Goal: Task Accomplishment & Management: Complete application form

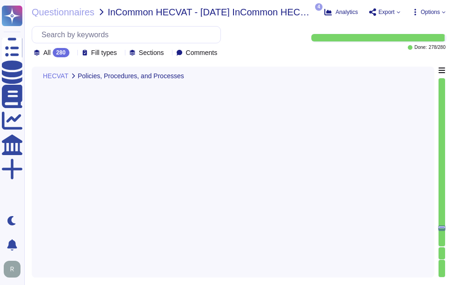
type textarea "Yes, we will comply with applicable breach notification laws, as we have a form…"
type textarea "Sectigo will comply fully with all relevant legislation and regulation pertaini…"
type textarea "We are subject to US & UK Laws"
type textarea "Yes, we perform background screenings on all employees, including contractors, …"
type textarea "Yes, new employees are required to sign the code of conduct/ethics, non-disclos…"
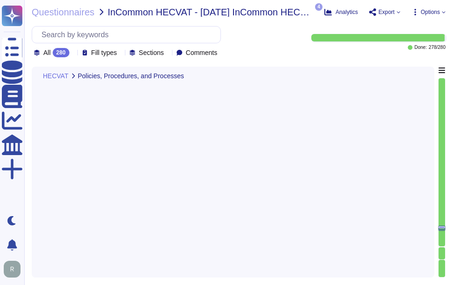
type textarea "Yes, we have a documented Information Security Policy that has been approved by…"
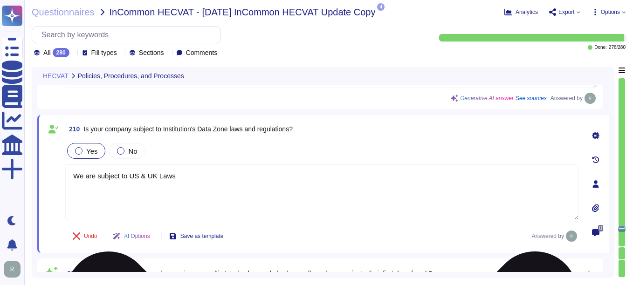
scroll to position [23770, 0]
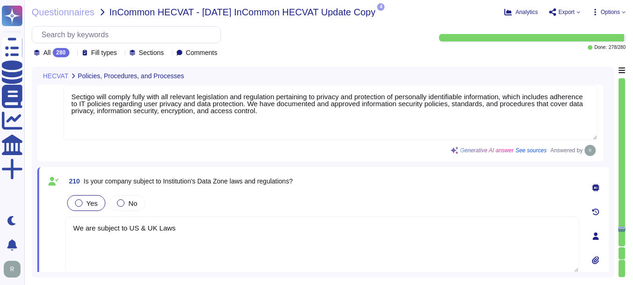
type textarea "Yes, we have a formal Incident Response Plan with documented policies and proce…"
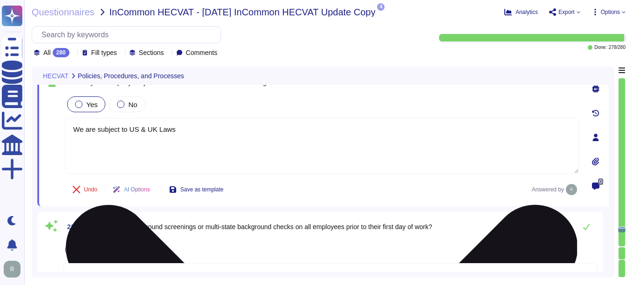
type textarea "Yes, we have a documented Information Security Policy that has been approved by…"
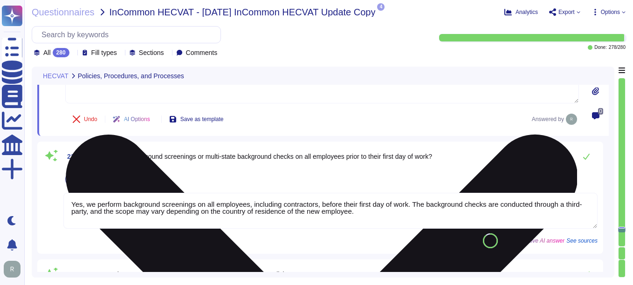
scroll to position [23957, 0]
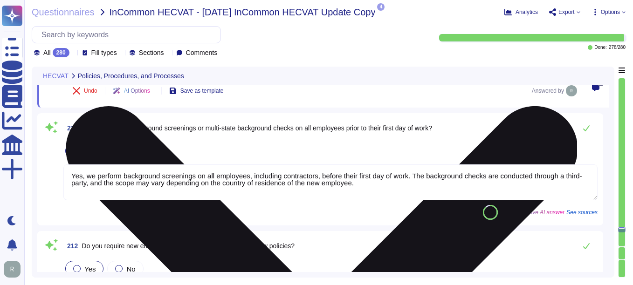
type textarea "Yes, we have an information security awareness program that is mandatory for al…"
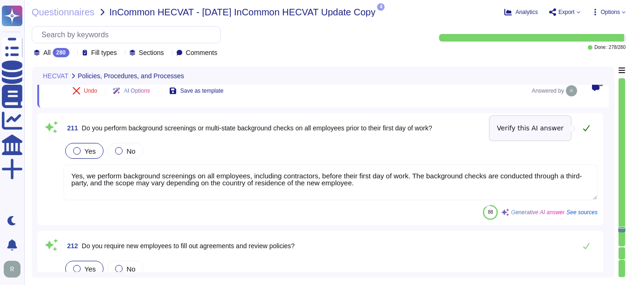
click at [453, 130] on icon at bounding box center [586, 127] width 7 height 7
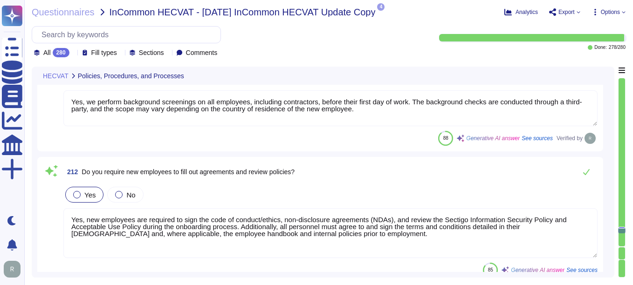
scroll to position [24050, 0]
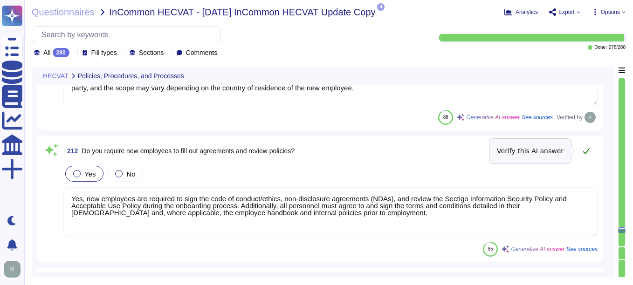
click at [453, 147] on button at bounding box center [586, 151] width 22 height 19
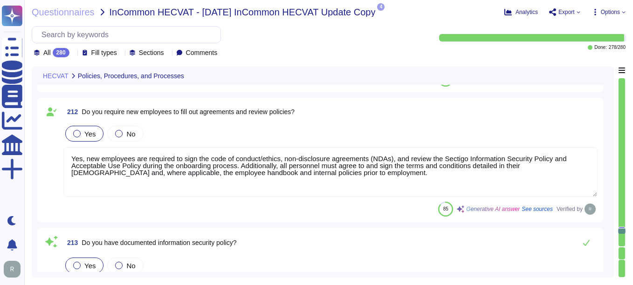
type textarea "Yes, security awareness training is mandatory for all employees and contractors…"
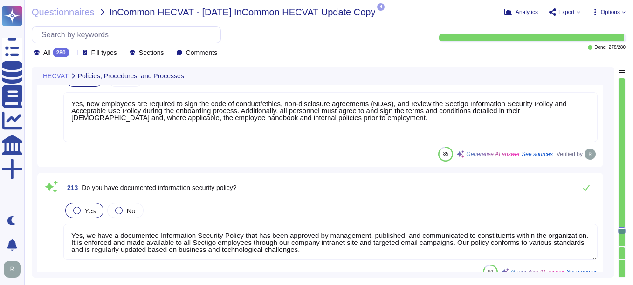
scroll to position [24143, 0]
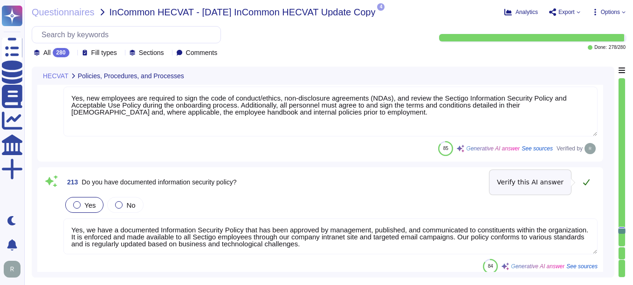
click at [453, 183] on icon at bounding box center [586, 182] width 7 height 6
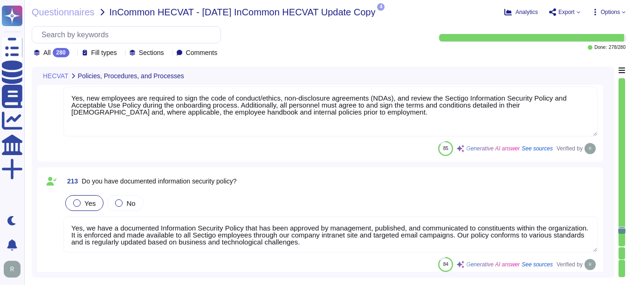
scroll to position [1, 0]
type textarea "Yes, we have documented processes and procedures that require a review and upda…"
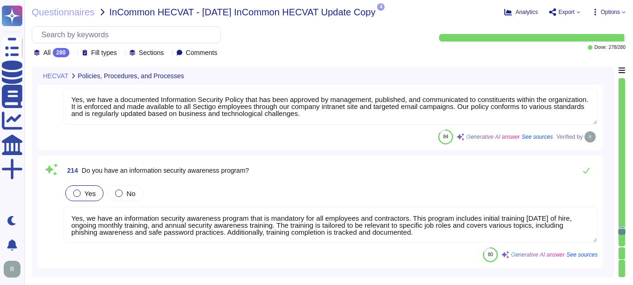
scroll to position [24283, 0]
type textarea "Yes, we have documented and currently implemented internal audit processes and …"
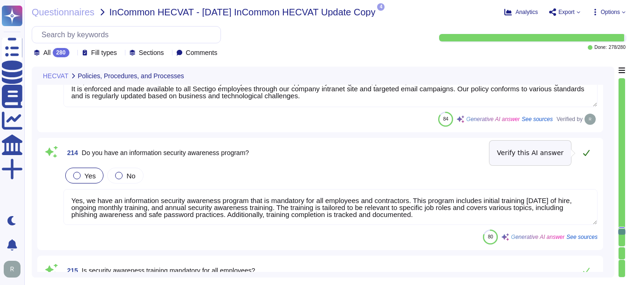
click at [453, 146] on button at bounding box center [586, 153] width 22 height 19
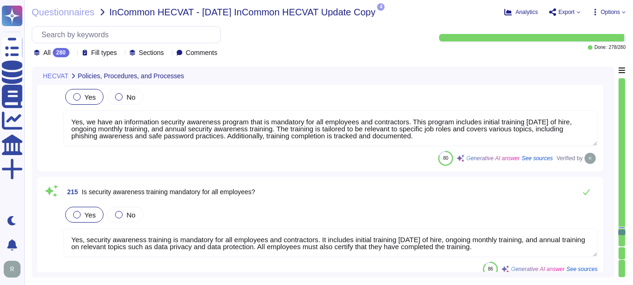
scroll to position [24376, 0]
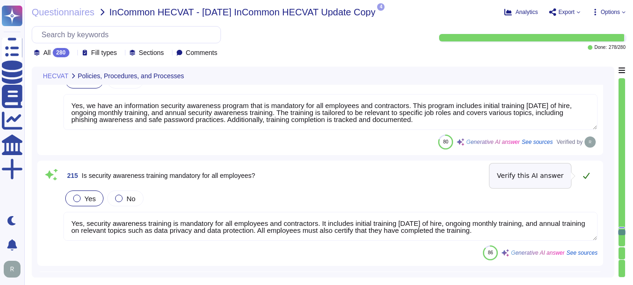
click at [453, 175] on icon at bounding box center [586, 175] width 7 height 7
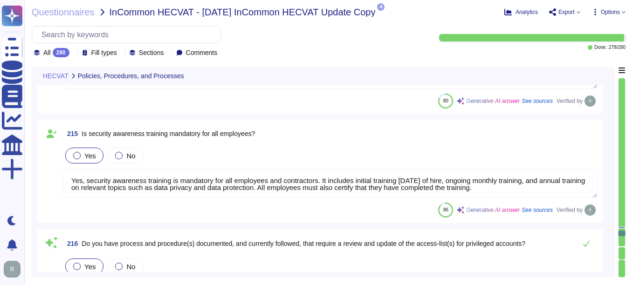
scroll to position [24469, 0]
type textarea "Yes, customer feedback is considered during the change request process, which i…"
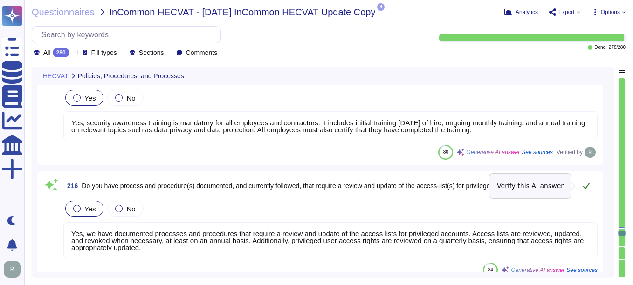
click at [453, 185] on icon at bounding box center [586, 185] width 7 height 7
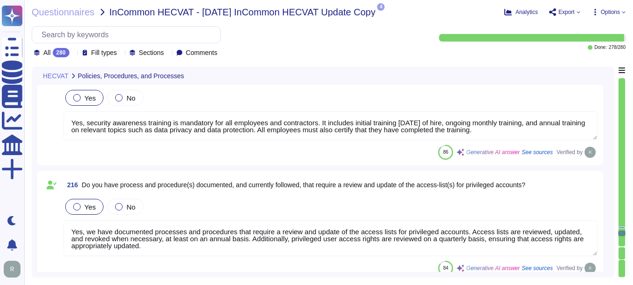
scroll to position [1, 0]
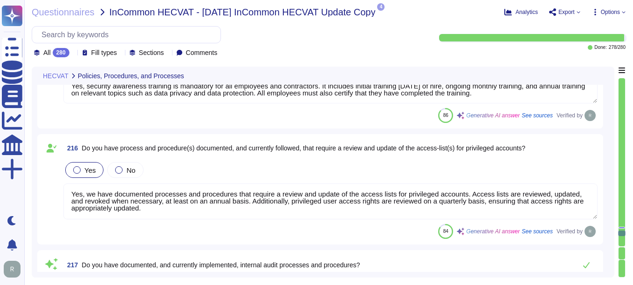
type textarea "Yes, we operate a demo Certificate Manager environment that is available for ev…"
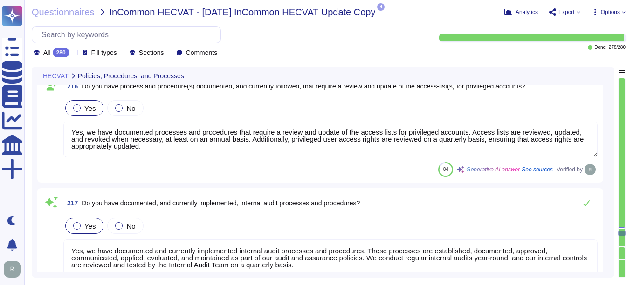
scroll to position [24609, 0]
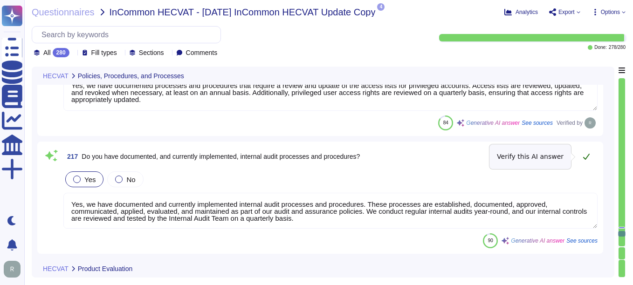
click at [453, 152] on button at bounding box center [586, 156] width 22 height 19
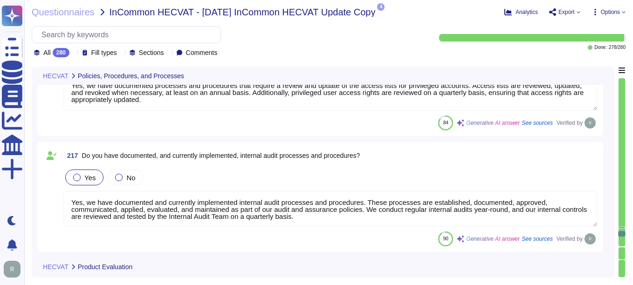
scroll to position [1, 0]
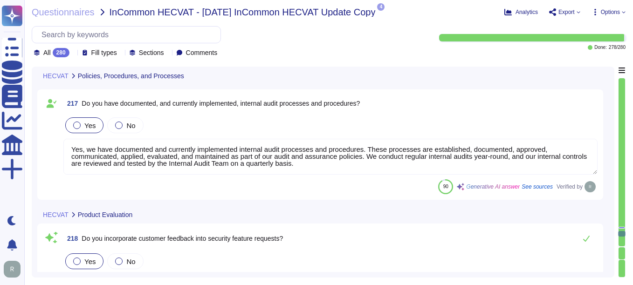
type textarea "Sectigo employs a systematic Quality Assurance (QA) program that integrates bot…"
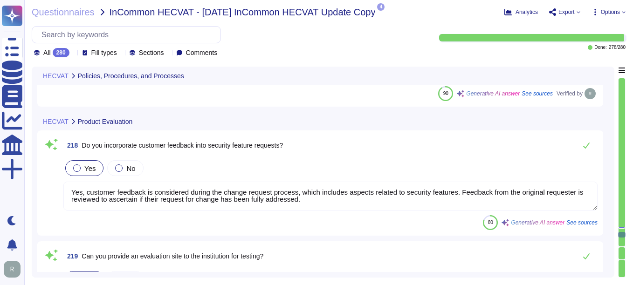
scroll to position [0, 0]
drag, startPoint x: 304, startPoint y: 202, endPoint x: 53, endPoint y: 179, distance: 252.4
click at [53, 179] on div "218 Do you incorporate customer feedback into security feature requests? Yes No…" at bounding box center [320, 183] width 555 height 94
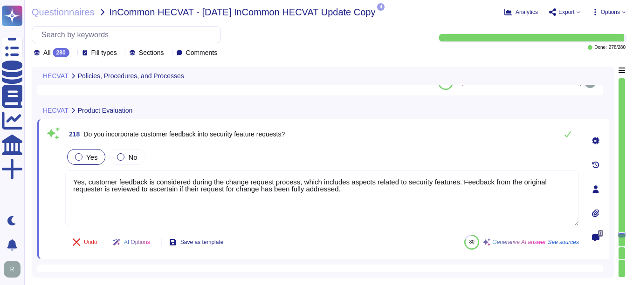
type textarea "Sectigo employs a systematic Quality Assurance (QA) program that integrates bot…"
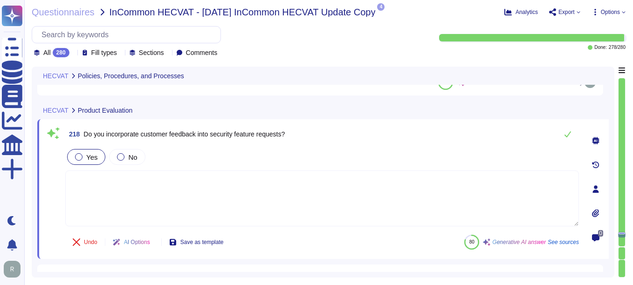
click at [188, 157] on div "Yes No" at bounding box center [322, 157] width 514 height 20
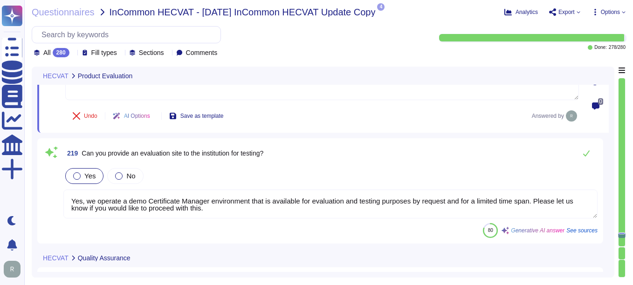
type textarea "We do not obtain ISO 9001 certification and have no plans for it."
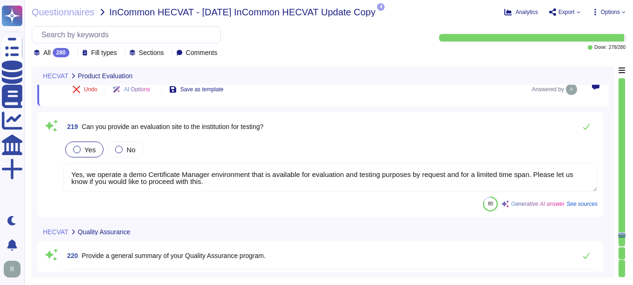
drag, startPoint x: 209, startPoint y: 185, endPoint x: 64, endPoint y: 166, distance: 146.1
click at [64, 166] on textarea "Yes, we operate a demo Certificate Manager environment that is available for ev…" at bounding box center [330, 177] width 534 height 29
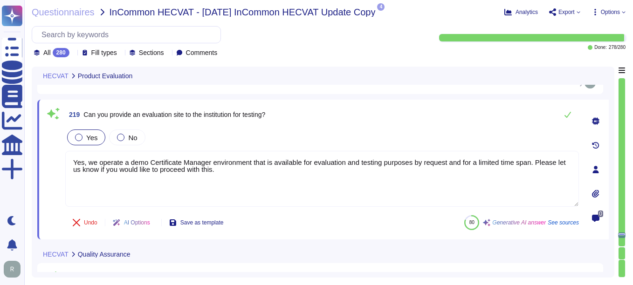
paste textarea "We operate a demo Certificate Manager environment that is available for evaluat…"
type textarea "We operate a demo Certificate Manager environment that is available for evaluat…"
click at [453, 114] on icon at bounding box center [567, 114] width 7 height 7
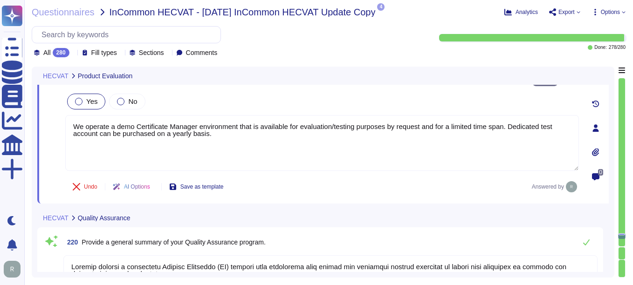
type textarea "We do not obtain ISO 9001 certification and have no plans for it."
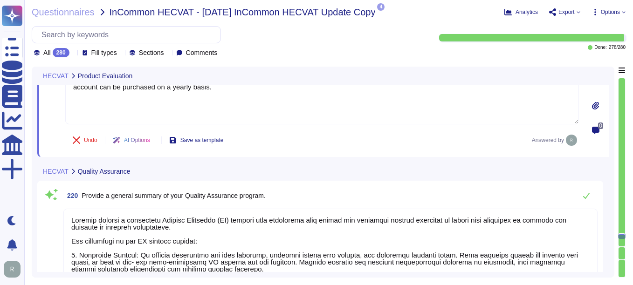
scroll to position [1, 0]
type textarea "We do not provide performance and quality metrics on our services to customers.…"
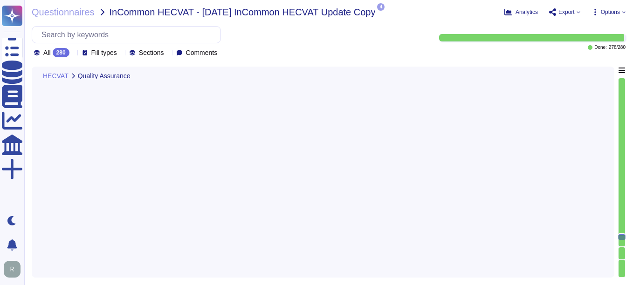
scroll to position [24805, 0]
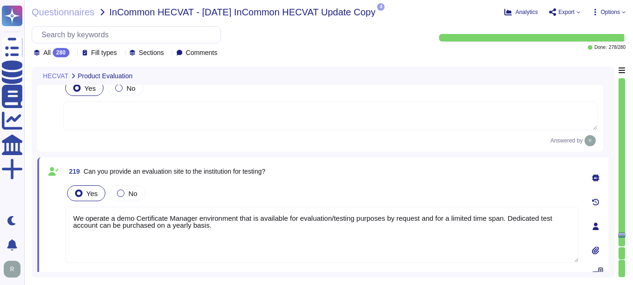
type textarea "We operate a demo Certificate Manager environment that is available for evaluat…"
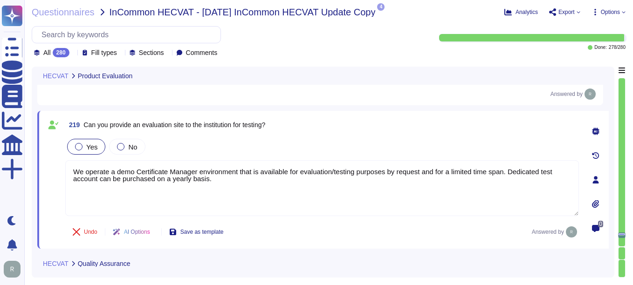
type textarea "We do not obtain ISO 9001 certification and have no plans for it."
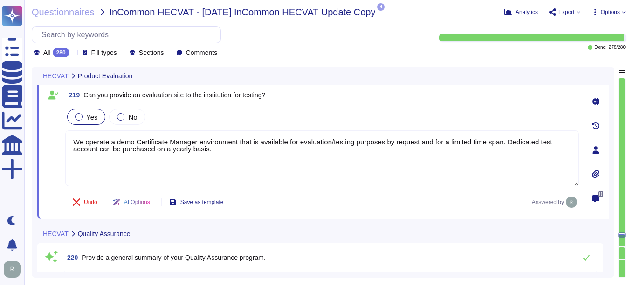
scroll to position [24898, 0]
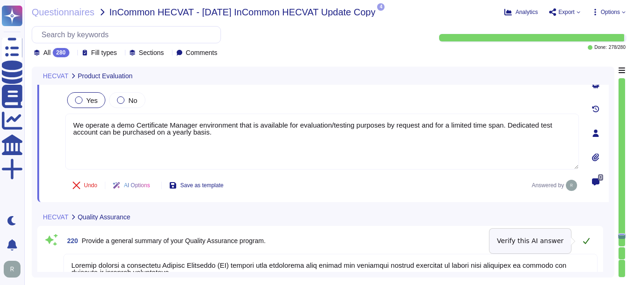
click at [453, 241] on icon at bounding box center [586, 240] width 7 height 7
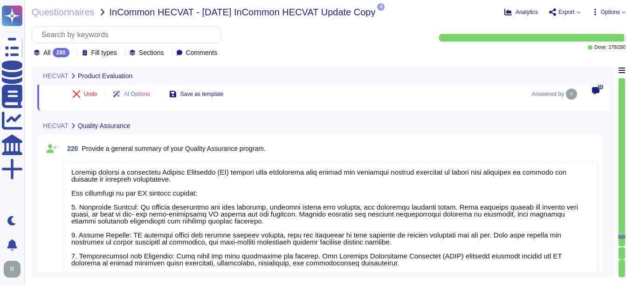
scroll to position [24992, 0]
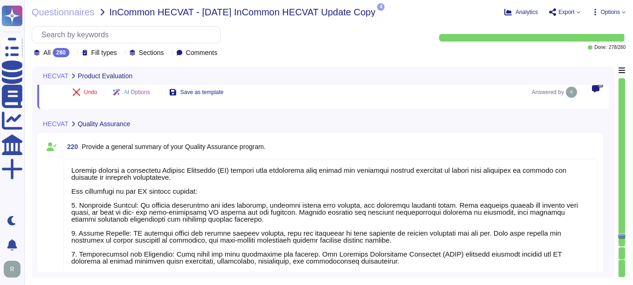
type textarea "We do not provide performance and quality metrics on our services to customers.…"
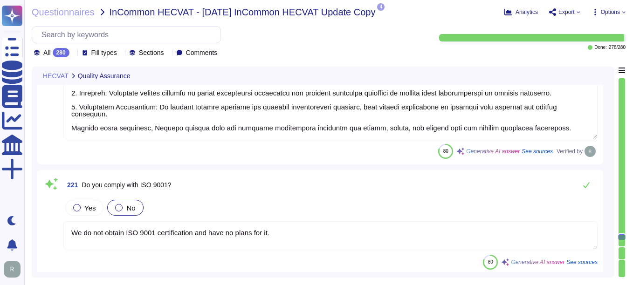
scroll to position [25178, 0]
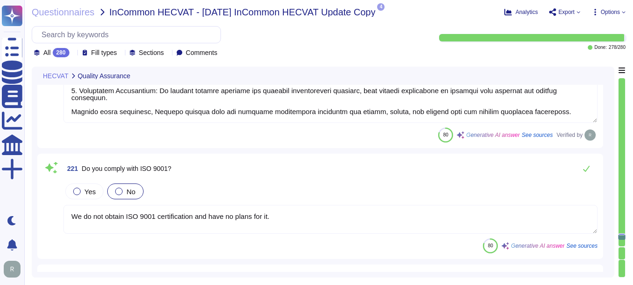
drag, startPoint x: 277, startPoint y: 218, endPoint x: 55, endPoint y: 211, distance: 222.0
click at [55, 211] on div "221 Do you comply with ISO 9001? Yes No We do not obtain ISO 9001 certification…" at bounding box center [320, 206] width 555 height 94
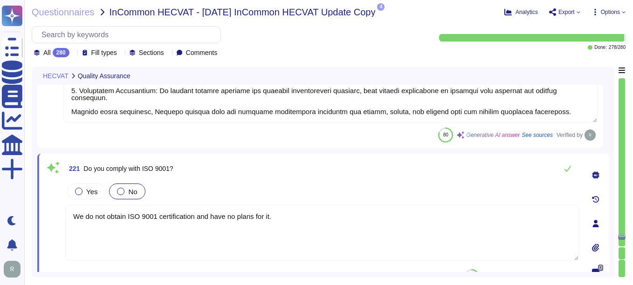
paste textarea "No plans for ISO 9001, we are in the process of engauging our external auditors…"
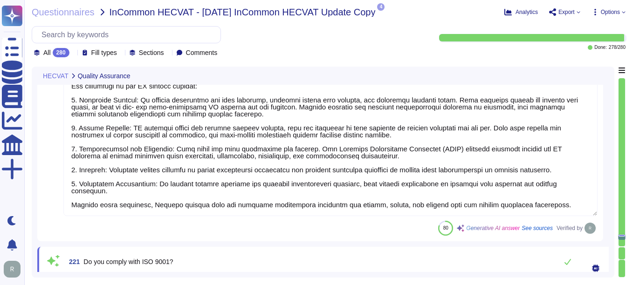
scroll to position [0, 0]
type textarea "No plans for ISO 9001, we are in the process of engauging our external auditors…"
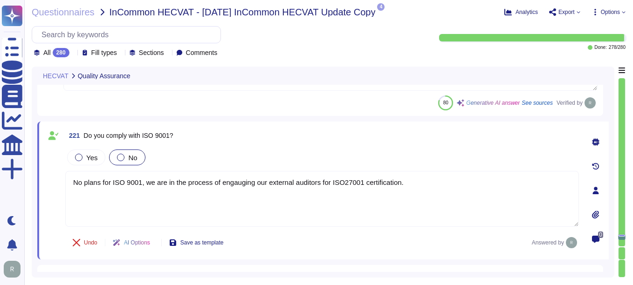
type textarea "Yes, we offer a broad set of educational resources including white papers, a re…"
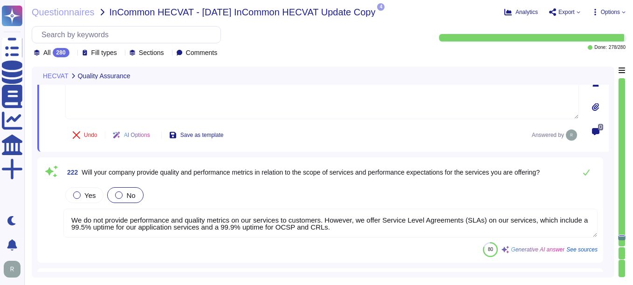
drag, startPoint x: 342, startPoint y: 232, endPoint x: 61, endPoint y: 208, distance: 282.6
click at [61, 208] on div "222 Will your company provide quality and performance metrics in relation to th…" at bounding box center [320, 210] width 555 height 94
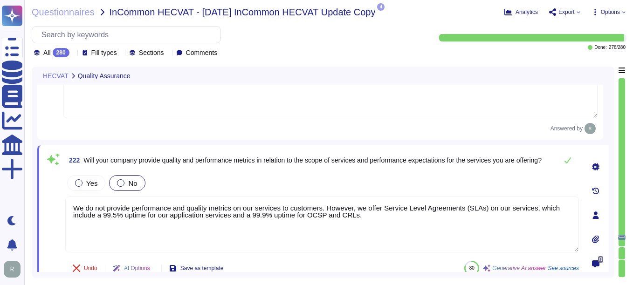
type textarea "Yes, we offer a broad set of educational resources including white papers, a re…"
paste textarea "We offer SLA’s on our services to customer"
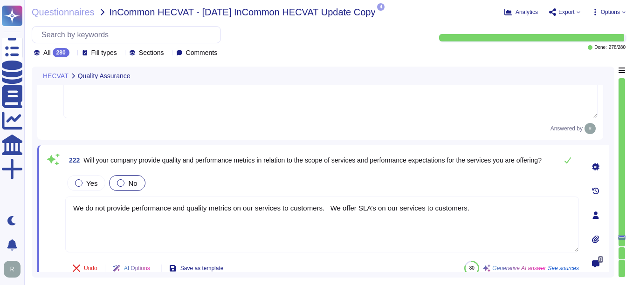
click at [248, 241] on textarea "We do not provide performance and quality metrics on our services to customers.…" at bounding box center [322, 225] width 514 height 56
type textarea "We do not provide performance and quality metrics on our services to customers.…"
click at [453, 159] on icon at bounding box center [567, 160] width 7 height 7
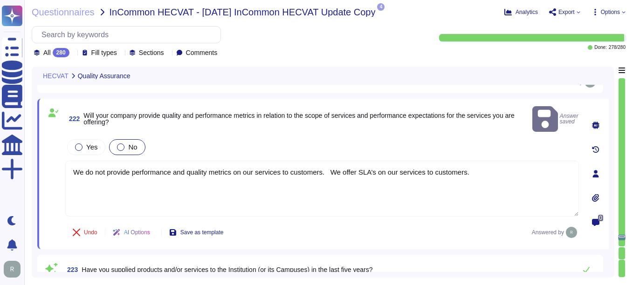
type textarea "Yes, the administration of critical information systems, which reside in physic…"
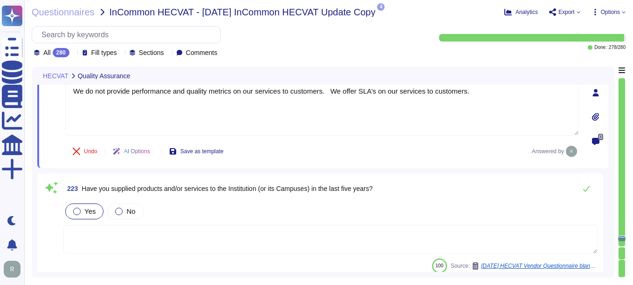
scroll to position [25458, 0]
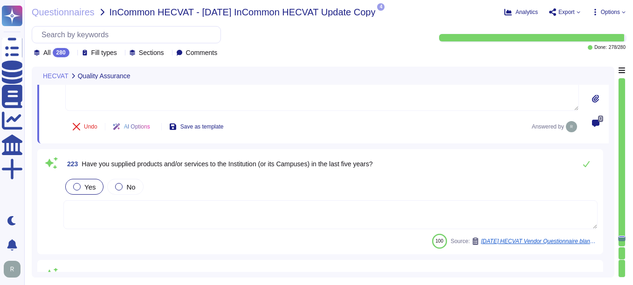
click at [204, 214] on textarea at bounding box center [330, 214] width 534 height 29
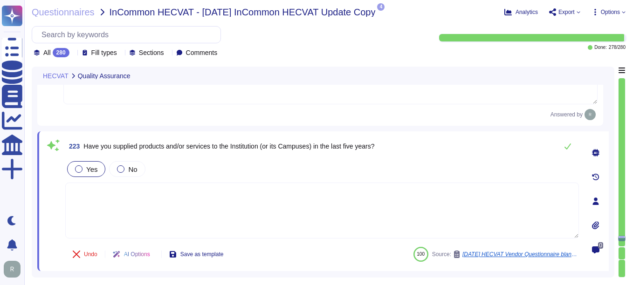
type textarea "Yes, the administration of critical information systems, which reside in physic…"
paste textarea "InCommon, SSL Certificates, 600k USD"
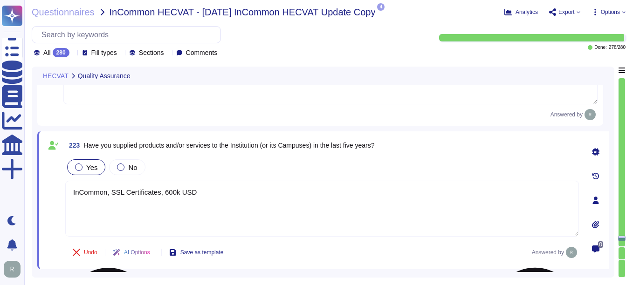
drag, startPoint x: 213, startPoint y: 192, endPoint x: 158, endPoint y: 194, distance: 55.0
click at [158, 194] on textarea "InCommon, SSL Certificates, 600k USD" at bounding box center [322, 209] width 514 height 56
type textarea "InCommon, SSL Certificates."
drag, startPoint x: 173, startPoint y: 193, endPoint x: 69, endPoint y: 186, distance: 104.2
click at [69, 186] on textarea "InCommon, SSL Certificates." at bounding box center [322, 209] width 514 height 56
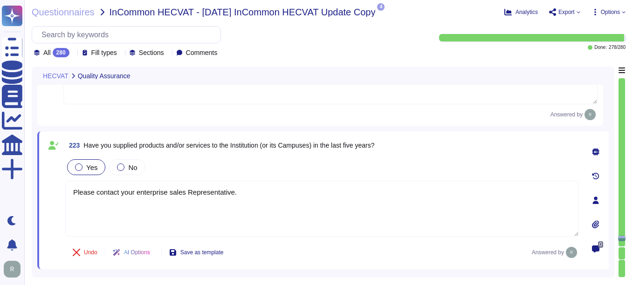
type textarea "Please contact your enterprise sales Representative."
click at [335, 250] on div "Undo AI Options Save as template Answered by" at bounding box center [322, 253] width 514 height 22
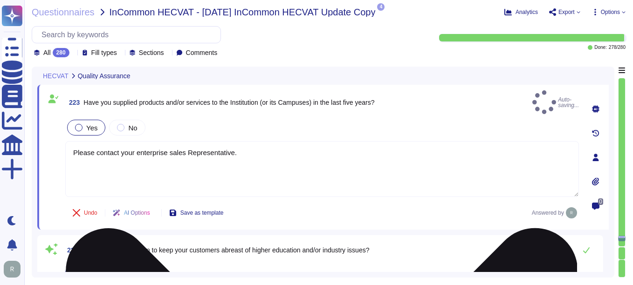
type textarea "Yes, we have an implemented system configuration management process that includ…"
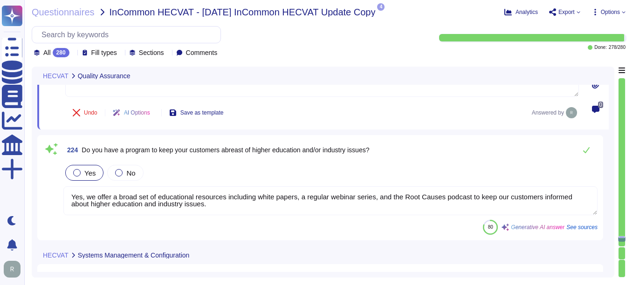
scroll to position [0, 0]
drag, startPoint x: 212, startPoint y: 209, endPoint x: 35, endPoint y: 193, distance: 176.9
click at [35, 193] on div "HECVAT Quality Assurance 221 Do you comply with ISO 9001? Yes No No plans for I…" at bounding box center [323, 172] width 583 height 211
type textarea "Sectigo publishes Branded technical and usability documentation for Incommon cu…"
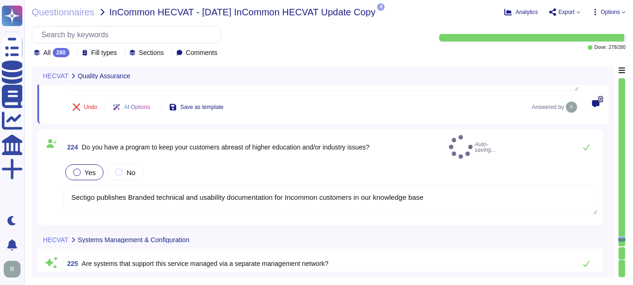
type textarea "Yes, employee mobile devices are managed by our company's Mobile Device Managem…"
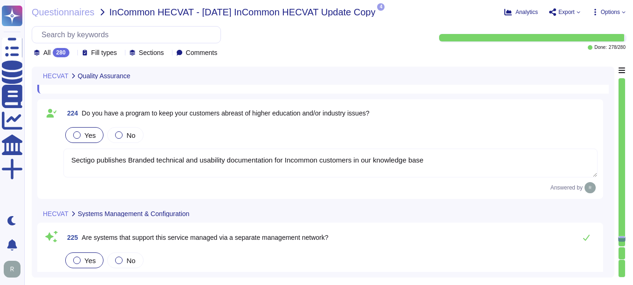
type textarea "Yes, employee mobile devices are managed by our company's Mobile Device Managem…"
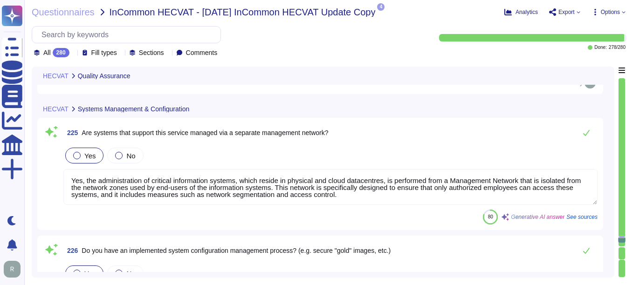
scroll to position [25738, 0]
type textarea "Yes, we have a systems management and configuration strategy that encompasses s…"
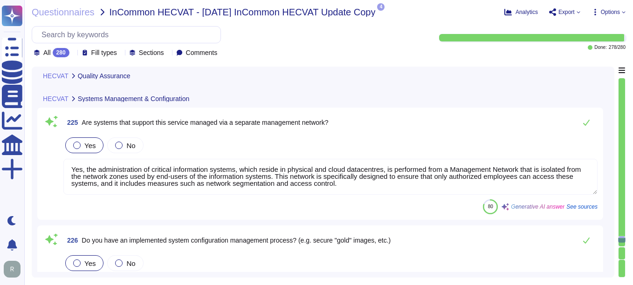
scroll to position [0, 0]
drag, startPoint x: 344, startPoint y: 186, endPoint x: 66, endPoint y: 166, distance: 278.1
click at [66, 166] on textarea "Yes, the administration of critical information systems, which reside in physic…" at bounding box center [330, 177] width 534 height 36
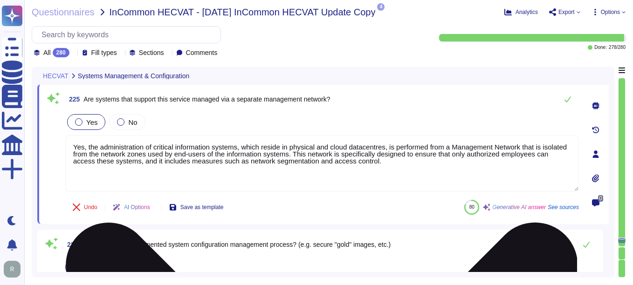
paste textarea "There are separate interfaces for production and maintenance traffic"
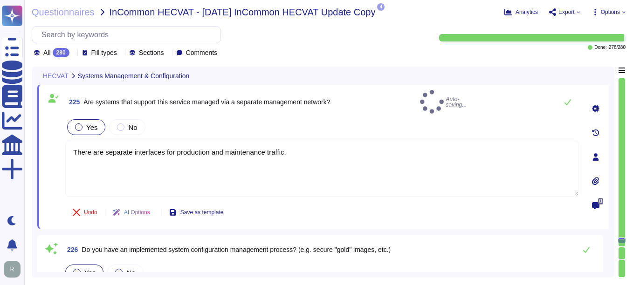
type textarea "There are separate interfaces for production and maintenance traffic."
click at [358, 117] on div "Yes No" at bounding box center [322, 127] width 514 height 20
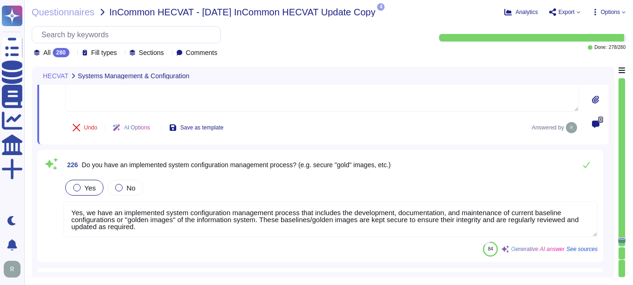
scroll to position [25831, 0]
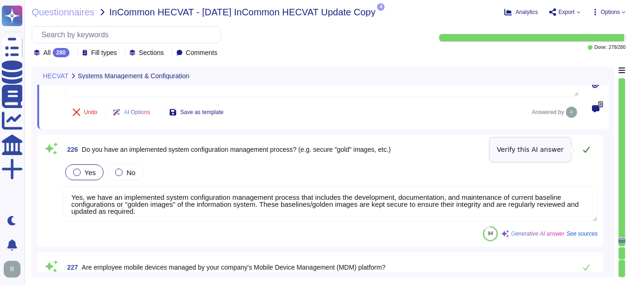
click at [453, 152] on icon at bounding box center [586, 150] width 7 height 6
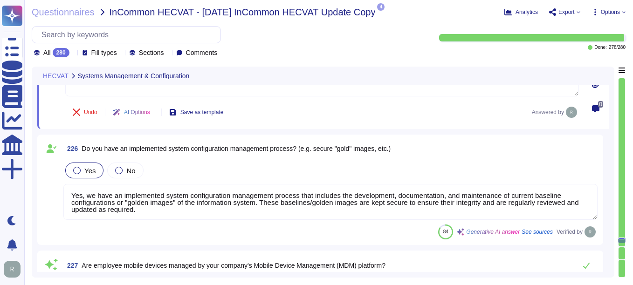
scroll to position [1, 0]
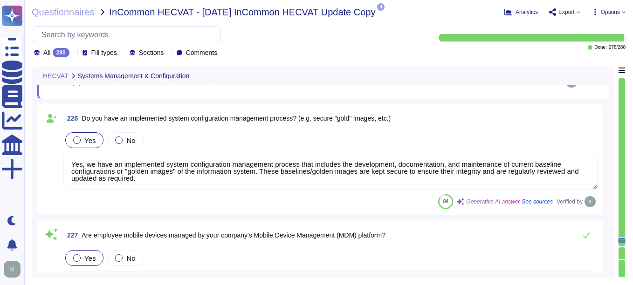
type textarea "Yes, our applications undergo regular external vulnerability assessments, which…"
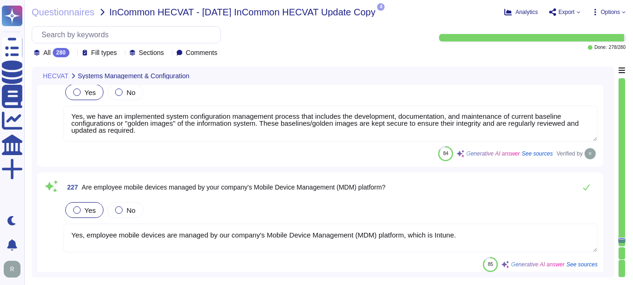
scroll to position [25924, 0]
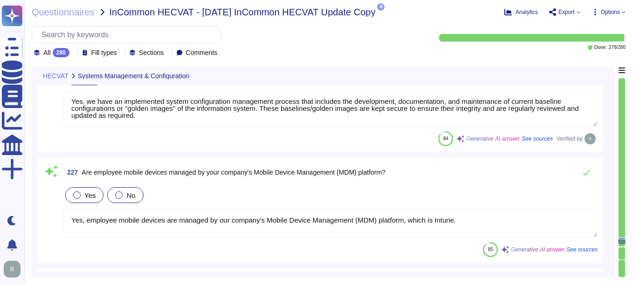
click at [118, 193] on div at bounding box center [118, 195] width 7 height 7
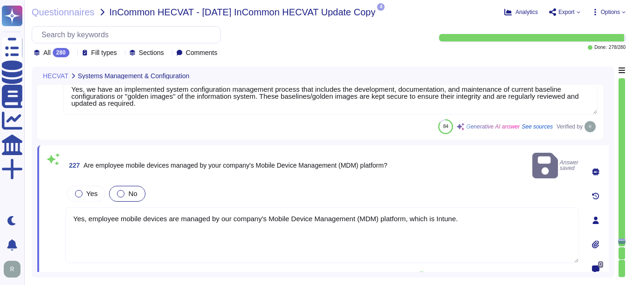
drag, startPoint x: 465, startPoint y: 208, endPoint x: -2, endPoint y: 216, distance: 466.8
click at [0, 216] on html "Questionnaires Knowledge Base Documents Analytics CAIQ / SIG More Dark mode Not…" at bounding box center [316, 142] width 633 height 285
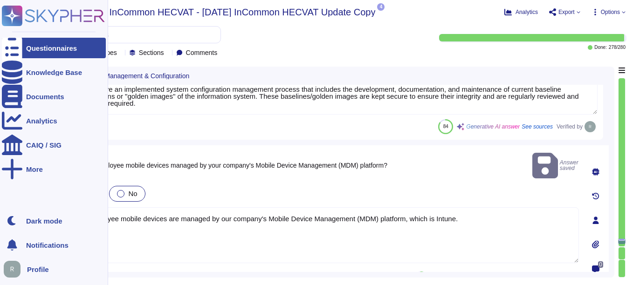
paste textarea "Personal mobile devices are not allowed on production networks"
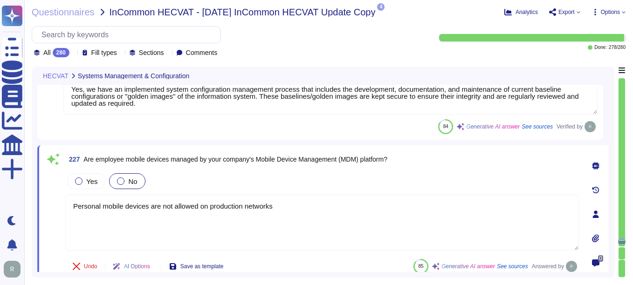
click at [222, 233] on textarea "Personal mobile devices are not allowed on production networks" at bounding box center [322, 223] width 514 height 56
click at [313, 182] on div "Yes No" at bounding box center [322, 182] width 514 height 20
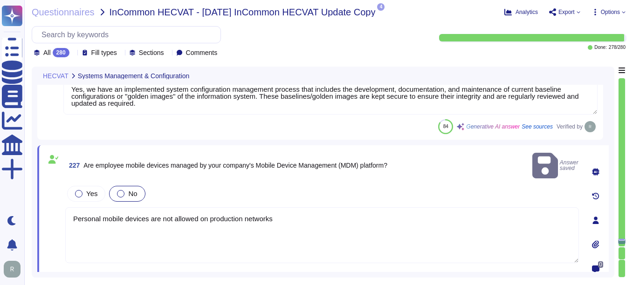
click at [280, 207] on textarea "Personal mobile devices are not allowed on production networks" at bounding box center [322, 235] width 514 height 56
type textarea "Personal mobile devices are not allowed on production networks."
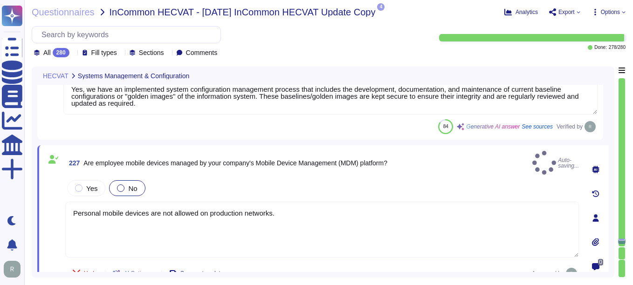
click at [304, 179] on div "Yes No" at bounding box center [322, 189] width 514 height 20
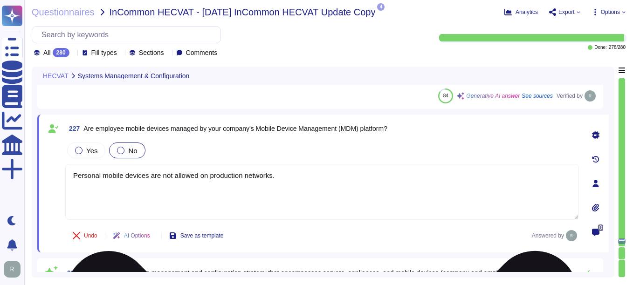
type textarea "Yes, our applications undergo regular external vulnerability assessments, which…"
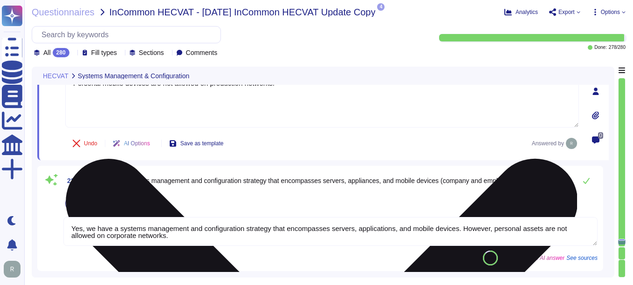
scroll to position [26064, 0]
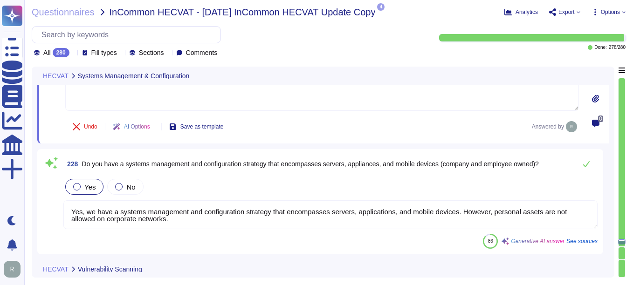
click at [205, 188] on div "Yes No" at bounding box center [330, 187] width 534 height 20
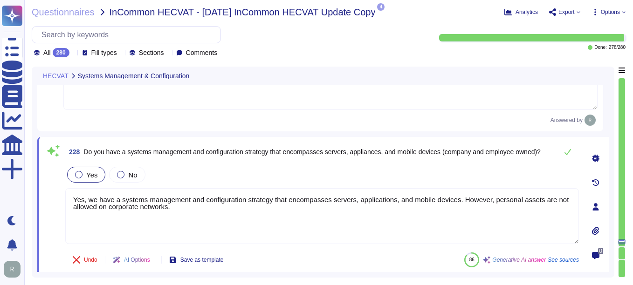
type textarea "Yes, our applications undergo regular external vulnerability assessments, which…"
click at [187, 169] on div "Yes No" at bounding box center [322, 175] width 514 height 20
click at [453, 150] on icon at bounding box center [567, 151] width 7 height 7
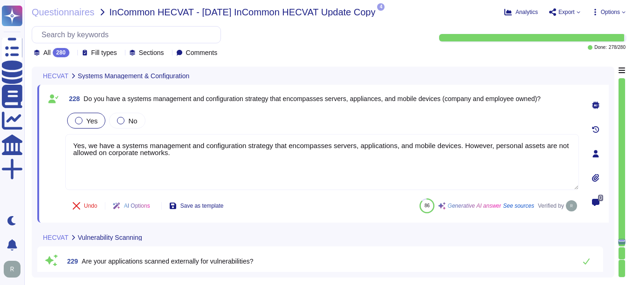
type textarea "Yes, our applications are scanned for vulnerabilities prior to new releases. We…"
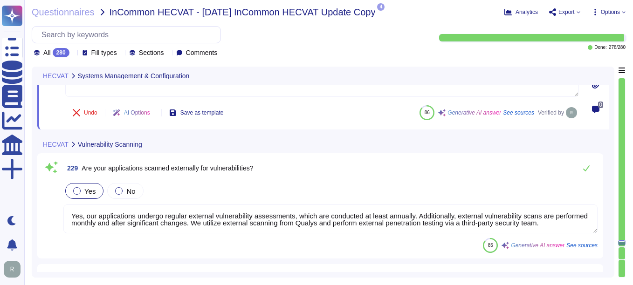
scroll to position [1, 0]
drag, startPoint x: 414, startPoint y: 214, endPoint x: 226, endPoint y: 225, distance: 188.2
click at [226, 225] on textarea "Yes, our applications undergo regular external vulnerability assessments, which…" at bounding box center [330, 219] width 534 height 29
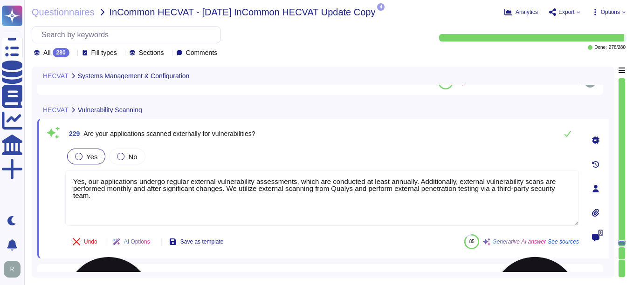
scroll to position [0, 0]
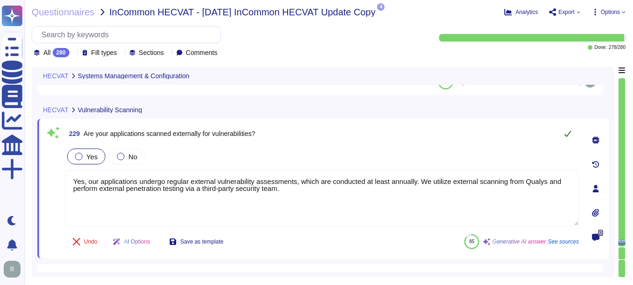
type textarea "Yes, our applications undergo regular external vulnerability assessments, which…"
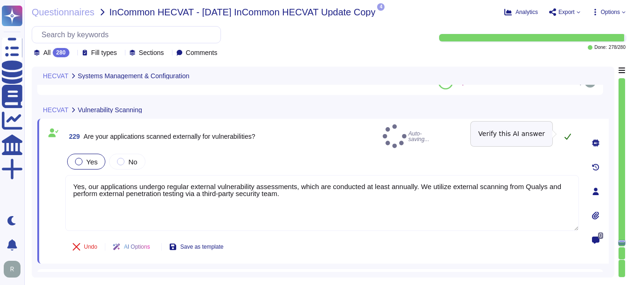
click at [453, 134] on icon at bounding box center [568, 137] width 7 height 6
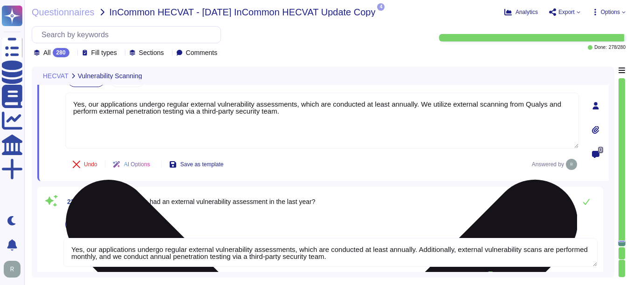
type textarea "Yes, our systems are regularly scanned externally for vulnerabilities. External…"
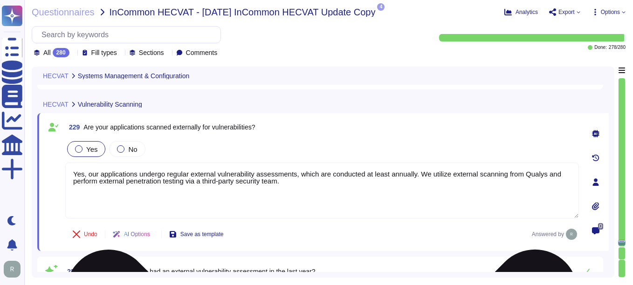
type textarea "Personal mobile devices are not allowed on production networks."
type textarea "Yes, we have a systems management and configuration strategy that encompasses s…"
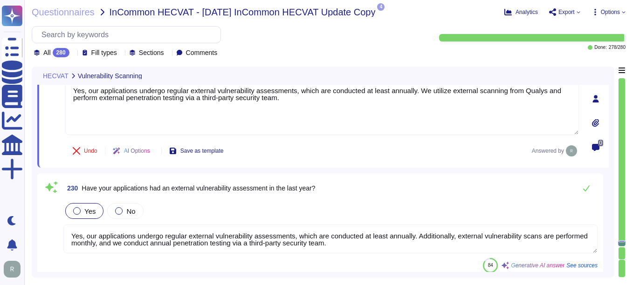
scroll to position [26271, 0]
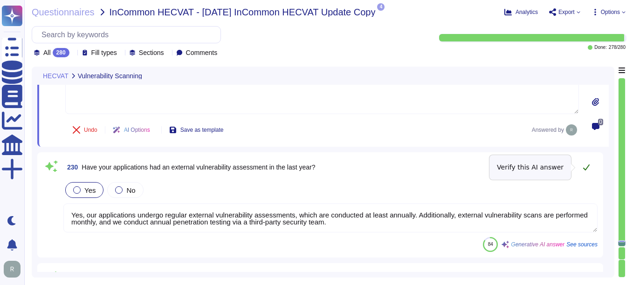
click at [453, 169] on icon at bounding box center [586, 167] width 7 height 7
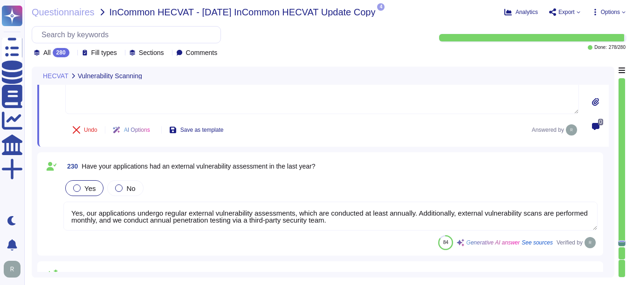
scroll to position [1, 0]
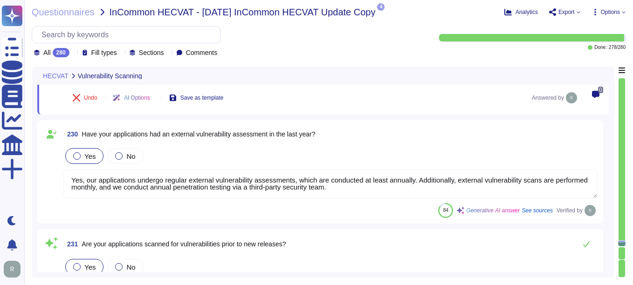
type textarea "Yes, our systems have undergone external vulnerability assessments, including a…"
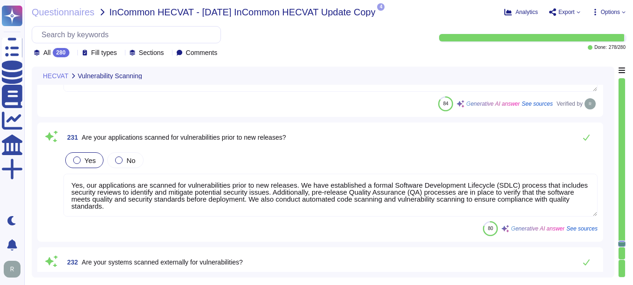
type textarea "We utilize the following tools for vulnerability scanning in our applications a…"
drag, startPoint x: 120, startPoint y: 207, endPoint x: 87, endPoint y: 189, distance: 37.5
click at [87, 189] on textarea "Yes, our applications are scanned for vulnerabilities prior to new releases. We…" at bounding box center [330, 194] width 534 height 43
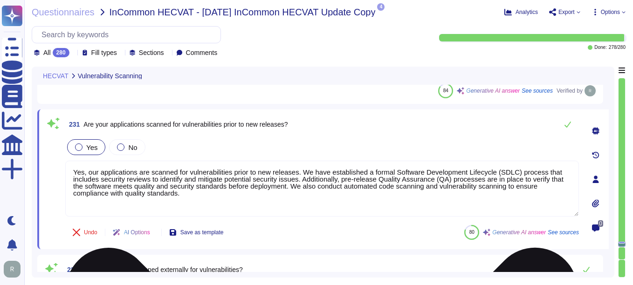
type textarea "We utilize the following tools for vulnerability scanning in our applications a…"
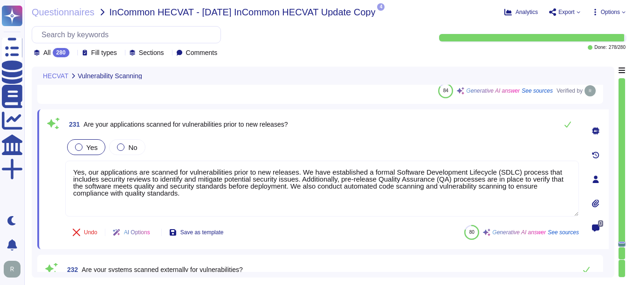
click at [453, 142] on div "Yes No" at bounding box center [322, 148] width 514 height 20
click at [453, 124] on icon at bounding box center [567, 124] width 7 height 7
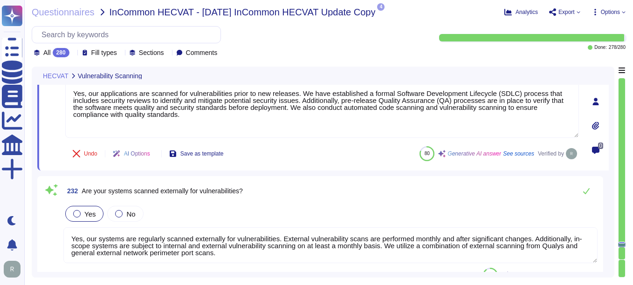
scroll to position [26504, 0]
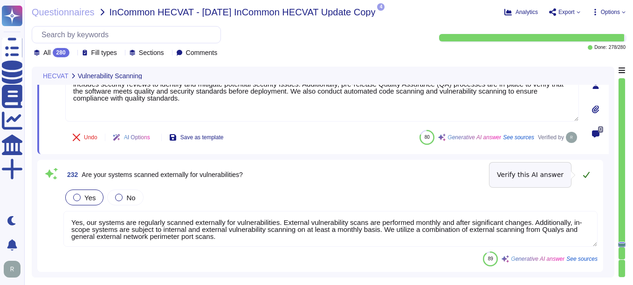
click at [453, 173] on icon at bounding box center [586, 174] width 7 height 7
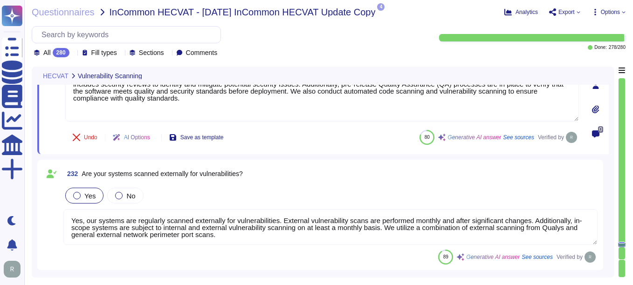
scroll to position [1, 0]
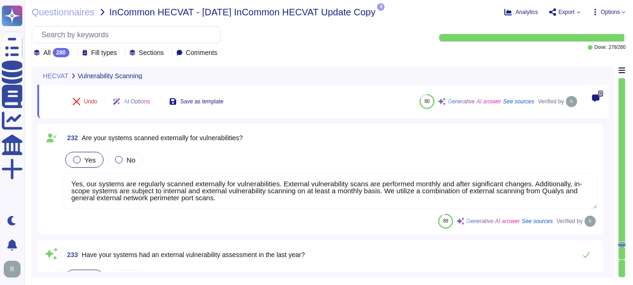
type textarea "We do not provide specific results of security scans to external entities, incl…"
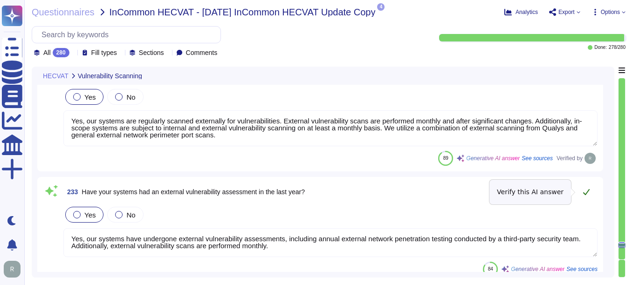
click at [453, 190] on button at bounding box center [586, 192] width 22 height 19
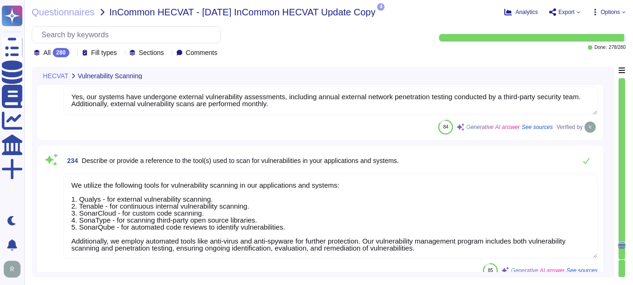
type textarea "At Sectigo, we monitor for and protect against common web application security …"
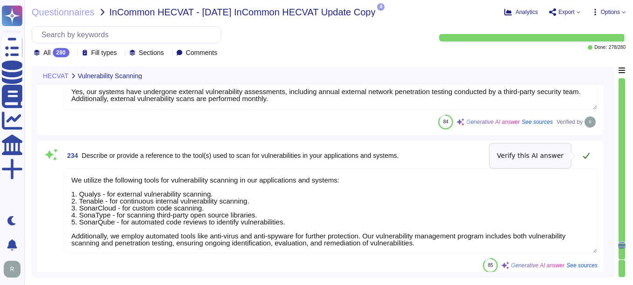
click at [453, 157] on icon at bounding box center [586, 155] width 7 height 7
click at [453, 156] on icon at bounding box center [586, 155] width 7 height 7
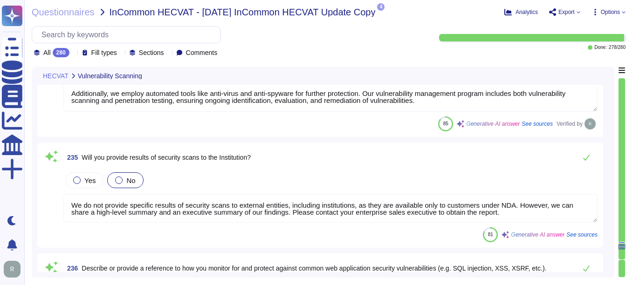
scroll to position [0, 0]
drag, startPoint x: 509, startPoint y: 217, endPoint x: 48, endPoint y: 173, distance: 463.2
click at [48, 173] on div "235 Will you provide results of security scans to the Institution? Yes No We do…" at bounding box center [320, 195] width 555 height 94
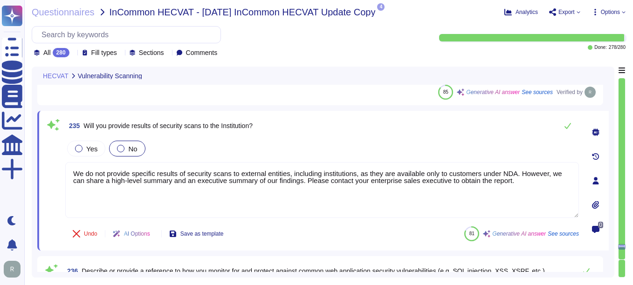
type textarea "At Sectigo, we monitor for and protect against common web application security …"
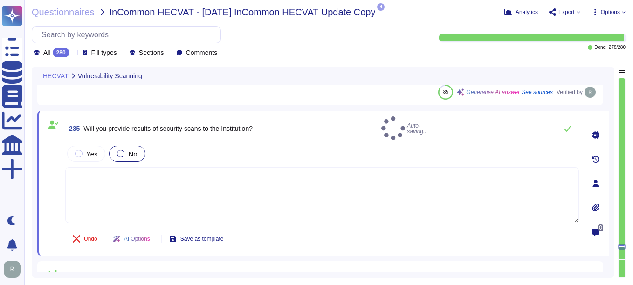
click at [453, 144] on div "Yes No" at bounding box center [322, 154] width 514 height 20
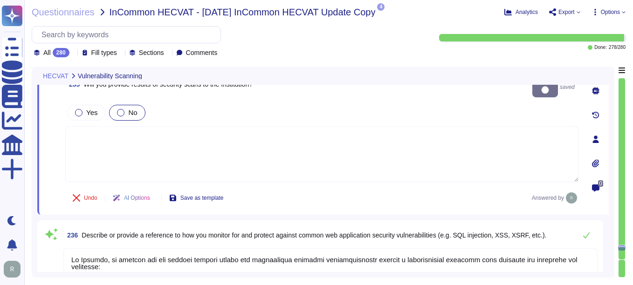
type textarea "No, we do not allow our customers to perform any of the testing, including secu…"
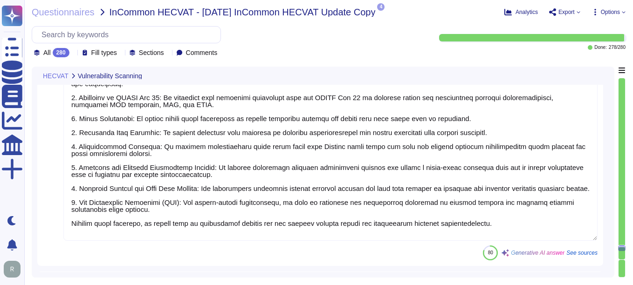
scroll to position [27110, 0]
drag, startPoint x: 71, startPoint y: 205, endPoint x: 130, endPoint y: 216, distance: 59.3
click at [130, 216] on textarea at bounding box center [330, 142] width 534 height 197
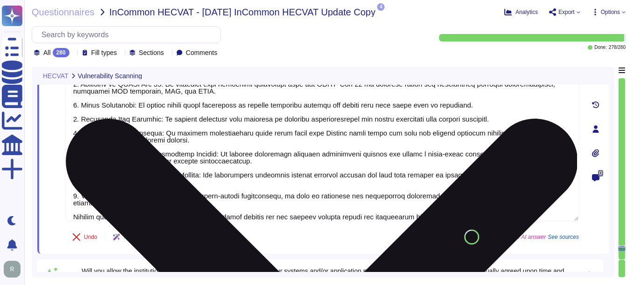
scroll to position [0, 0]
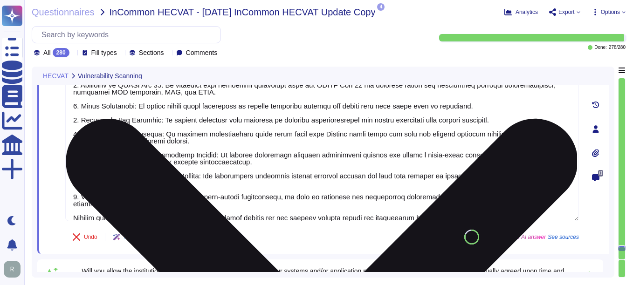
type textarea "At Sectigo, we monitor for and protect against common web application security …"
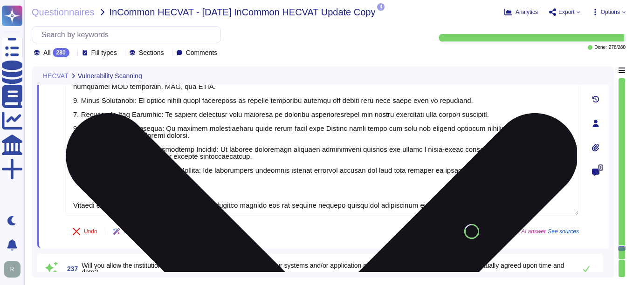
type textarea "We never receive nor handle PHI and have nothing to do with patient information…"
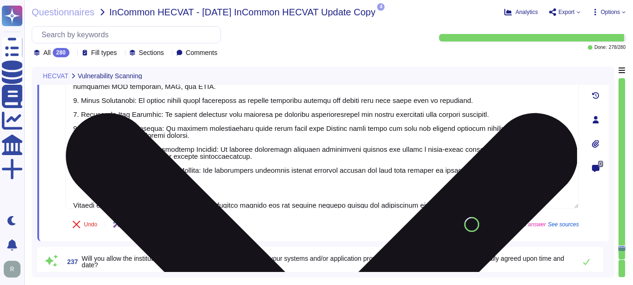
type textarea "At Sectigo, we monitor for and protect against common web application security …"
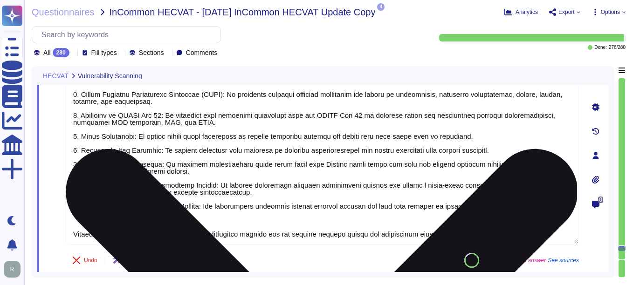
type textarea "We utilize the following tools for vulnerability scanning in our applications a…"
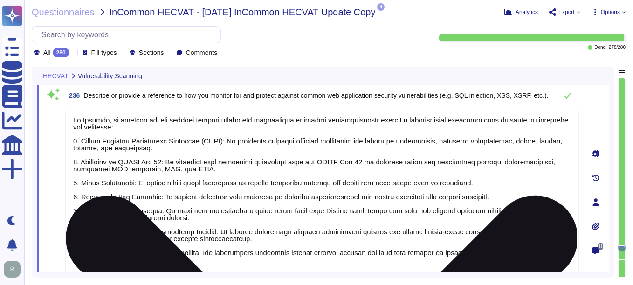
scroll to position [27017, 0]
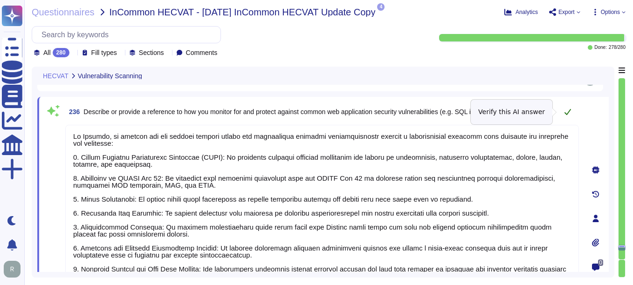
type textarea "At Sectigo, we monitor for and protect against common web application security …"
click at [453, 109] on icon at bounding box center [567, 111] width 7 height 7
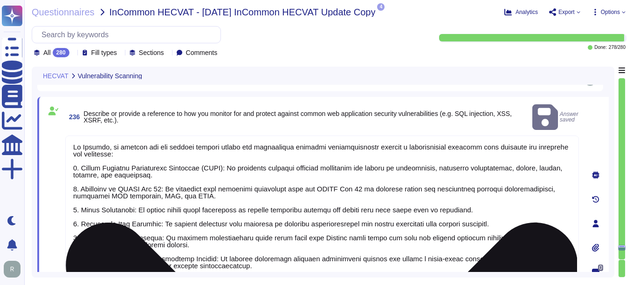
scroll to position [1, 0]
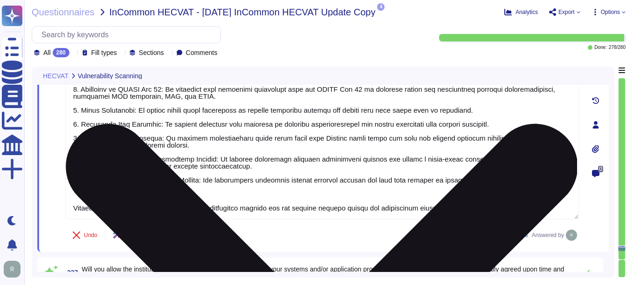
type textarea "We never receive nor handle PHI and have nothing to do with patient information…"
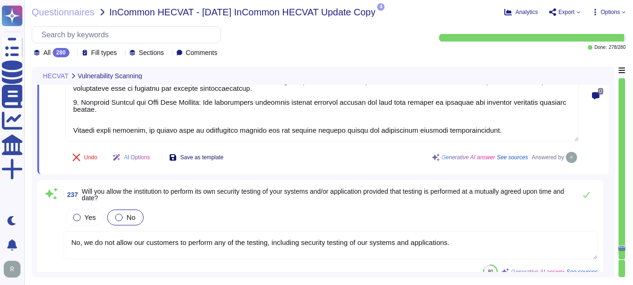
scroll to position [27203, 0]
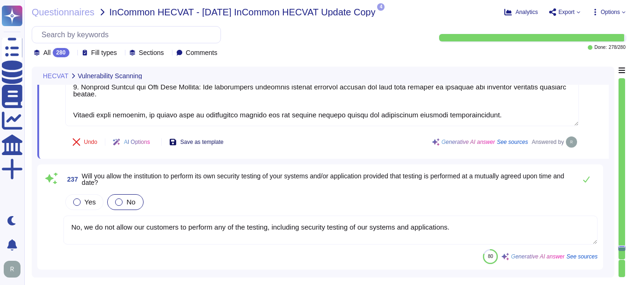
type textarea "We never receive nor handle PHI and have nothing to do with patient information…"
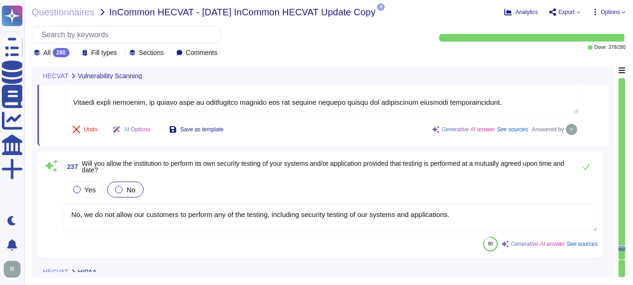
drag, startPoint x: 72, startPoint y: 215, endPoint x: 451, endPoint y: 222, distance: 379.6
click at [451, 222] on textarea "No, we do not allow our customers to perform any of the testing, including secu…" at bounding box center [330, 217] width 534 height 29
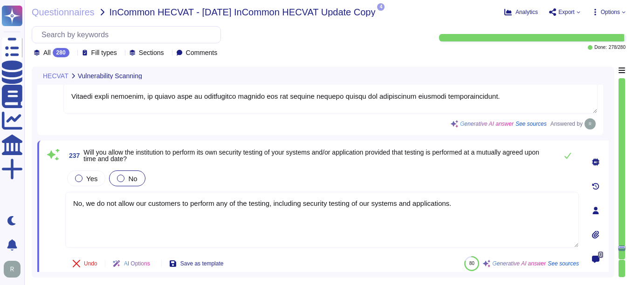
paste textarea "Personal mobile devices are not allowed on production networks"
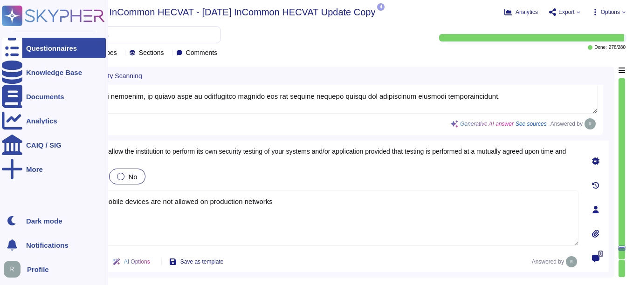
drag, startPoint x: 290, startPoint y: 204, endPoint x: 4, endPoint y: 205, distance: 286.3
click at [4, 205] on div "Questionnaires Knowledge Base Documents Analytics CAIQ / SIG More Dark mode Not…" at bounding box center [316, 142] width 633 height 285
paste textarea "Sectigo can provide third party audit reports that validate our security progra…"
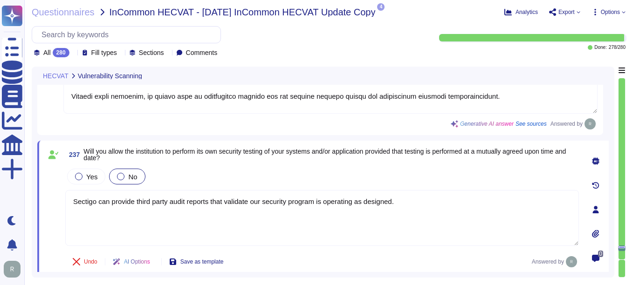
click at [267, 222] on textarea "Sectigo can provide third party audit reports that validate our security progra…" at bounding box center [322, 218] width 514 height 56
type textarea "Sectigo can provide third party audit reports that validate our security progra…"
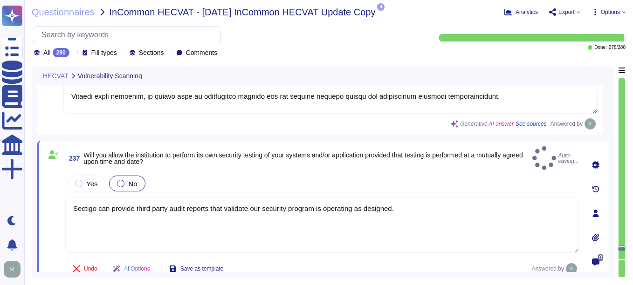
click at [314, 258] on div "Undo AI Options Save as template Answered by" at bounding box center [322, 269] width 514 height 22
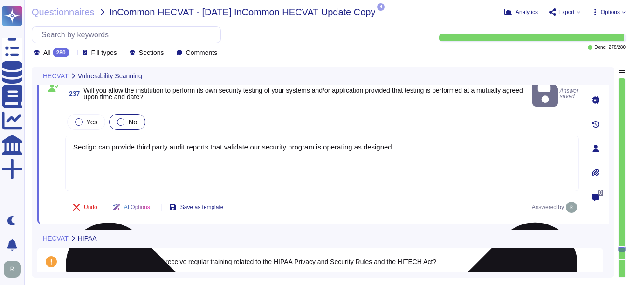
type textarea "We never receive nor handle PHI and have nothing to do with patient information…"
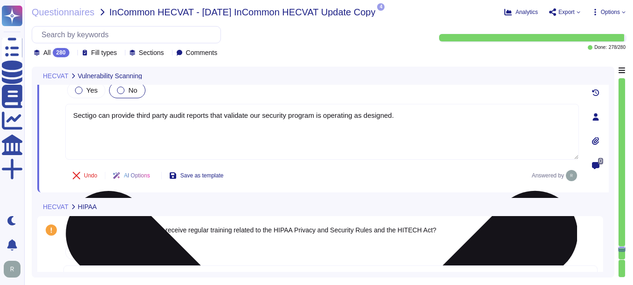
scroll to position [27343, 0]
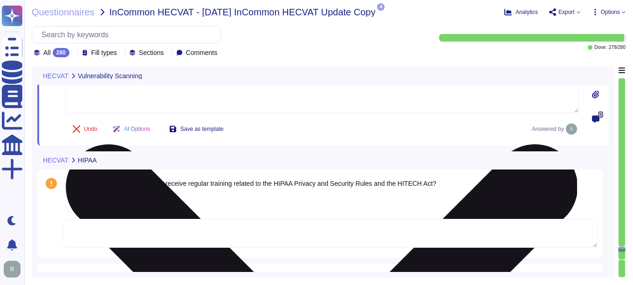
type textarea "Sectigo operates a Section III"
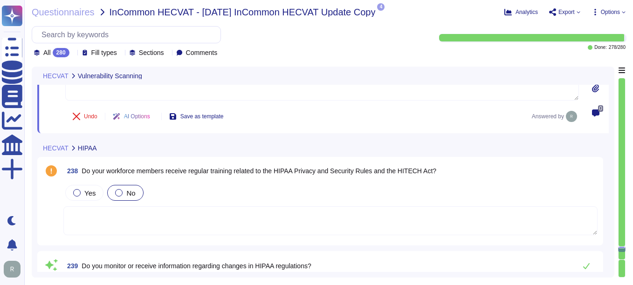
click at [119, 191] on div at bounding box center [118, 192] width 7 height 7
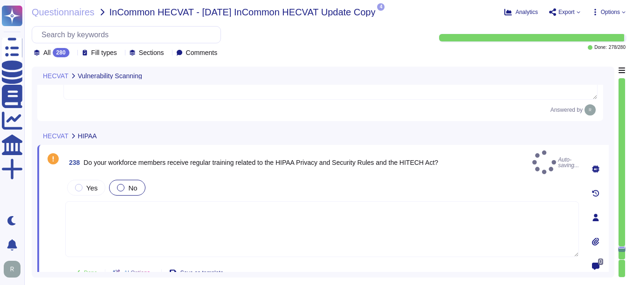
click at [92, 213] on textarea at bounding box center [322, 229] width 514 height 56
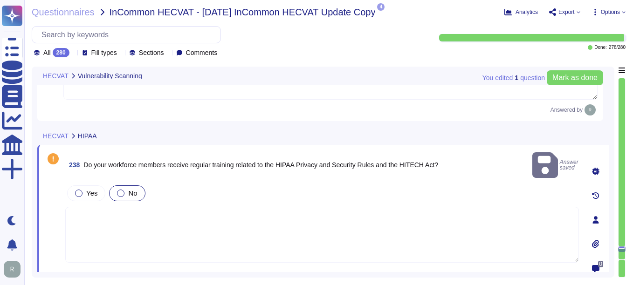
paste textarea "Sectigo can provide third party audit reports that validate our security progra…"
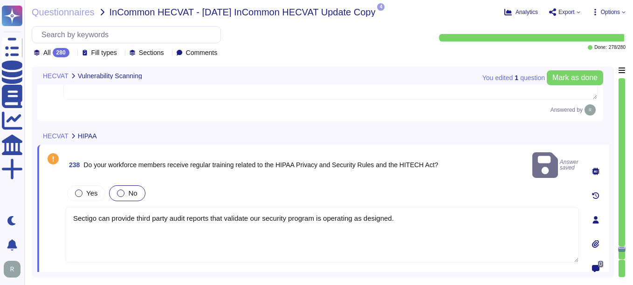
drag, startPoint x: 414, startPoint y: 206, endPoint x: 66, endPoint y: 190, distance: 349.1
click at [66, 190] on div "Yes No Sectigo can provide third party audit reports that validate our security…" at bounding box center [322, 224] width 514 height 80
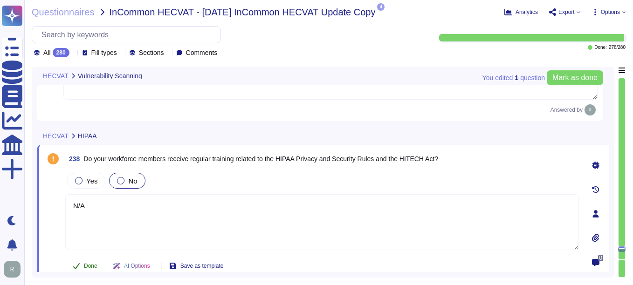
type textarea "N/A"
click at [91, 267] on span "Done" at bounding box center [91, 266] width 14 height 6
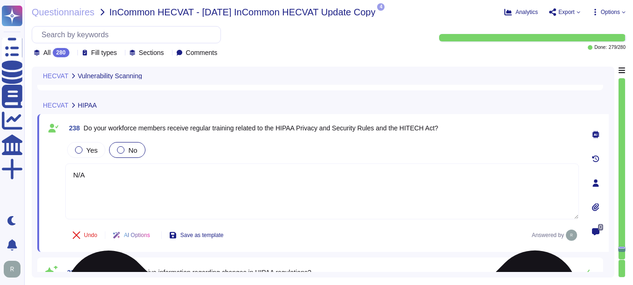
type textarea "Sectigo operates a Section III"
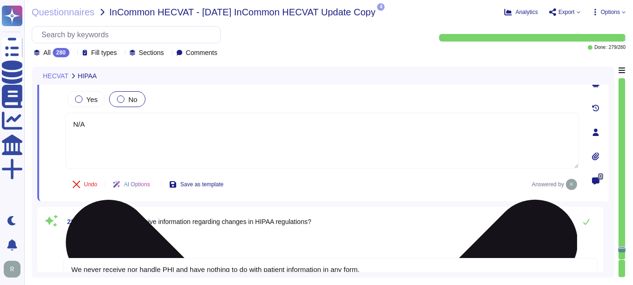
scroll to position [27483, 0]
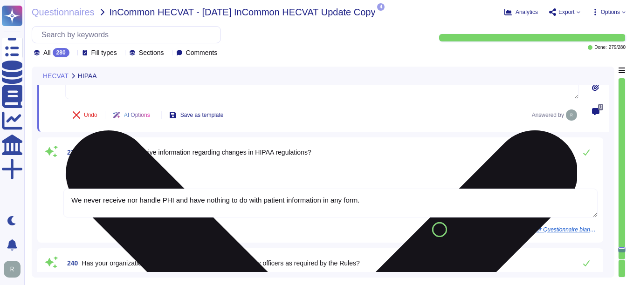
type textarea "Yes, we have a formal Incident Response Plan with documented policies and proce…"
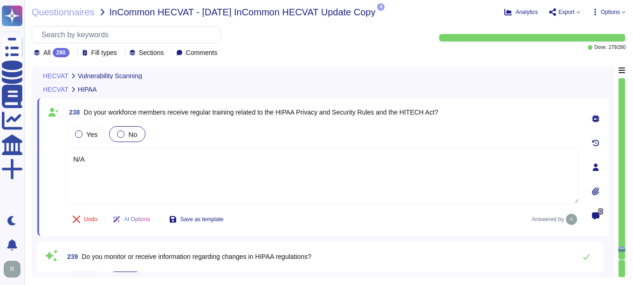
type textarea "At Sectigo, we monitor for and protect against common web application security …"
type textarea "Sectigo can provide third party audit reports that validate our security progra…"
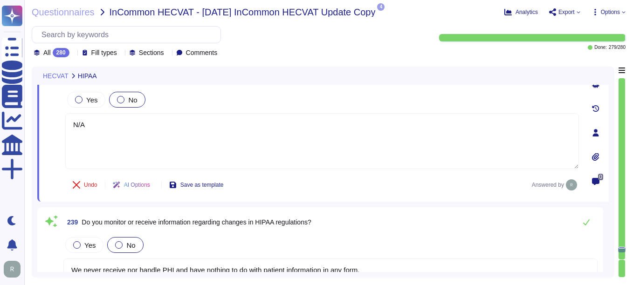
scroll to position [27410, 0]
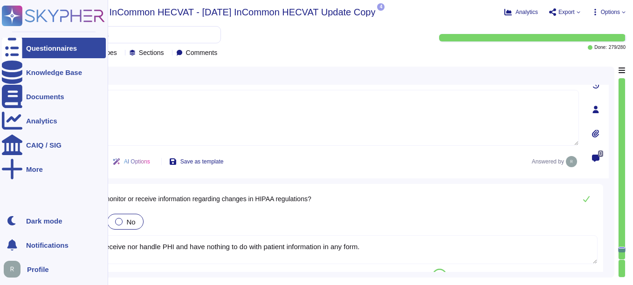
drag, startPoint x: 373, startPoint y: 249, endPoint x: 2, endPoint y: 248, distance: 371.1
click at [2, 248] on div "Questionnaires Knowledge Base Documents Analytics CAIQ / SIG More Dark mode Not…" at bounding box center [316, 142] width 633 height 285
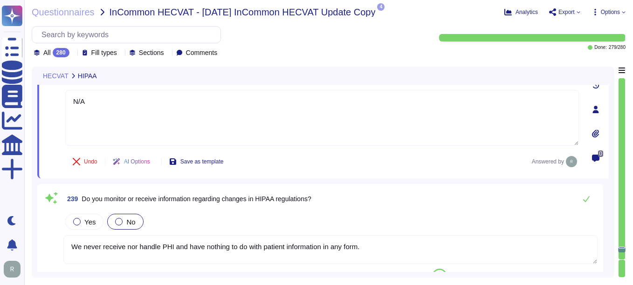
drag, startPoint x: 373, startPoint y: 247, endPoint x: -2, endPoint y: 254, distance: 375.4
click at [0, 254] on html "Questionnaires Knowledge Base Documents Analytics CAIQ / SIG More Dark mode Not…" at bounding box center [316, 142] width 633 height 285
drag, startPoint x: 380, startPoint y: 247, endPoint x: 49, endPoint y: 231, distance: 331.0
click at [49, 231] on div "239 Do you monitor or receive information regarding changes in HIPAA regulation…" at bounding box center [320, 237] width 555 height 94
type textarea "We never receive nor handle PHI and have nothing to do with patient information…"
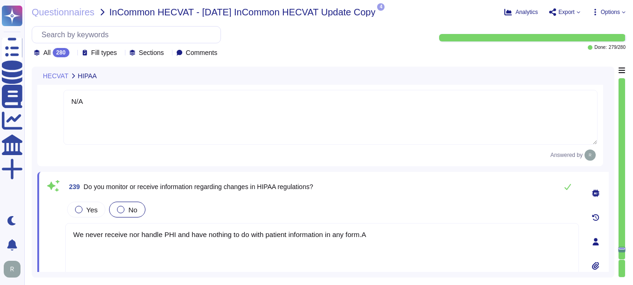
drag, startPoint x: 382, startPoint y: 236, endPoint x: 71, endPoint y: 238, distance: 311.4
click at [71, 238] on textarea "We never receive nor handle PHI and have nothing to do with patient information…" at bounding box center [322, 251] width 514 height 56
type textarea "N/A"
click at [436, 199] on div "Yes No" at bounding box center [322, 208] width 514 height 20
click at [409, 182] on div "239 Do you monitor or receive information regarding changes in HIPAA regulation…" at bounding box center [322, 186] width 514 height 17
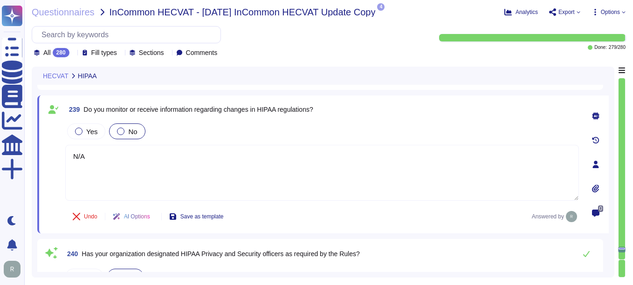
type textarea "Yes, we have a formal Incident Response Plan with documented policies and proce…"
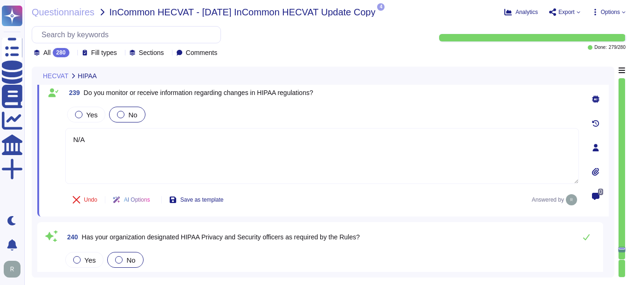
click at [264, 207] on div "Undo AI Options Save as template Answered by" at bounding box center [322, 200] width 514 height 22
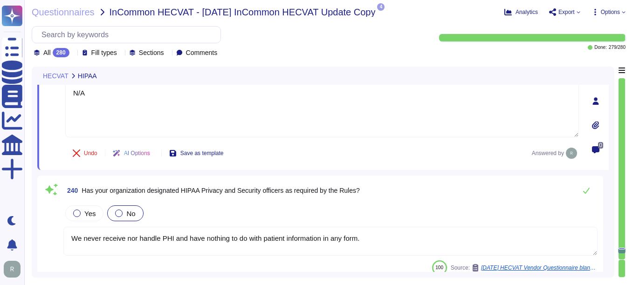
drag, startPoint x: 366, startPoint y: 235, endPoint x: -2, endPoint y: 222, distance: 368.5
click at [0, 222] on html "Questionnaires Knowledge Base Documents Analytics CAIQ / SIG More Dark mode Not…" at bounding box center [316, 142] width 633 height 285
drag, startPoint x: 365, startPoint y: 239, endPoint x: -2, endPoint y: 228, distance: 366.6
click at [0, 228] on html "Questionnaires Knowledge Base Documents Analytics CAIQ / SIG More Dark mode Not…" at bounding box center [316, 142] width 633 height 285
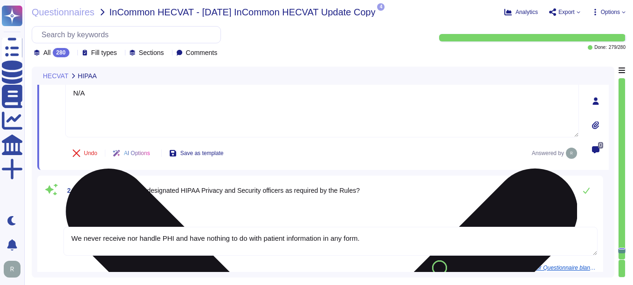
type textarea "We never receive nor handle PHI and have nothing to do with patient information…"
click at [341, 117] on textarea "N/A" at bounding box center [322, 110] width 514 height 56
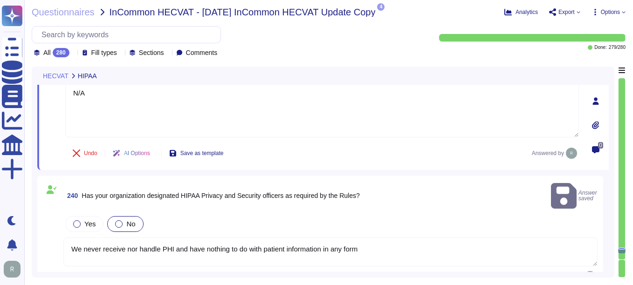
click at [390, 238] on textarea "We never receive nor handle PHI and have nothing to do with patient information…" at bounding box center [330, 252] width 534 height 29
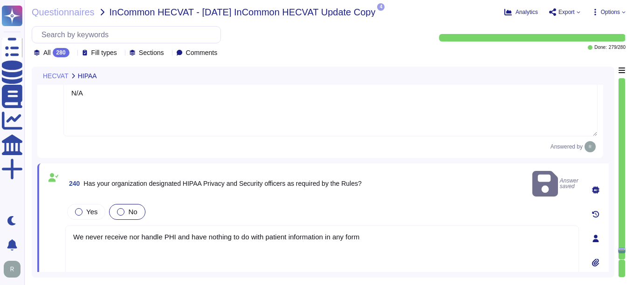
drag, startPoint x: 367, startPoint y: 229, endPoint x: 49, endPoint y: 235, distance: 317.6
click at [49, 235] on div "240 Has your organization designated HIPAA Privacy and Security officers as req…" at bounding box center [312, 238] width 534 height 139
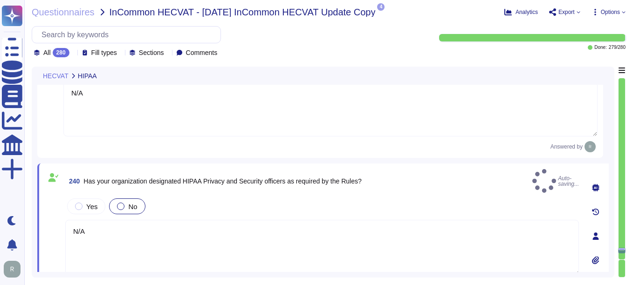
type textarea "N/A"
click at [179, 197] on div "Yes No" at bounding box center [322, 207] width 514 height 20
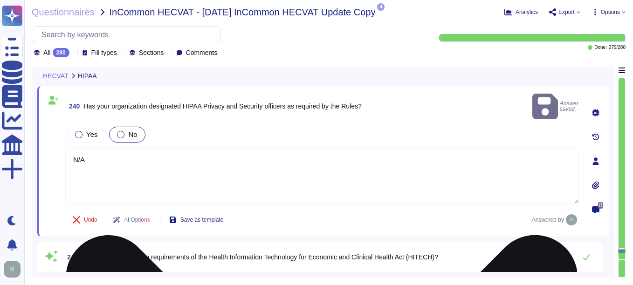
type textarea "Yes, we have a formal Incident Response Plan in place that ensures compliance w…"
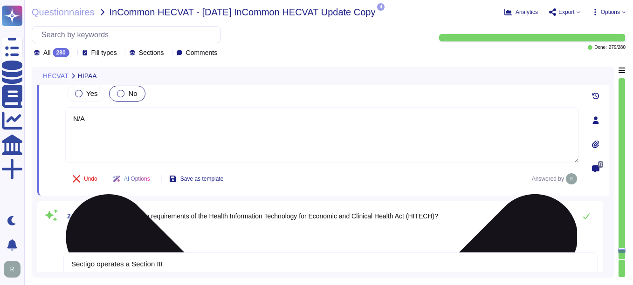
scroll to position [27690, 0]
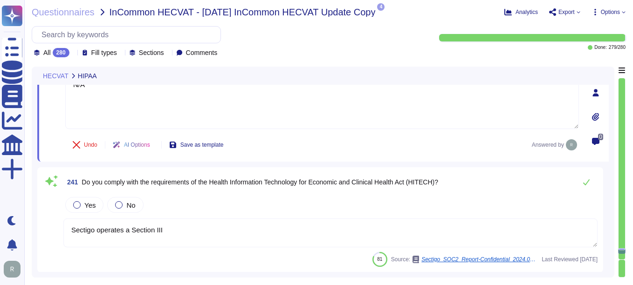
drag, startPoint x: 167, startPoint y: 230, endPoint x: 68, endPoint y: 230, distance: 98.8
click at [68, 230] on textarea "Sectigo operates a Section III" at bounding box center [330, 233] width 534 height 29
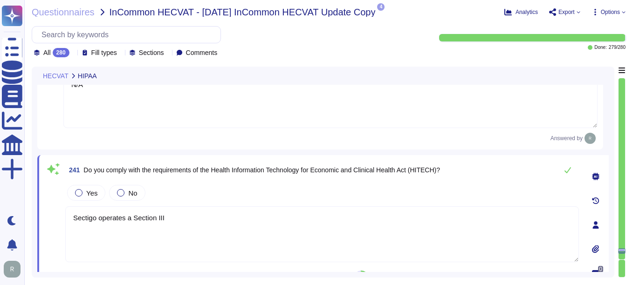
type textarea "Yes, we have a formal Incident Response Plan in place that ensures compliance w…"
type textarea "N/A"
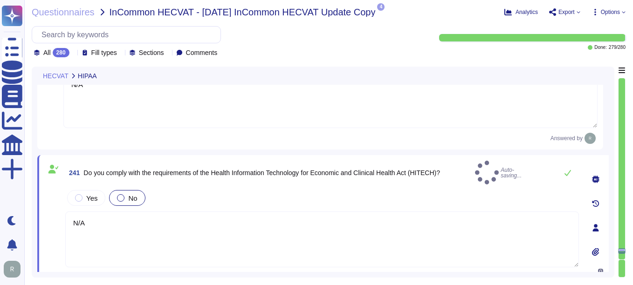
click at [122, 194] on div at bounding box center [120, 197] width 7 height 7
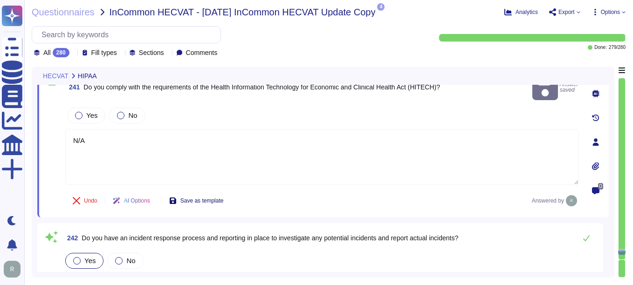
type textarea "Yes, we conduct a full risk assessment on an annual basis to identify potential…"
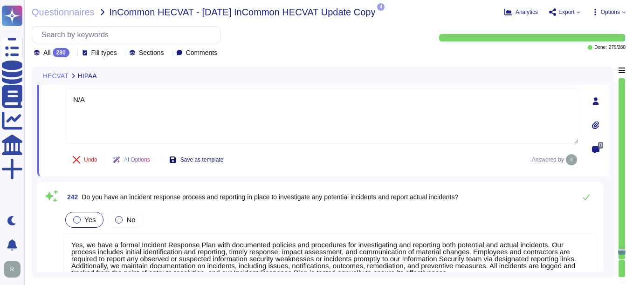
scroll to position [27830, 0]
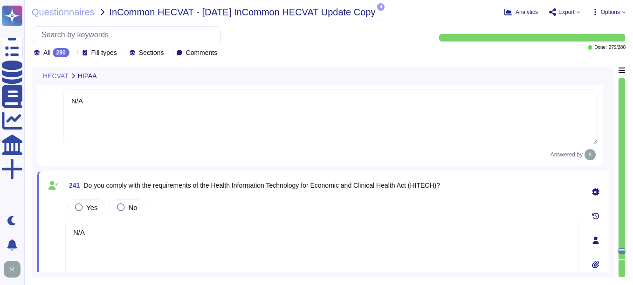
type textarea "N/A"
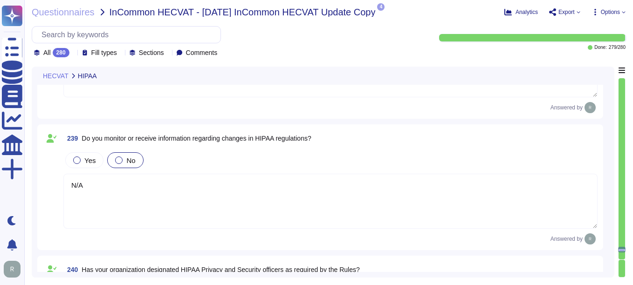
scroll to position [27338, 0]
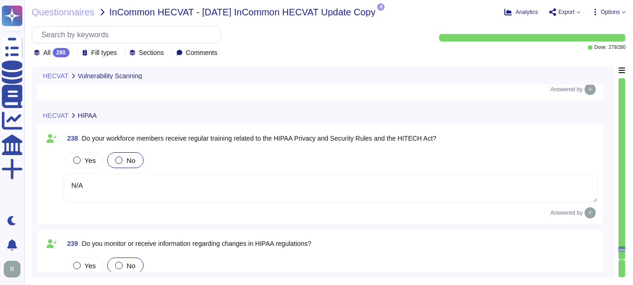
type textarea "At Sectigo, we monitor for and protect against common web application security …"
type textarea "Sectigo can provide third party audit reports that validate our security progra…"
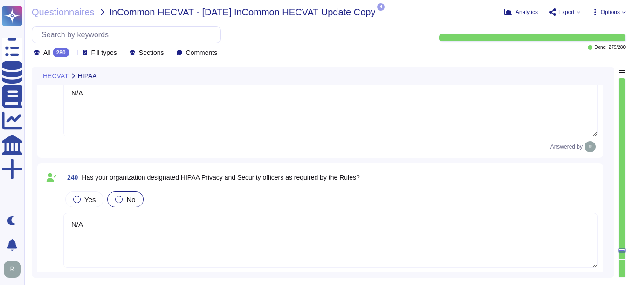
type textarea "Yes, we have a formal Incident Response Plan with documented policies and proce…"
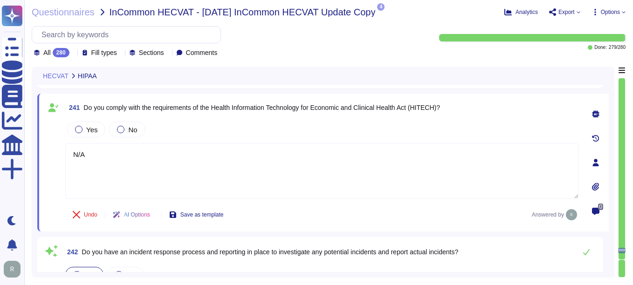
type textarea "Yes, we have a formal Incident Response Plan in place that ensures compliance w…"
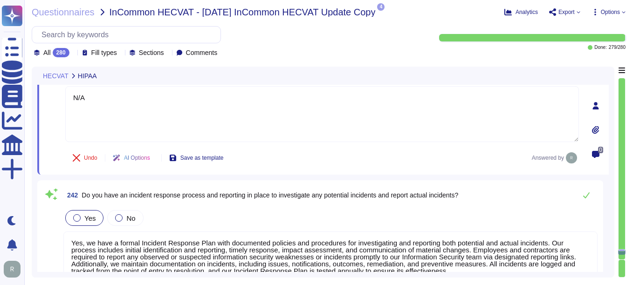
type textarea "Yes, we conduct a full risk assessment on an annual basis to identify potential…"
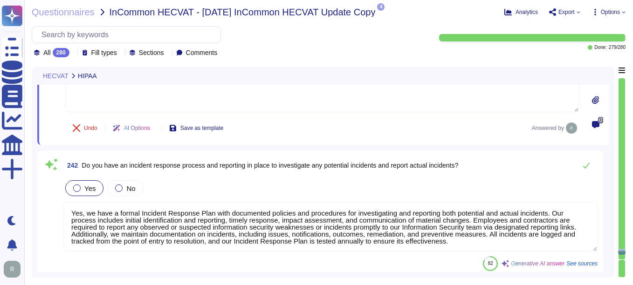
scroll to position [27823, 0]
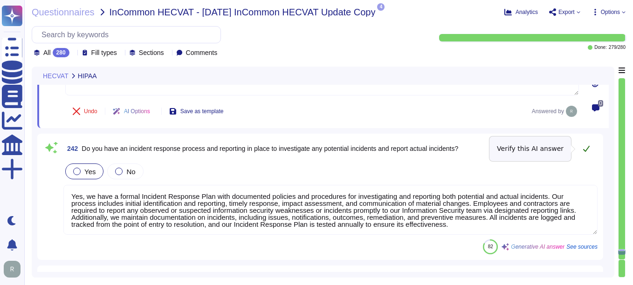
click at [453, 149] on icon at bounding box center [586, 148] width 7 height 7
click at [453, 150] on icon at bounding box center [586, 149] width 7 height 6
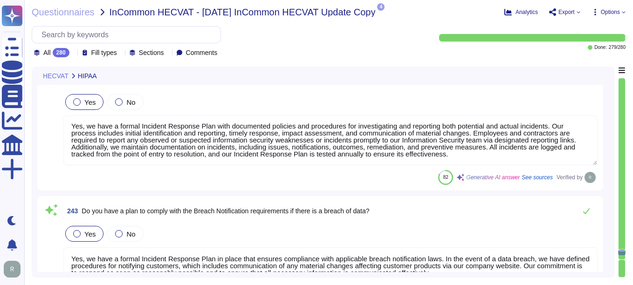
scroll to position [27917, 0]
type textarea "Yes, we have identified areas of risks as part of our comprehensive risk manage…"
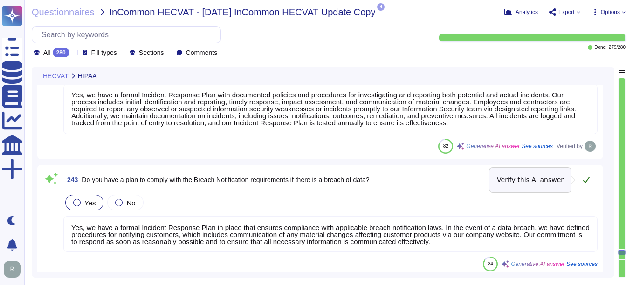
click at [453, 179] on icon at bounding box center [586, 180] width 7 height 6
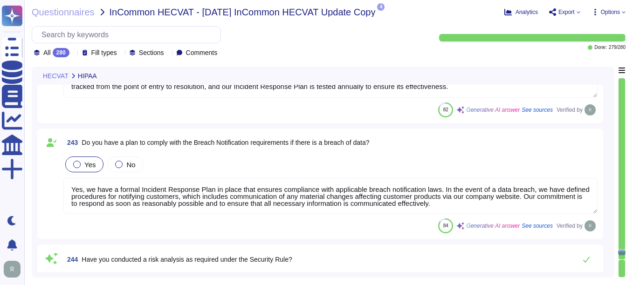
type textarea "Yes, we have implemented various risk identification, assessment, and mitigatio…"
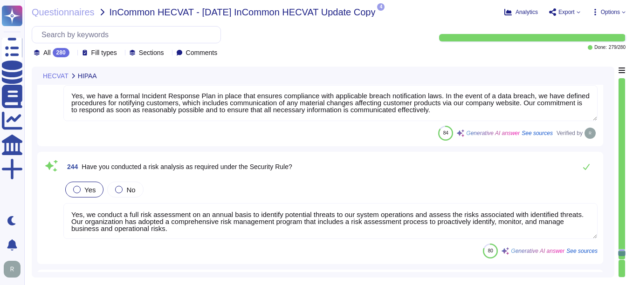
scroll to position [28056, 0]
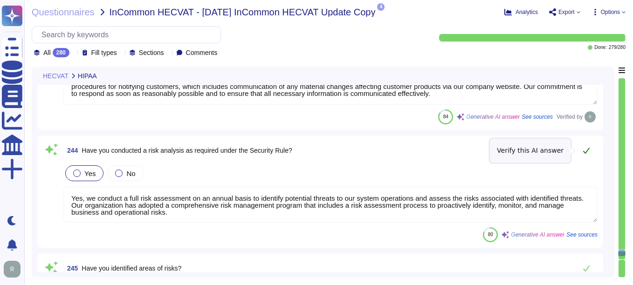
click at [453, 151] on icon at bounding box center [586, 150] width 7 height 7
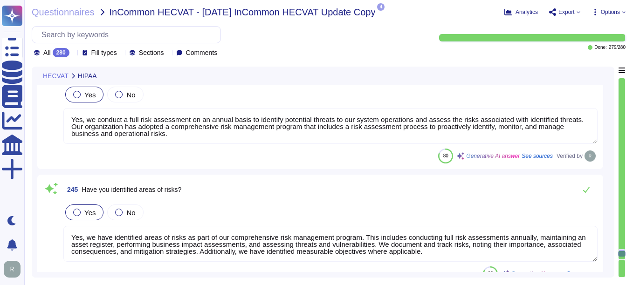
scroll to position [28150, 0]
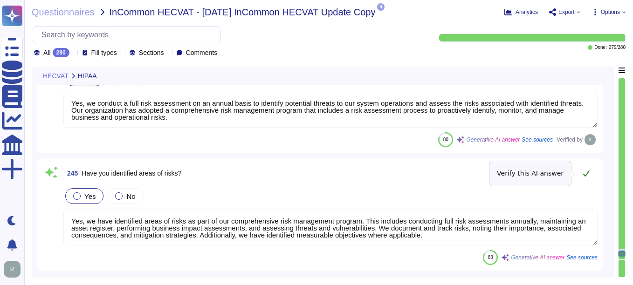
click at [453, 171] on icon at bounding box center [586, 173] width 7 height 7
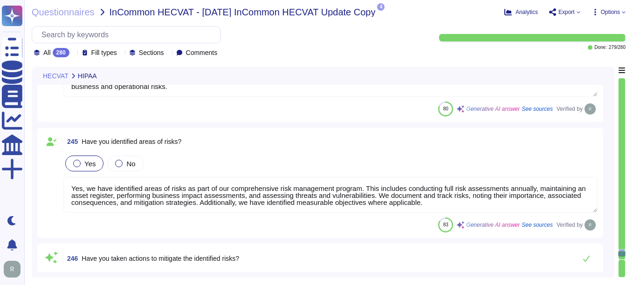
type textarea "No, mandatory password updates occur no more often than every two years in acco…"
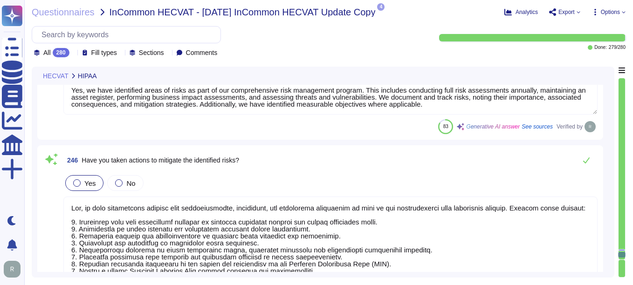
scroll to position [28290, 0]
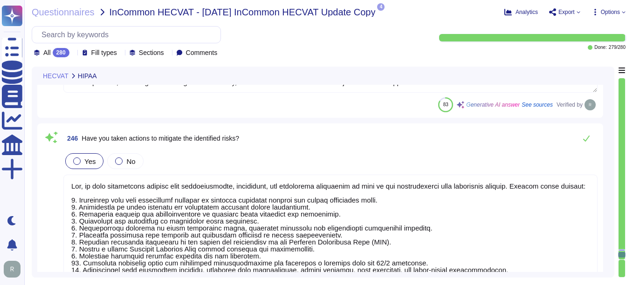
type textarea "Yes, users are required to set their own password after an administrator reset,…"
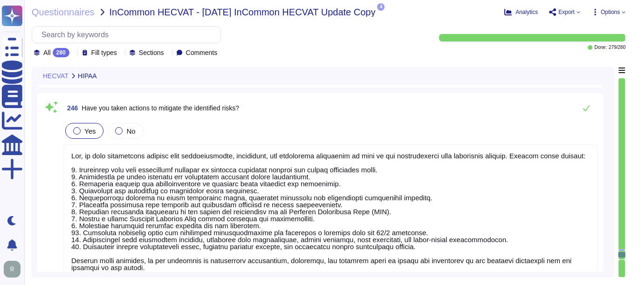
scroll to position [28336, 0]
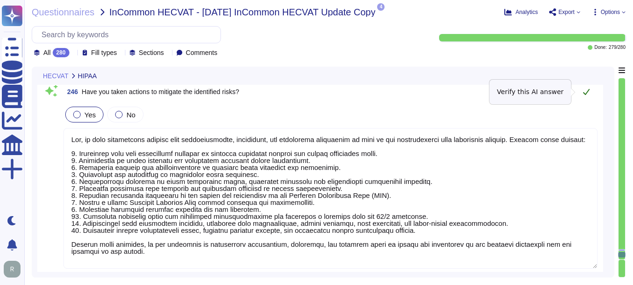
click at [453, 90] on icon at bounding box center [586, 91] width 7 height 7
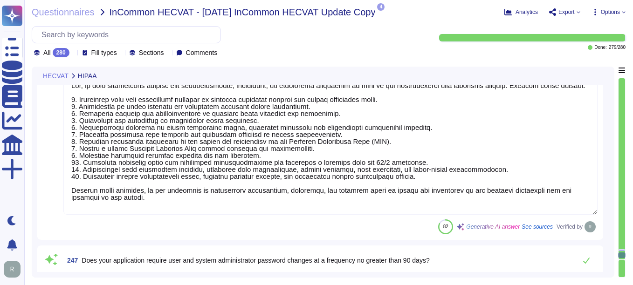
type textarea "Yes, our application locks a user's account after a maximum of 5 failed login a…"
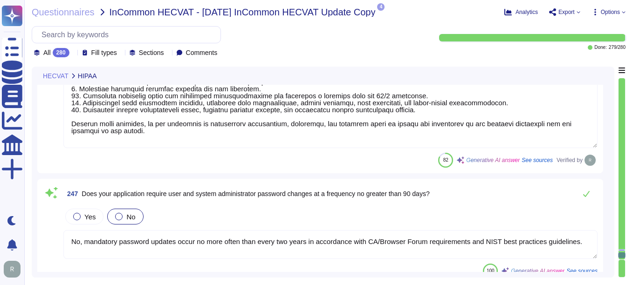
scroll to position [28476, 0]
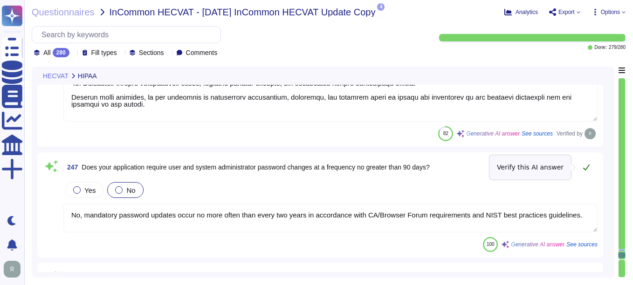
click at [453, 168] on icon at bounding box center [586, 167] width 7 height 7
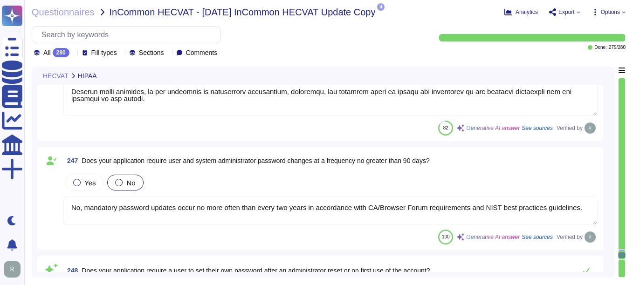
type textarea "Yes, the application is designed to log out users and expire the session after …"
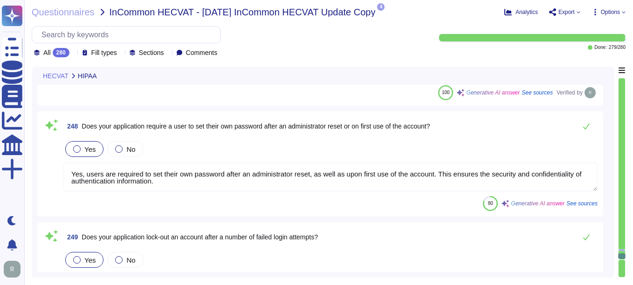
scroll to position [28616, 0]
type textarea "No, passwords are not displayed when entered, and they are not stored in plain …"
click at [453, 123] on icon at bounding box center [586, 126] width 7 height 6
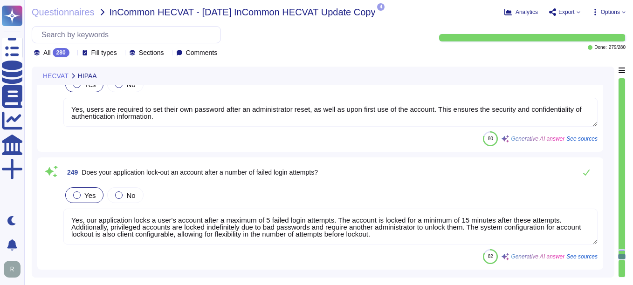
scroll to position [28709, 0]
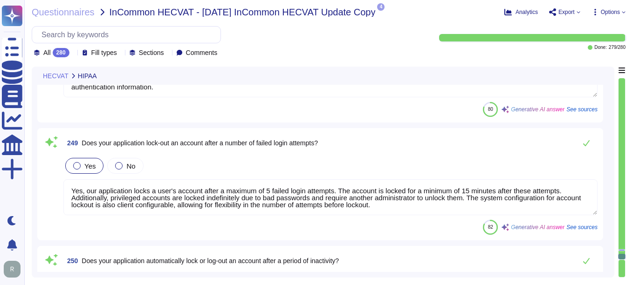
type textarea "No. In compliance with the CA/Browser Forum Baseline Requirements, passwords ar…"
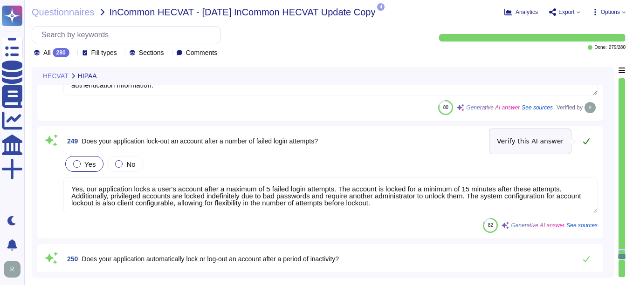
click at [453, 141] on button at bounding box center [586, 141] width 22 height 19
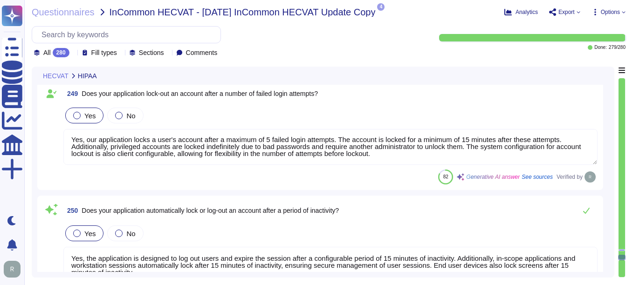
scroll to position [28802, 0]
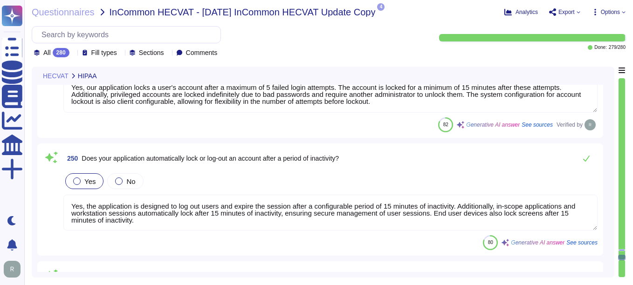
type textarea "Yes, our application provides the ability to define user access levels based on…"
click at [453, 157] on icon at bounding box center [586, 158] width 7 height 7
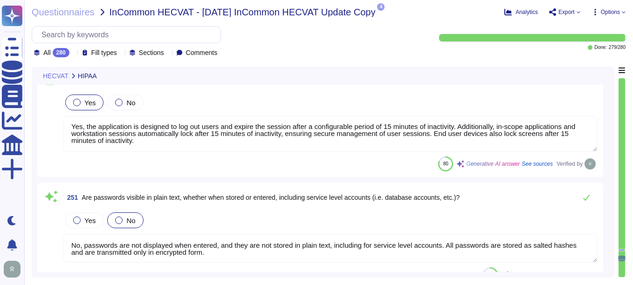
scroll to position [28896, 0]
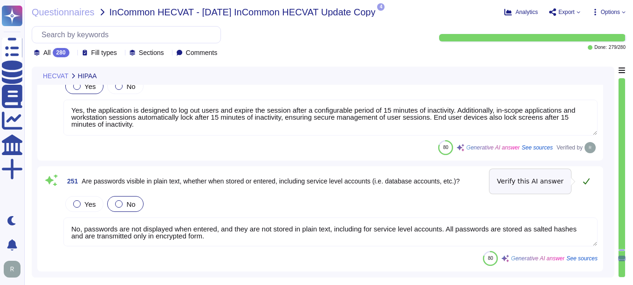
click at [453, 178] on icon at bounding box center [586, 181] width 7 height 7
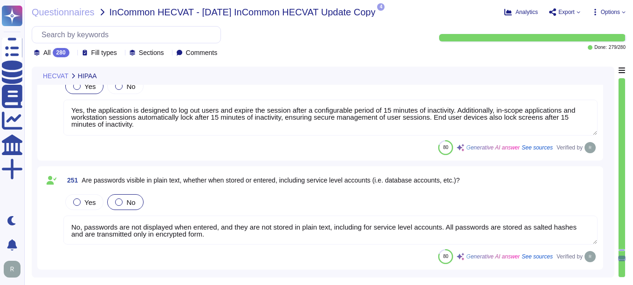
scroll to position [1, 0]
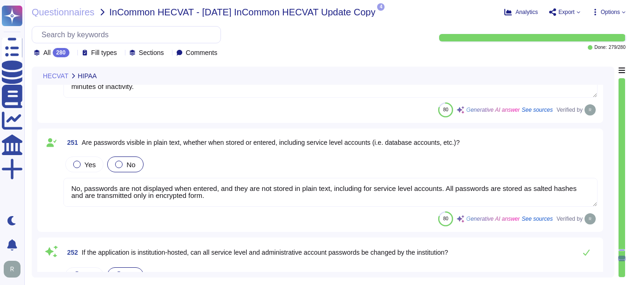
type textarea "Yes, our application supports varying levels of access to administrative tasks …"
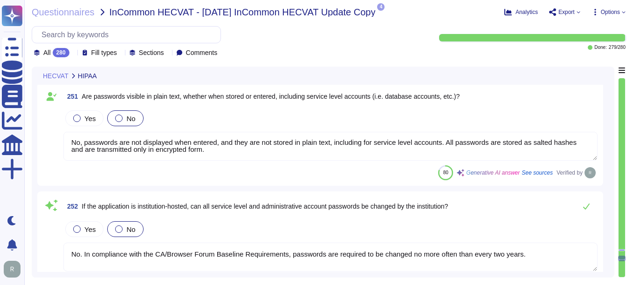
scroll to position [28989, 0]
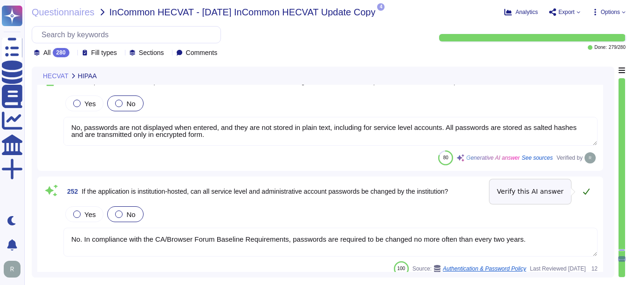
click at [453, 193] on icon at bounding box center [586, 191] width 7 height 7
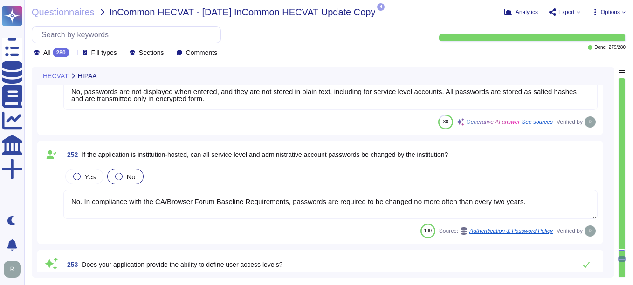
type textarea "Yes, our application supports varying levels of access to records based on user…"
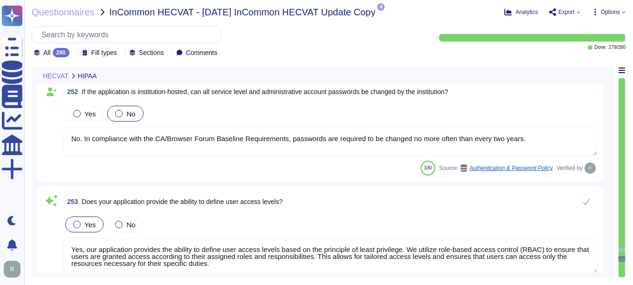
scroll to position [1, 0]
click at [453, 200] on icon at bounding box center [586, 201] width 7 height 7
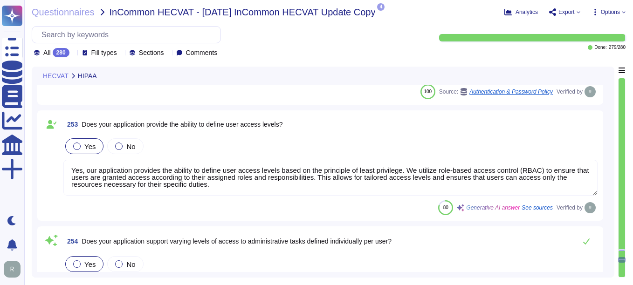
scroll to position [29175, 0]
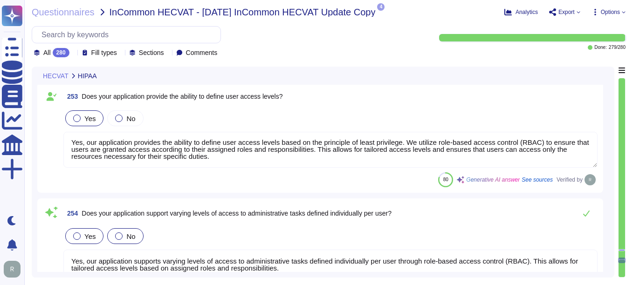
type textarea "Yes, accounts used for vendor supplied remote support must follow the same auth…"
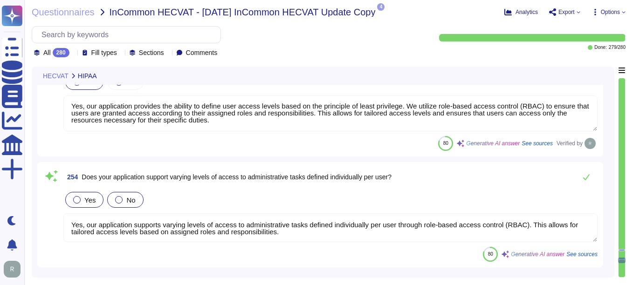
scroll to position [29222, 0]
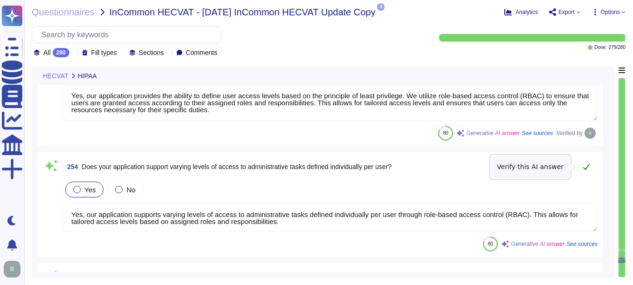
click at [453, 166] on icon at bounding box center [586, 166] width 7 height 7
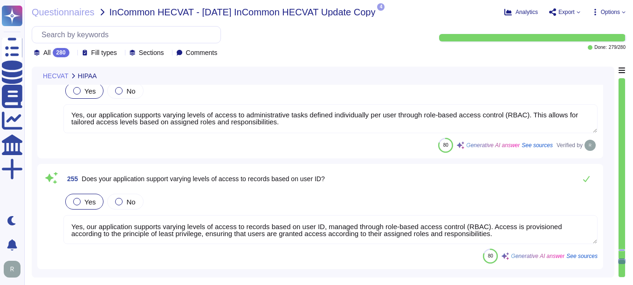
scroll to position [29315, 0]
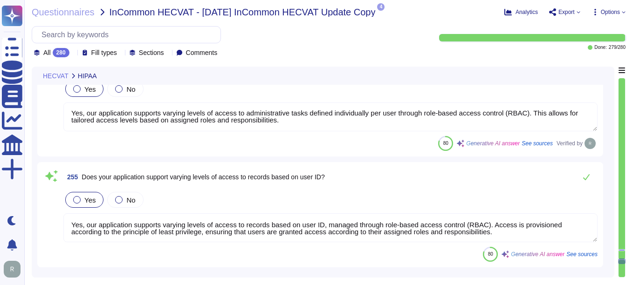
type textarea "Yes, the application logs administrative activity, including user account acces…"
click at [453, 176] on icon at bounding box center [586, 176] width 7 height 7
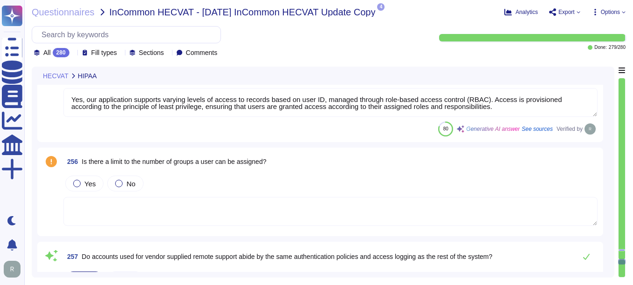
scroll to position [29455, 0]
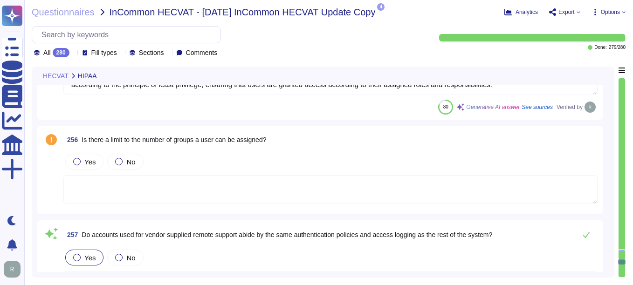
type textarea "Yes, the application logs administrative activity, including user account acces…"
drag, startPoint x: 82, startPoint y: 138, endPoint x: 296, endPoint y: 154, distance: 215.0
click at [296, 154] on div "256 Is there a limit to the number of groups a user can be assigned? Yes No" at bounding box center [320, 169] width 555 height 77
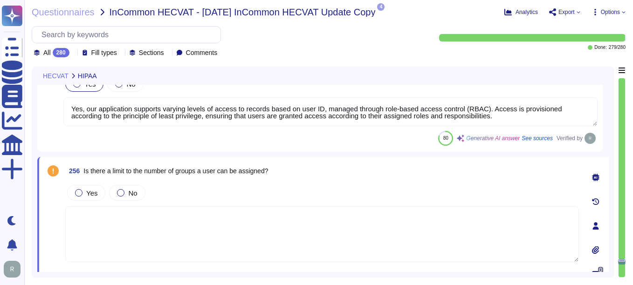
scroll to position [29409, 0]
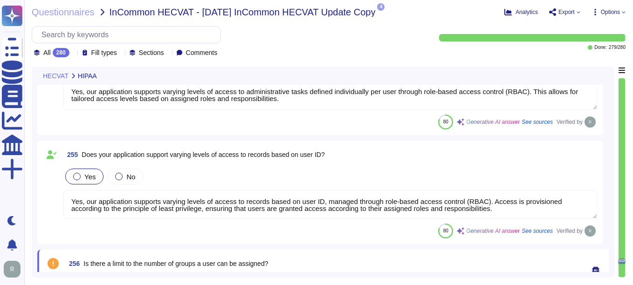
type textarea "No. In compliance with the CA/Browser Forum Baseline Requirements, passwords ar…"
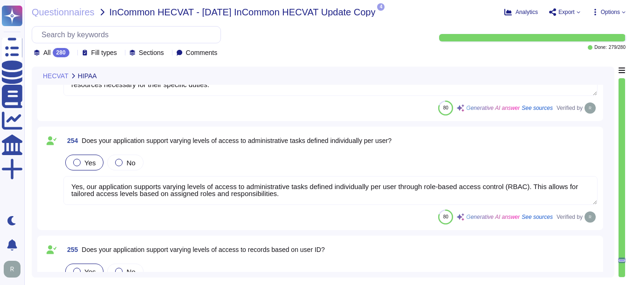
scroll to position [29222, 0]
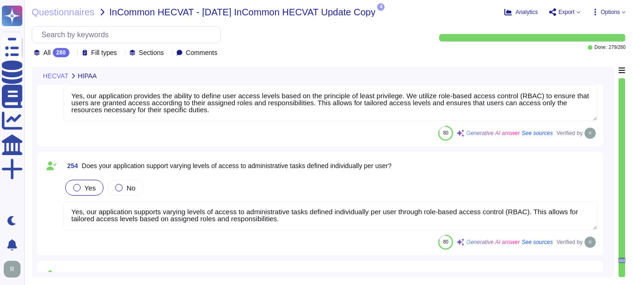
type textarea "No, passwords are not displayed when entered, and they are not stored in plain …"
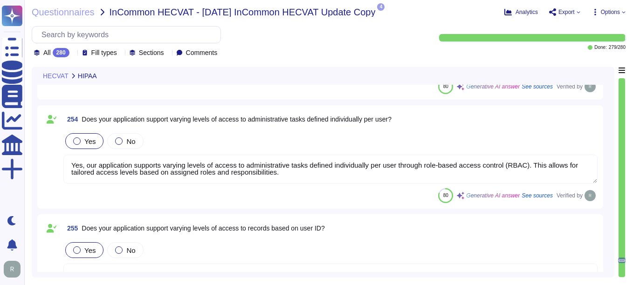
type textarea "Yes, accounts used for vendor supplied remote support must follow the same auth…"
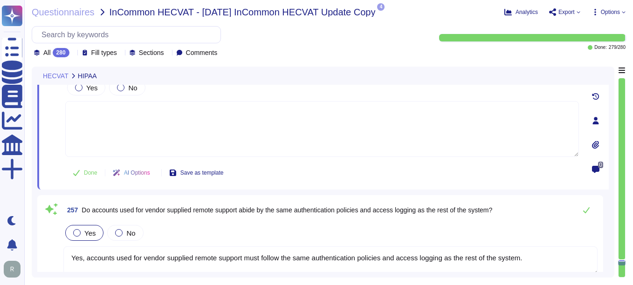
type textarea "Yes, the application logs administrative activity, including user account acces…"
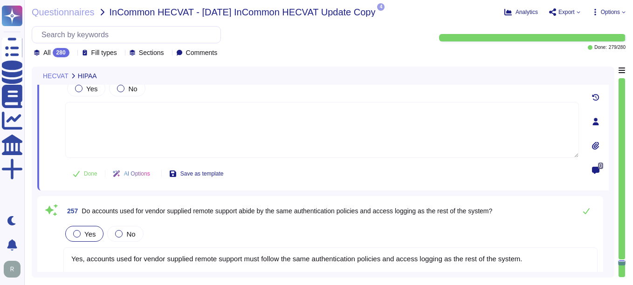
scroll to position [29524, 0]
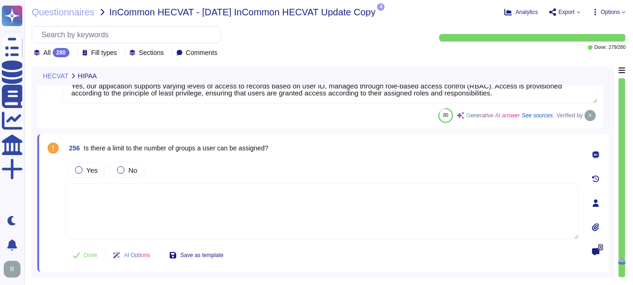
type textarea "Yes, our application provides the ability to define user access levels based on…"
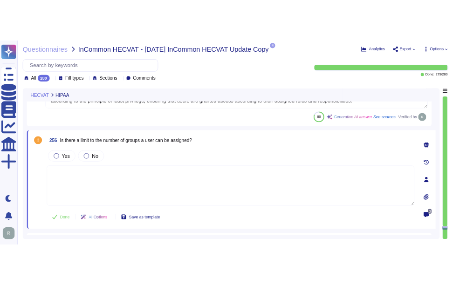
scroll to position [29477, 0]
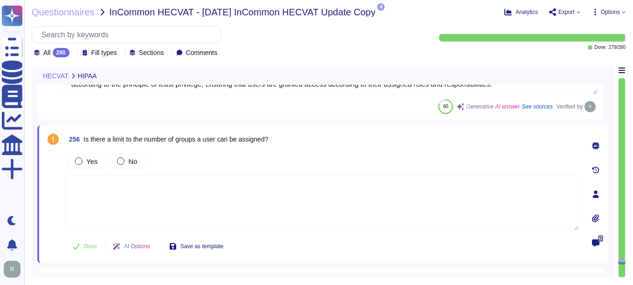
type textarea "Yes, the application logs administrative activity, including user account acces…"
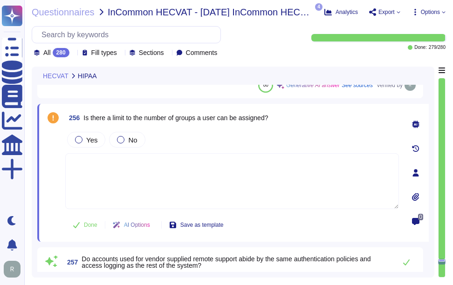
click at [123, 173] on textarea at bounding box center [232, 181] width 334 height 56
drag, startPoint x: 83, startPoint y: 117, endPoint x: 295, endPoint y: 128, distance: 211.9
click at [295, 128] on div "256 Is there a limit to the number of groups a user can be assigned? Yes No Don…" at bounding box center [222, 173] width 354 height 127
click at [229, 187] on textarea at bounding box center [232, 181] width 334 height 56
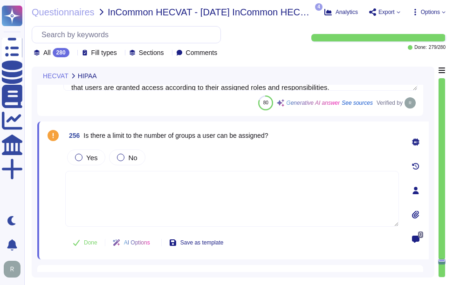
scroll to position [29430, 0]
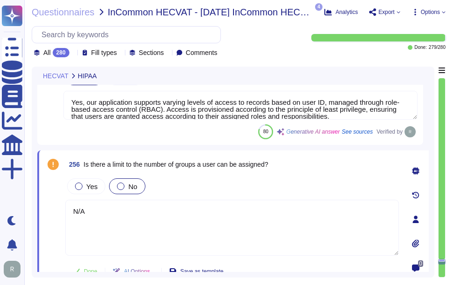
type textarea "N/A"
click at [117, 185] on div at bounding box center [120, 186] width 7 height 7
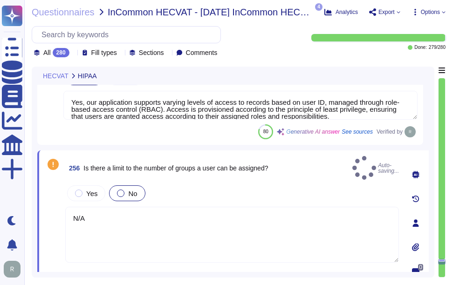
click at [122, 190] on div at bounding box center [120, 193] width 7 height 7
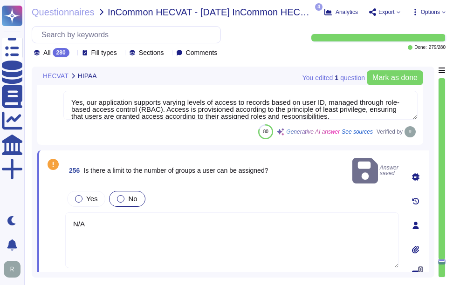
click at [122, 195] on label "No" at bounding box center [127, 198] width 20 height 7
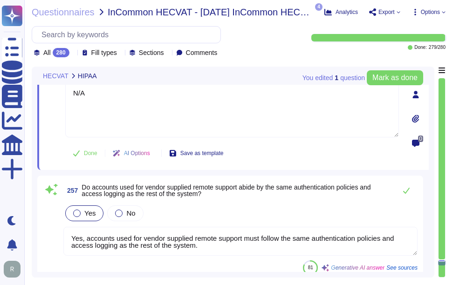
type textarea "Access and audit logs are retained for a minimum of 90 days and typically for 3…"
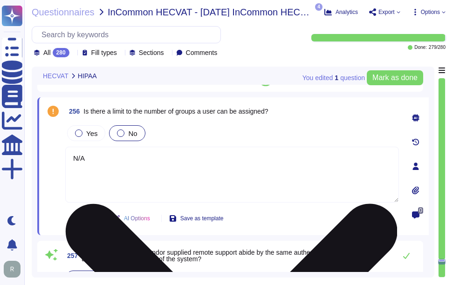
scroll to position [29477, 0]
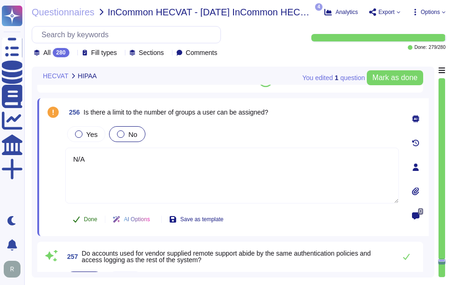
click at [89, 218] on span "Done" at bounding box center [91, 220] width 14 height 6
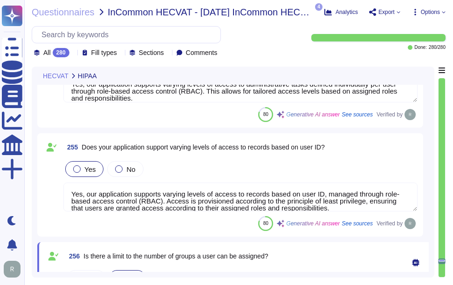
type textarea "No. In compliance with the CA/Browser Forum Baseline Requirements, passwords ar…"
type textarea "Yes, our application provides the ability to define user access levels based on…"
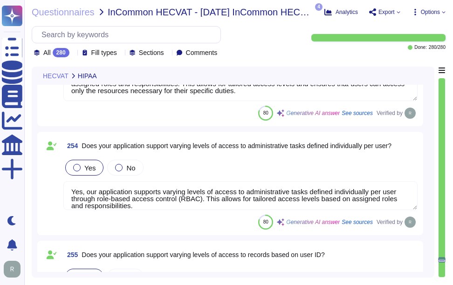
type textarea "Yes, the application is designed to log out users and expire the session after …"
type textarea "No, passwords are not displayed when entered, and they are not stored in plain …"
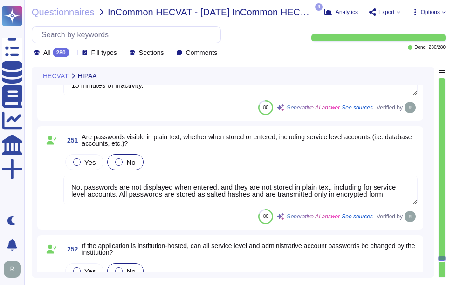
type textarea "Yes, our application locks a user's account after a maximum of 5 failed login a…"
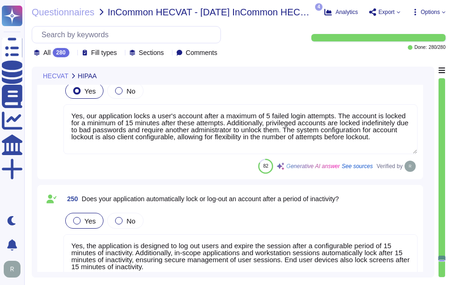
scroll to position [28694, 0]
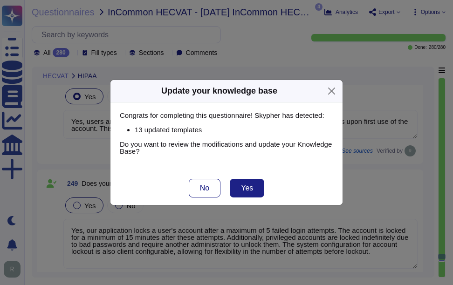
type textarea "Yes, we have implemented various risk identification, assessment, and mitigatio…"
type textarea "No, mandatory password updates occur no more often than every two years in acco…"
type textarea "Yes, users are required to set their own password after an administrator reset,…"
click at [209, 187] on span "No" at bounding box center [204, 188] width 9 height 7
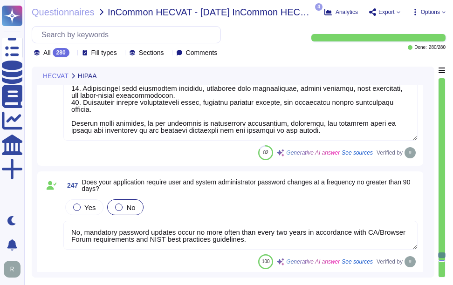
type textarea "Yes, we have identified areas of risks as part of our comprehensive risk manage…"
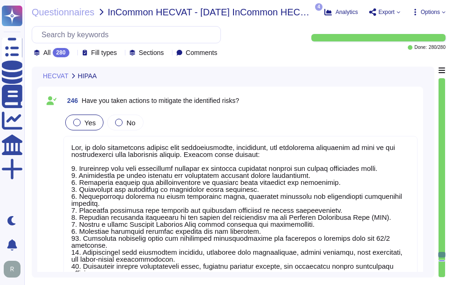
type textarea "Yes, we conduct a full risk assessment on an annual basis to identify potential…"
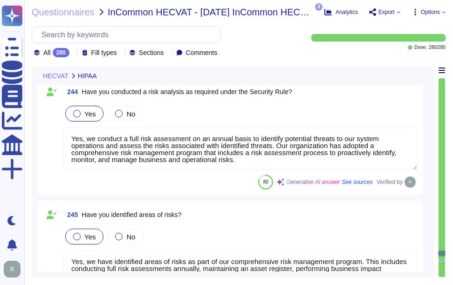
type textarea "Yes, we have a formal Incident Response Plan with documented policies and proce…"
type textarea "Yes, we have a formal Incident Response Plan in place that ensures compliance w…"
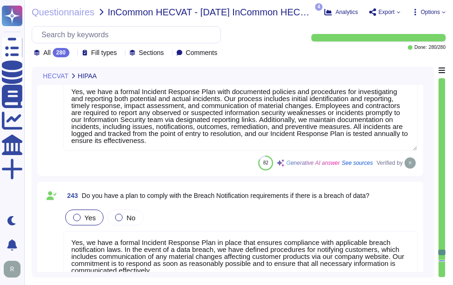
type textarea "N/A"
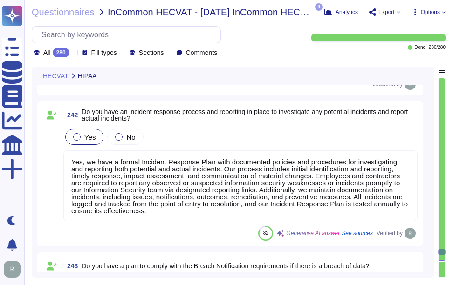
type textarea "N/A"
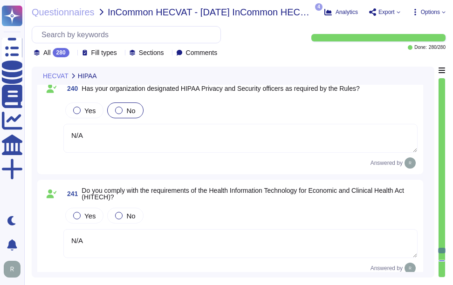
type textarea "N/A"
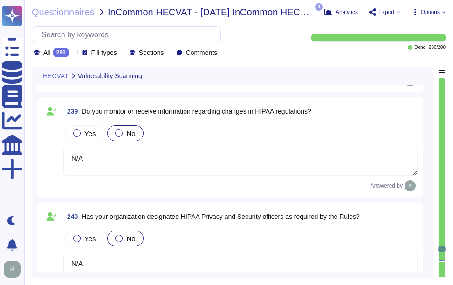
type textarea "At Sectigo, we monitor for and protect against common web application security …"
type textarea "Sectigo can provide third party audit reports that validate our security progra…"
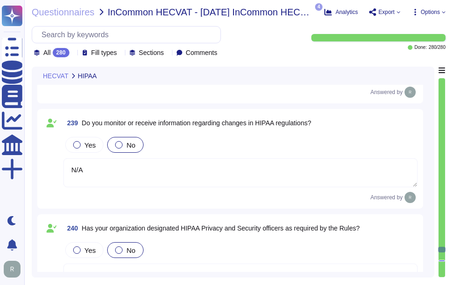
type textarea "Yes, we have a formal Incident Response Plan with documented policies and proce…"
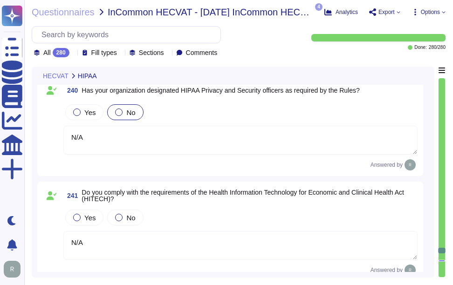
type textarea "Yes, we have a formal Incident Response Plan in place that ensures compliance w…"
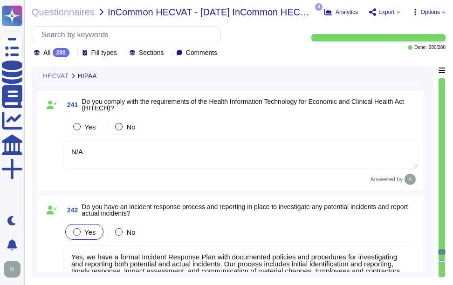
type textarea "Yes, we conduct a full risk assessment on an annual basis to identify potential…"
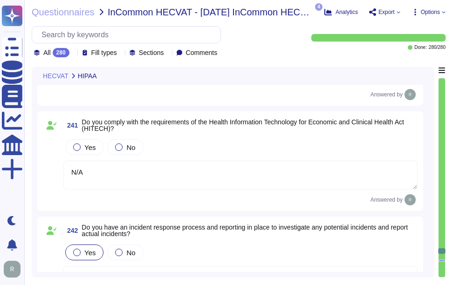
scroll to position [27655, 0]
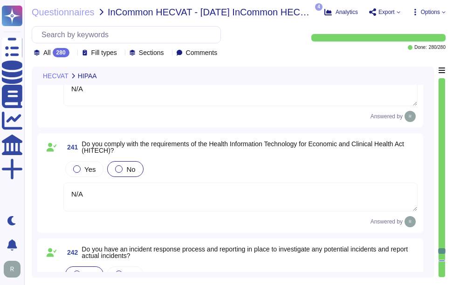
click at [118, 171] on div at bounding box center [118, 169] width 7 height 7
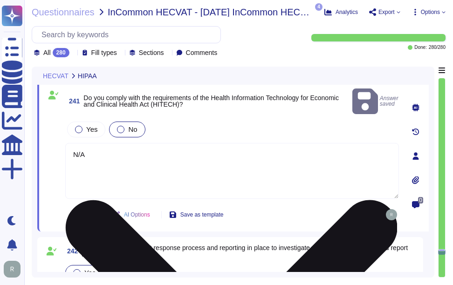
type textarea "Yes, we conduct a full risk assessment on an annual basis to identify potential…"
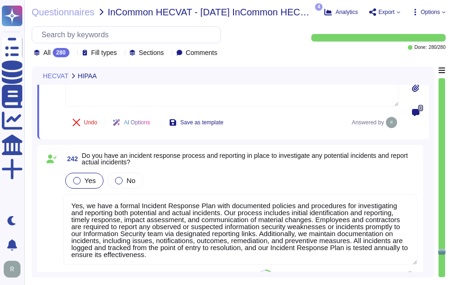
scroll to position [27794, 0]
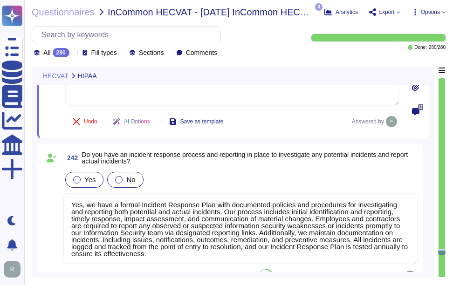
click at [119, 176] on div at bounding box center [118, 179] width 7 height 7
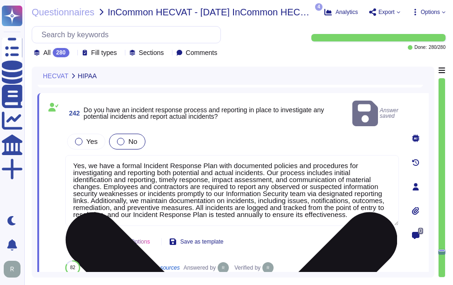
scroll to position [0, 0]
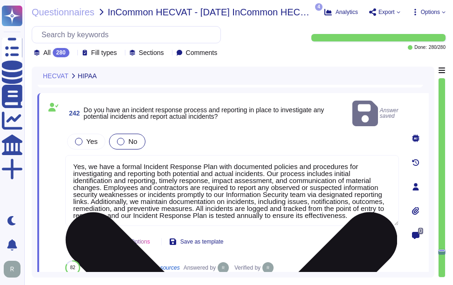
drag, startPoint x: 123, startPoint y: 210, endPoint x: 70, endPoint y: 148, distance: 81.4
click at [70, 155] on textarea "Yes, we have a formal Incident Response Plan with documented policies and proce…" at bounding box center [232, 190] width 334 height 71
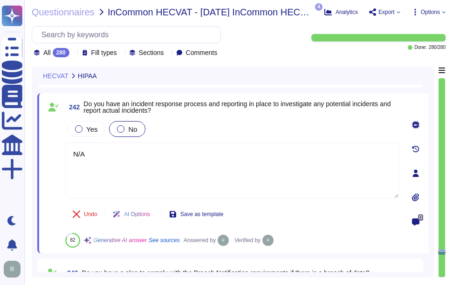
type textarea "N/A"
click at [276, 205] on div "Undo AI Options Save as template 82 Generative AI answer See sources Answered b…" at bounding box center [232, 225] width 334 height 45
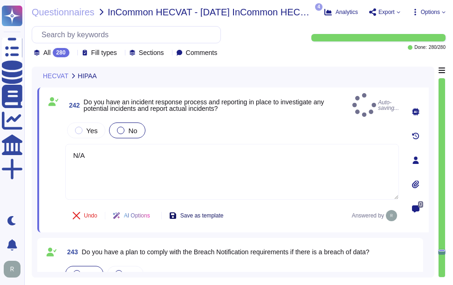
type textarea "Yes, we have identified areas of risks as part of our comprehensive risk manage…"
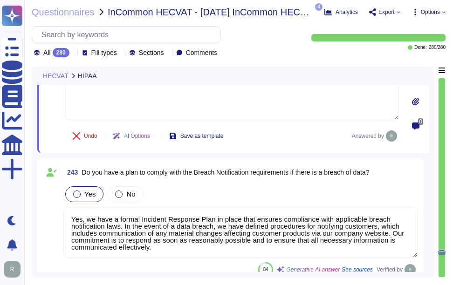
scroll to position [27888, 0]
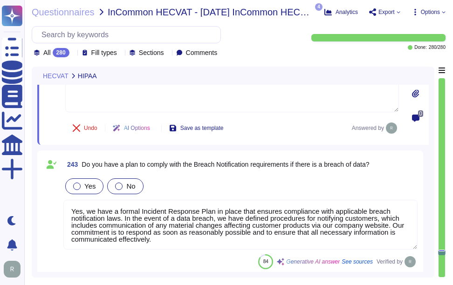
click at [118, 183] on div at bounding box center [118, 186] width 7 height 7
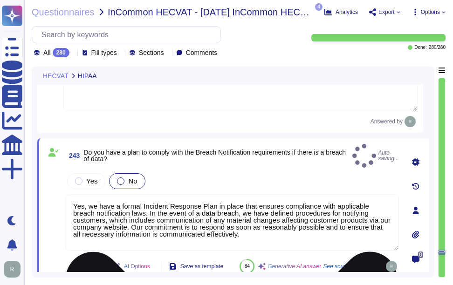
type textarea "Yes, we have identified areas of risks as part of our comprehensive risk manage…"
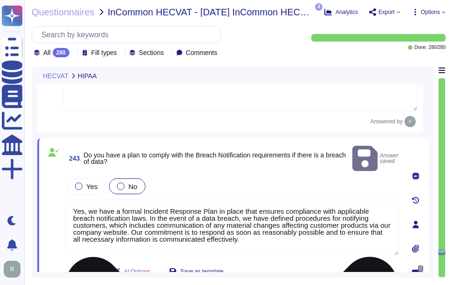
click at [179, 212] on textarea "Yes, we have a formal Incident Response Plan in place that ensures compliance w…" at bounding box center [232, 228] width 334 height 56
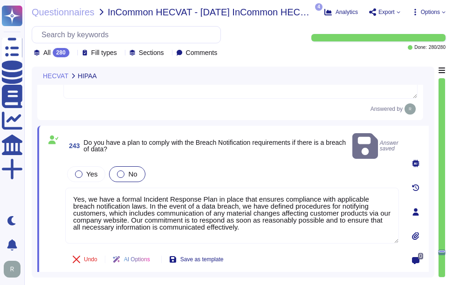
drag, startPoint x: 202, startPoint y: 216, endPoint x: 64, endPoint y: 180, distance: 142.6
click at [64, 180] on div "243 Do you have a plan to comply with the Breach Notification requirements if t…" at bounding box center [222, 212] width 354 height 162
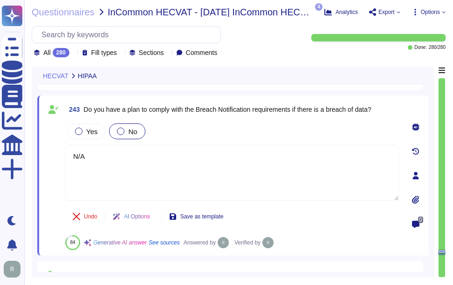
scroll to position [27934, 0]
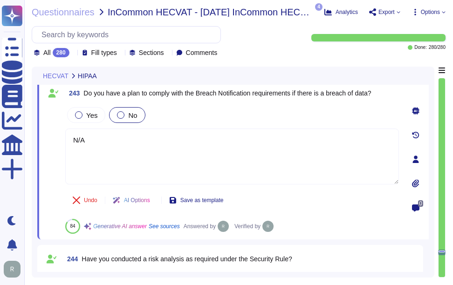
type textarea "N/A"
click at [284, 208] on div "243 Do you have a plan to comply with the Breach Notification requirements if t…" at bounding box center [233, 159] width 392 height 160
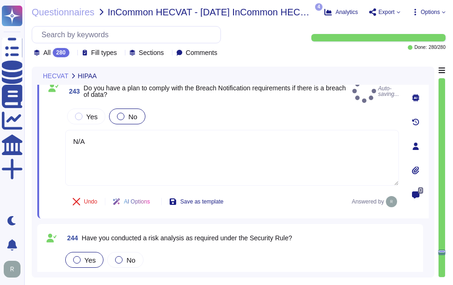
type textarea "Yes, we have implemented various risk identification, assessment, and mitigatio…"
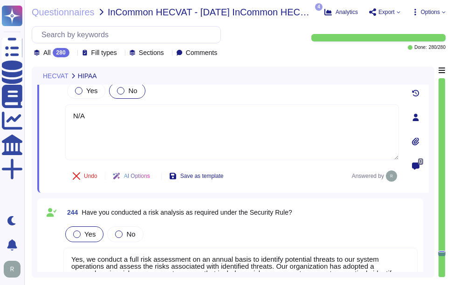
scroll to position [27981, 0]
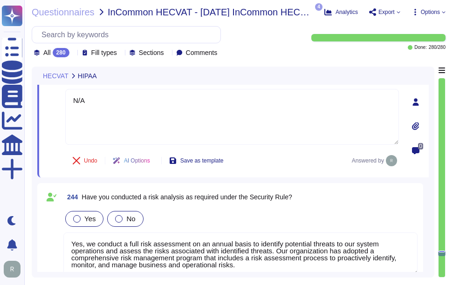
click at [118, 215] on div at bounding box center [118, 218] width 7 height 7
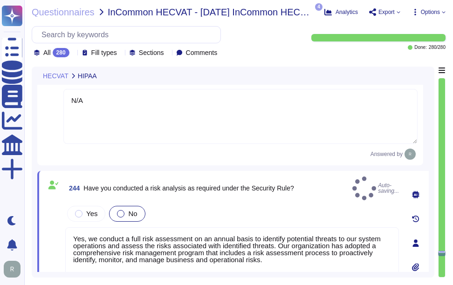
type textarea "Yes, we have implemented various risk identification, assessment, and mitigatio…"
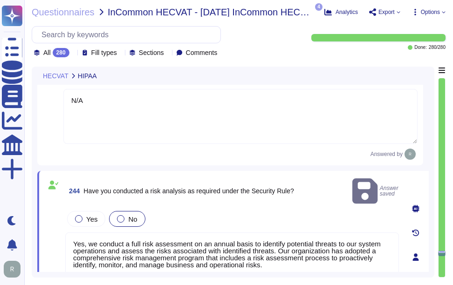
click at [71, 233] on textarea "Yes, we conduct a full risk assessment on an annual basis to identify potential…" at bounding box center [232, 261] width 334 height 56
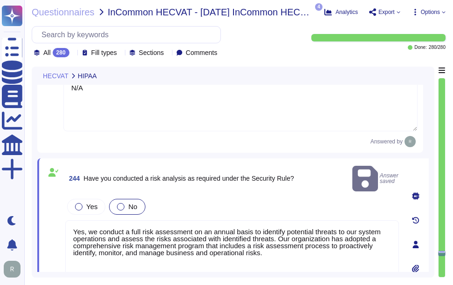
drag, startPoint x: 269, startPoint y: 244, endPoint x: 67, endPoint y: 216, distance: 204.7
click at [67, 221] on textarea "Yes, we conduct a full risk assessment on an annual basis to identify potential…" at bounding box center [232, 249] width 334 height 56
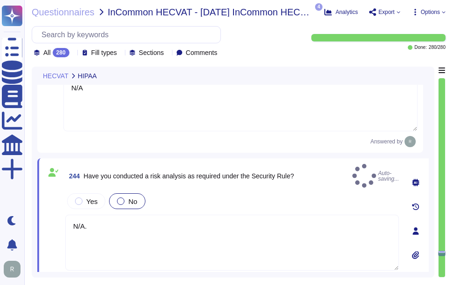
type textarea "N/A."
click at [190, 197] on div "Yes No" at bounding box center [232, 202] width 334 height 20
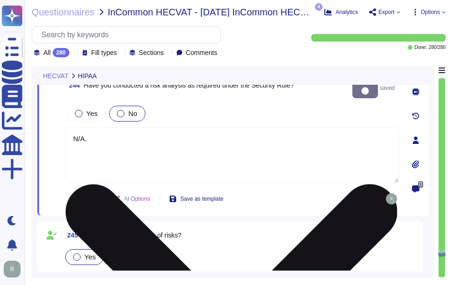
scroll to position [28121, 0]
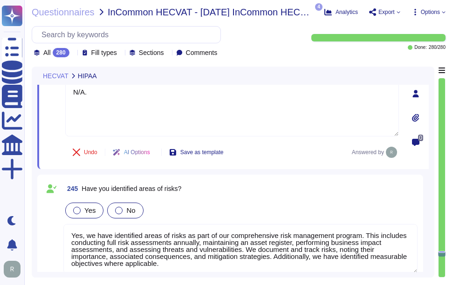
click at [117, 207] on div at bounding box center [118, 210] width 7 height 7
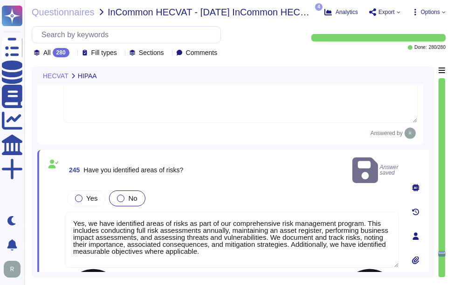
drag, startPoint x: 206, startPoint y: 241, endPoint x: 70, endPoint y: 207, distance: 139.8
click at [70, 212] on textarea "Yes, we have identified areas of risks as part of our comprehensive risk manage…" at bounding box center [232, 240] width 334 height 56
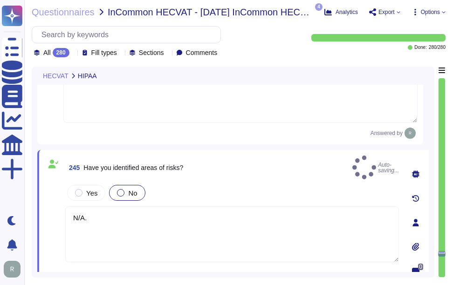
type textarea "N/A."
click at [216, 190] on div "Yes No" at bounding box center [232, 193] width 334 height 20
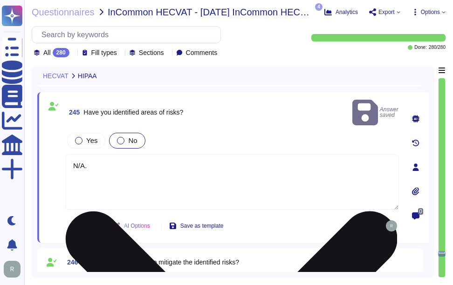
type textarea "No, mandatory password updates occur no more often than every two years in acco…"
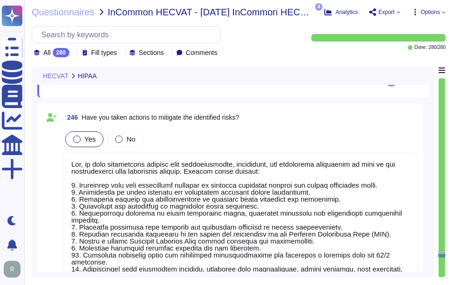
type textarea "Yes, users are required to set their own password after an administrator reset,…"
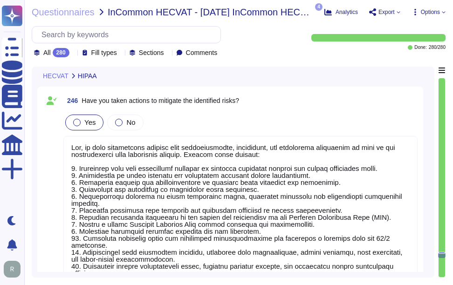
scroll to position [28030, 0]
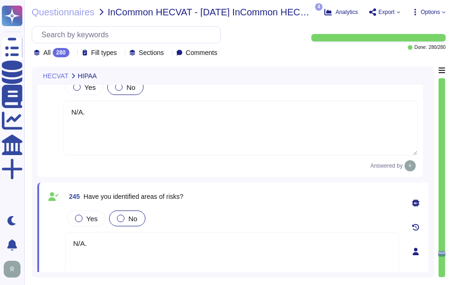
type textarea "N/A"
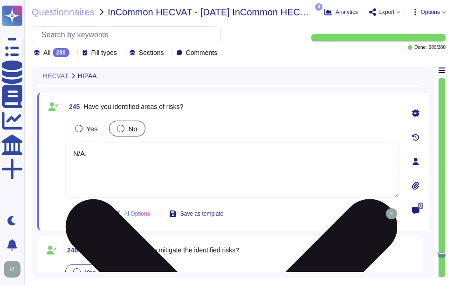
type textarea "No, mandatory password updates occur no more often than every two years in acco…"
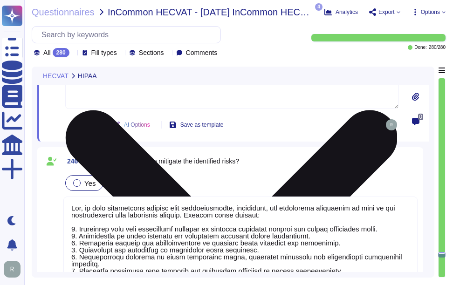
scroll to position [28217, 0]
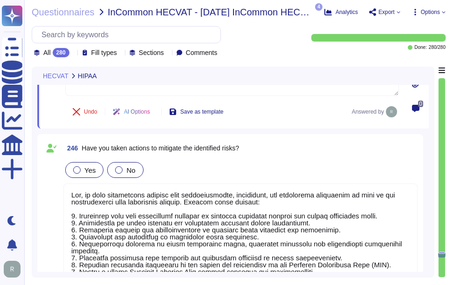
click at [118, 172] on div at bounding box center [118, 169] width 7 height 7
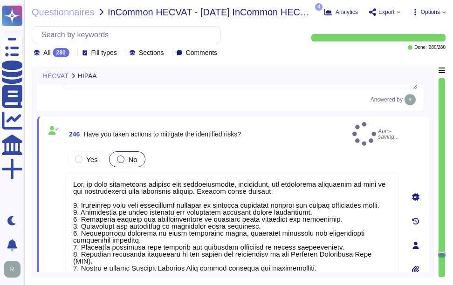
type textarea "No, mandatory password updates occur no more often than every two years in acco…"
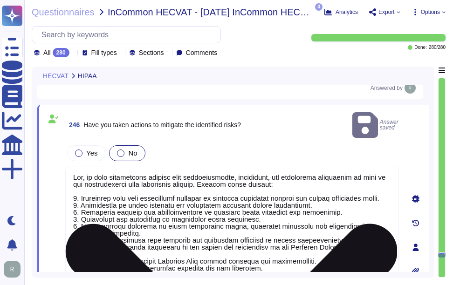
scroll to position [28229, 0]
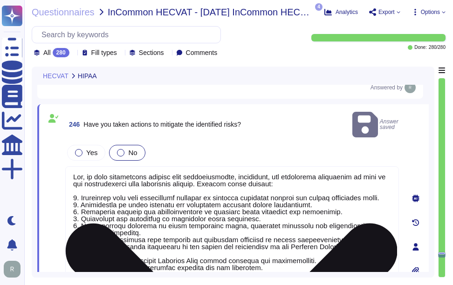
click at [218, 234] on textarea at bounding box center [232, 250] width 334 height 169
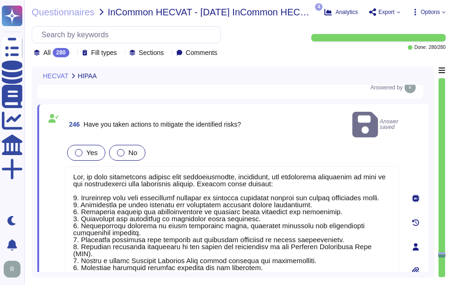
scroll to position [0, 0]
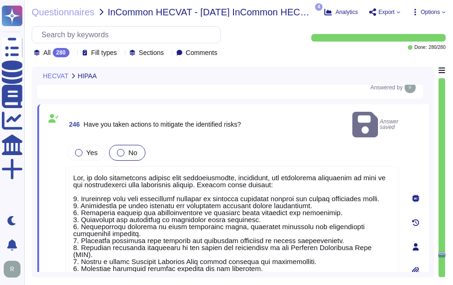
drag, startPoint x: 262, startPoint y: 258, endPoint x: 67, endPoint y: 143, distance: 226.5
click at [67, 143] on div "Yes No" at bounding box center [232, 239] width 334 height 193
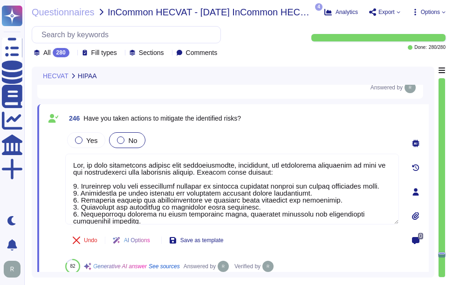
type textarea "Yes, users are required to set their own password after an administrator reset,…"
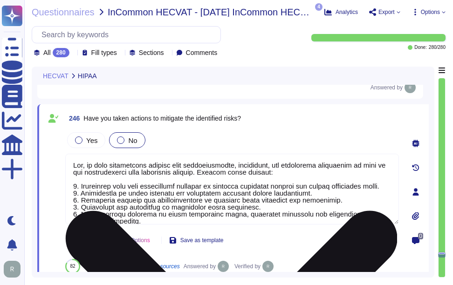
type textarea "d employing a security team for 24/7 oversight. 11. Implementing data protectio…"
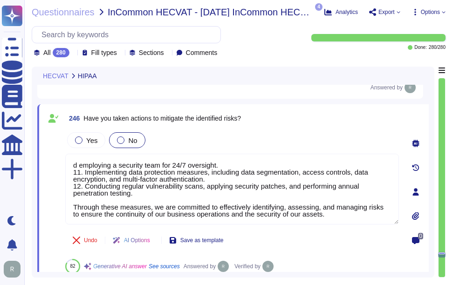
drag, startPoint x: 331, startPoint y: 216, endPoint x: 66, endPoint y: 152, distance: 272.4
click at [66, 152] on div "Yes No d employing a security team for 24/7 oversight. 11. Implementing data pr…" at bounding box center [232, 178] width 334 height 95
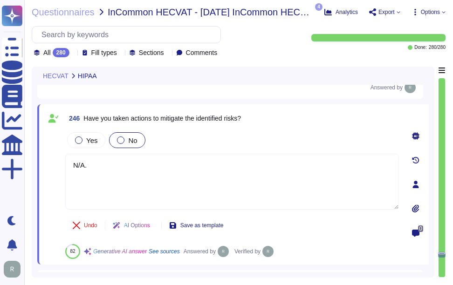
type textarea "N/A."
click at [315, 225] on div "Undo AI Options Save as template 82 Generative AI answer See sources Answered b…" at bounding box center [232, 236] width 334 height 45
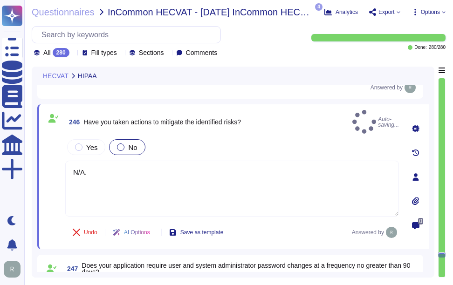
type textarea "Yes, our application locks a user's account after a maximum of 5 failed login a…"
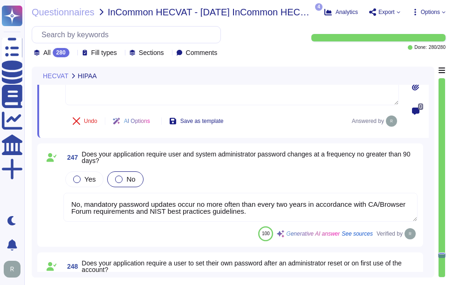
scroll to position [28369, 0]
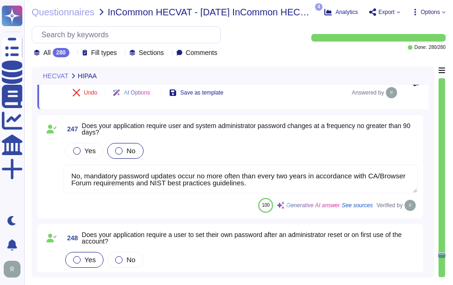
type textarea "Yes, the application is designed to log out users and expire the session after …"
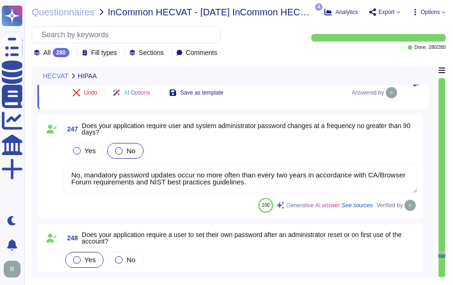
drag, startPoint x: 285, startPoint y: 174, endPoint x: 69, endPoint y: 163, distance: 216.1
click at [69, 165] on textarea "No, mandatory password updates occur no more often than every two years in acco…" at bounding box center [240, 179] width 354 height 29
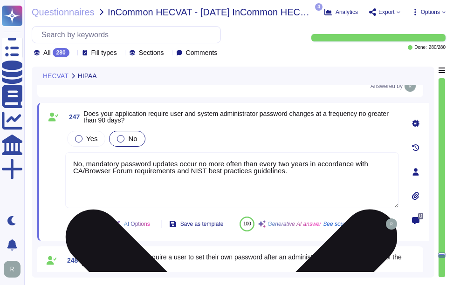
scroll to position [0, 0]
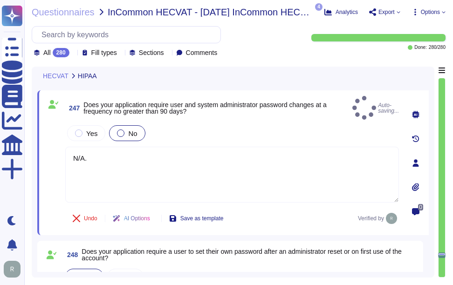
type textarea "N/A."
type textarea "Yes, the application is designed to log out users and expire the session after …"
click at [271, 222] on div "Undo AI Options Save as template Verified by" at bounding box center [232, 218] width 334 height 22
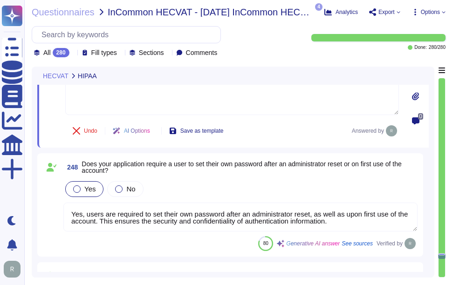
scroll to position [1, 0]
click at [119, 186] on div at bounding box center [118, 189] width 7 height 7
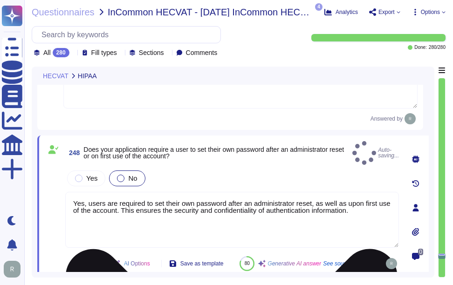
scroll to position [0, 0]
type textarea "Yes, the application is designed to log out users and expire the session after …"
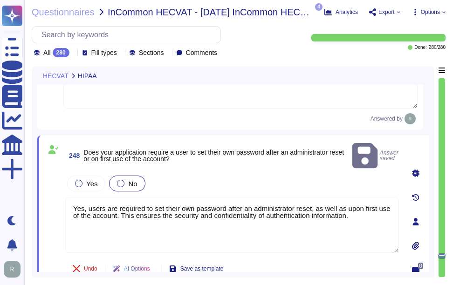
drag, startPoint x: 368, startPoint y: 194, endPoint x: 62, endPoint y: 175, distance: 306.9
click at [62, 175] on div "248 Does your application require a user to set their own password after an adm…" at bounding box center [222, 222] width 354 height 162
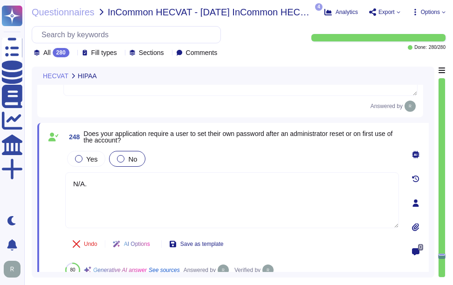
type textarea "N/A."
click at [270, 237] on div "Undo AI Options Save as template 80 Generative AI answer See sources Answered b…" at bounding box center [232, 255] width 334 height 45
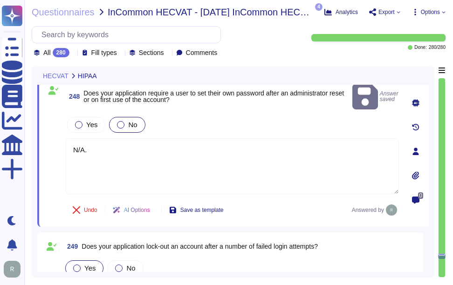
type textarea "No, passwords are not displayed when entered, and they are not stored in plain …"
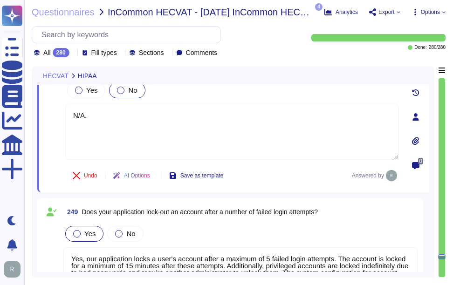
scroll to position [28602, 0]
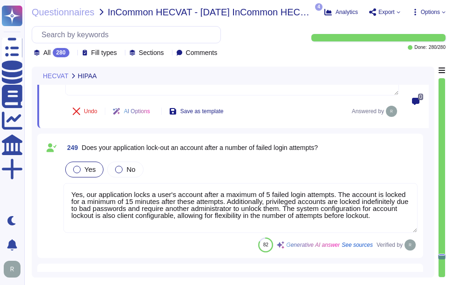
type textarea "No. In compliance with the CA/Browser Forum Baseline Requirements, passwords ar…"
click at [117, 166] on div at bounding box center [118, 169] width 7 height 7
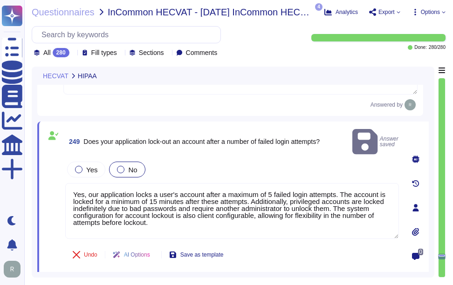
click at [62, 169] on div "249 Does your application lock-out an account after a number of failed login at…" at bounding box center [222, 208] width 354 height 162
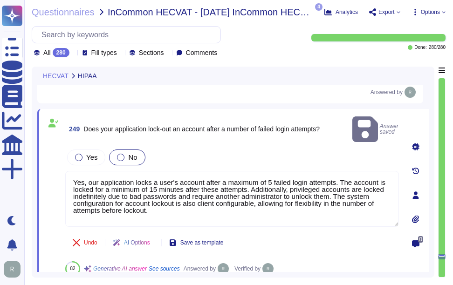
drag, startPoint x: 156, startPoint y: 201, endPoint x: 48, endPoint y: 164, distance: 114.0
click at [48, 164] on div "249 Does your application lock-out an account after a number of failed login at…" at bounding box center [222, 196] width 354 height 162
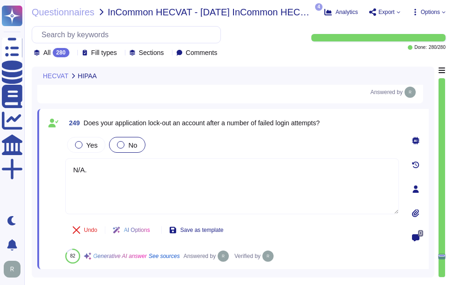
type textarea "N/A."
click at [282, 232] on div "Undo AI Options Save as template 82 Generative AI answer See sources Answered b…" at bounding box center [232, 241] width 334 height 45
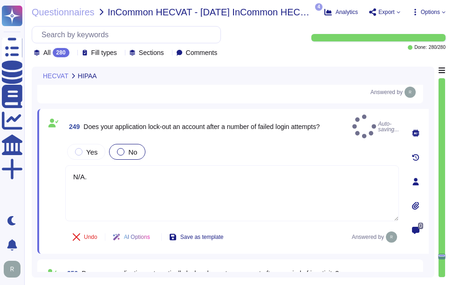
type textarea "No. In compliance with the CA/Browser Forum Baseline Requirements, passwords ar…"
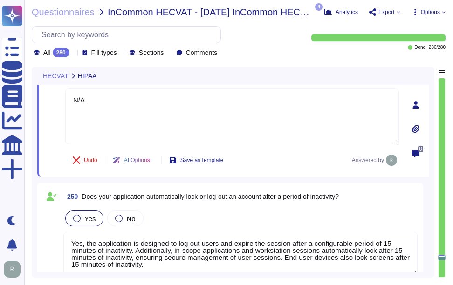
scroll to position [28695, 0]
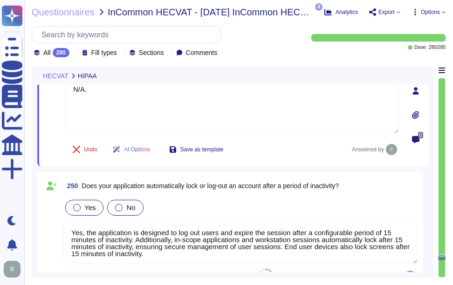
click at [121, 204] on label "No" at bounding box center [125, 207] width 20 height 7
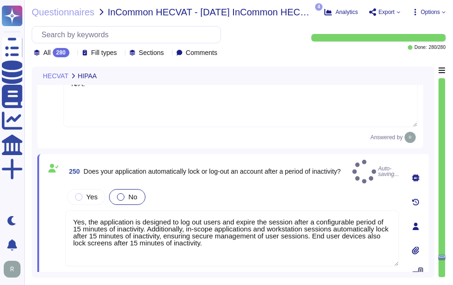
type textarea "No. In compliance with the CA/Browser Forum Baseline Requirements, passwords ar…"
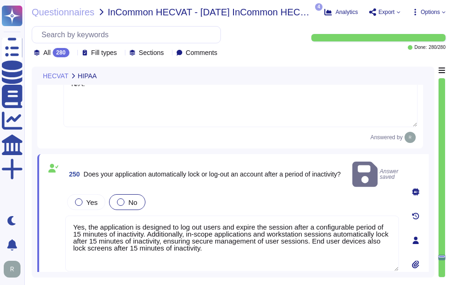
drag, startPoint x: 201, startPoint y: 224, endPoint x: 50, endPoint y: 196, distance: 153.6
click at [50, 196] on div "250 Does your application automatically lock or log-out an account after a peri…" at bounding box center [222, 241] width 354 height 162
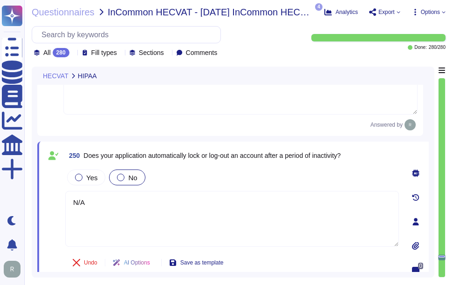
type textarea "N/A."
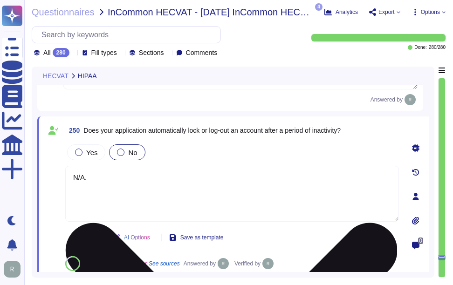
type textarea "Yes, our application provides the ability to define user access levels based on…"
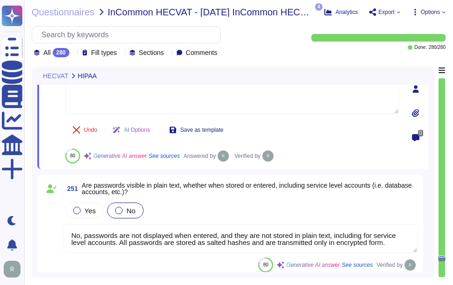
type textarea "Yes, our application supports varying levels of access to administrative tasks …"
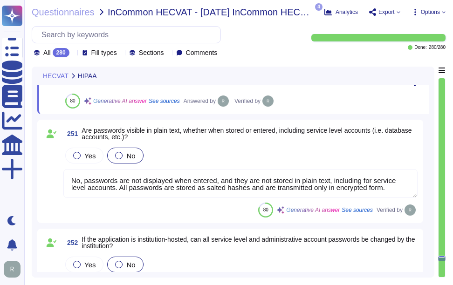
scroll to position [28882, 0]
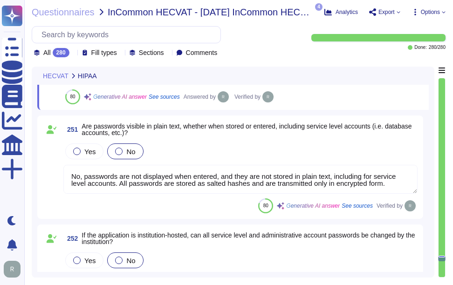
type textarea "N/A."
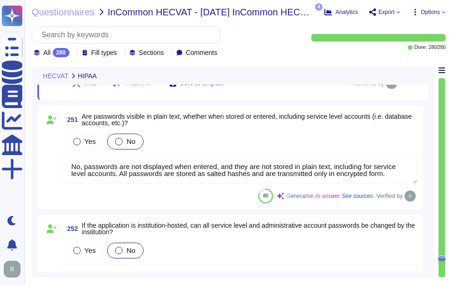
drag, startPoint x: 382, startPoint y: 186, endPoint x: 107, endPoint y: 148, distance: 278.2
click at [107, 155] on textarea "No, passwords are not displayed when entered, and they are not stored in plain …" at bounding box center [240, 169] width 354 height 29
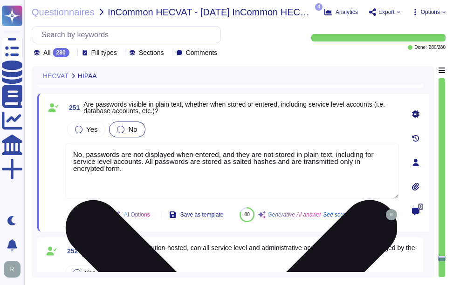
type textarea "Yes, our application supports varying levels of access to administrative tasks …"
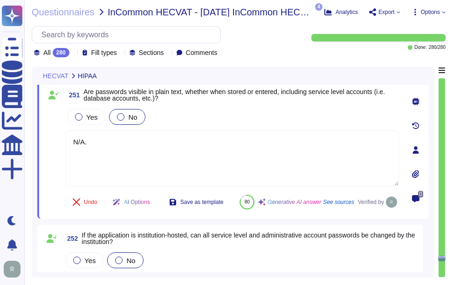
type textarea "N/A."
click at [285, 206] on div "Undo AI Options Save as template 80 Generative AI answer See sources Verified by" at bounding box center [232, 202] width 334 height 22
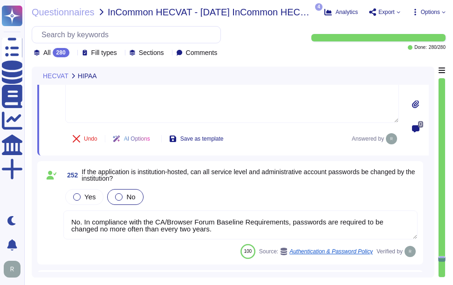
scroll to position [28975, 0]
type textarea "Yes, our application supports varying levels of access to records based on user…"
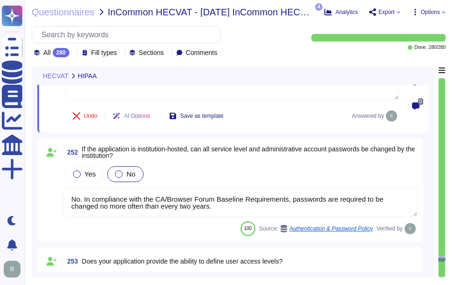
scroll to position [0, 0]
drag, startPoint x: 215, startPoint y: 195, endPoint x: 74, endPoint y: 178, distance: 142.3
click at [74, 188] on textarea "No. In compliance with the CA/Browser Forum Baseline Requirements, passwords ar…" at bounding box center [240, 202] width 354 height 29
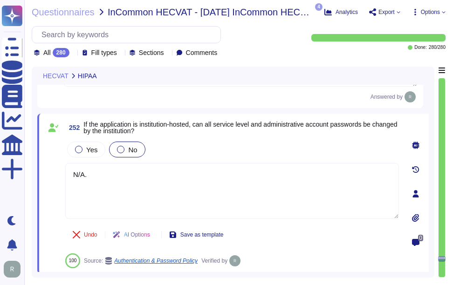
type textarea "N/A."
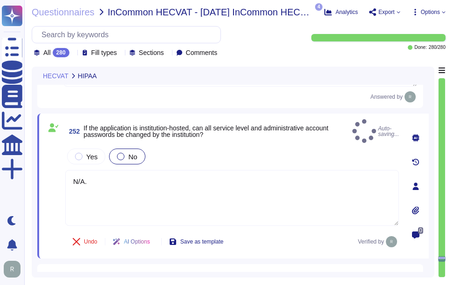
click at [338, 234] on div "Undo AI Options Save as template Verified by" at bounding box center [232, 242] width 334 height 22
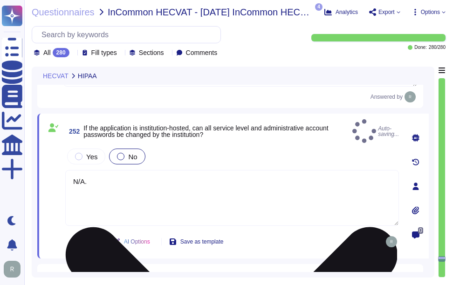
type textarea "Yes, our application supports varying levels of access to records based on user…"
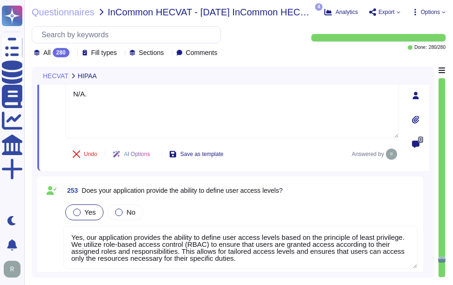
drag, startPoint x: 235, startPoint y: 249, endPoint x: 59, endPoint y: 221, distance: 178.0
click at [59, 221] on div "253 Does your application provide the ability to define user access levels? Yes…" at bounding box center [230, 235] width 375 height 106
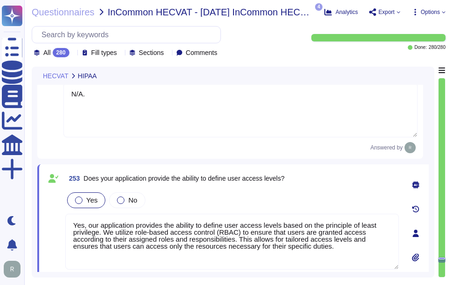
type textarea "Yes, our application supports varying levels of access to records based on user…"
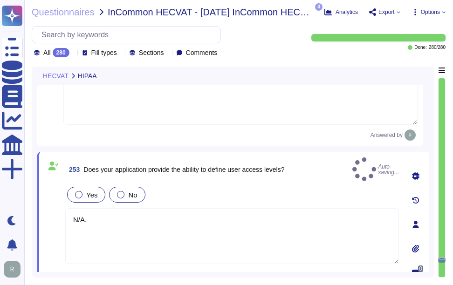
type textarea "N/A."
click at [117, 191] on div at bounding box center [120, 194] width 7 height 7
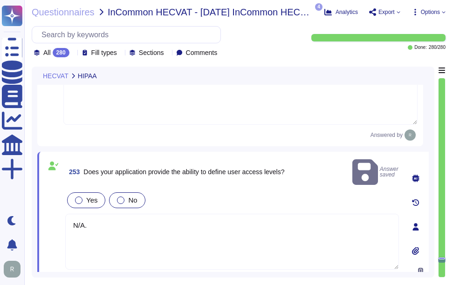
click at [120, 193] on div "No" at bounding box center [127, 201] width 36 height 16
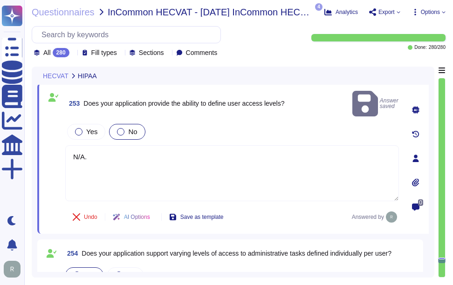
type textarea "N/A"
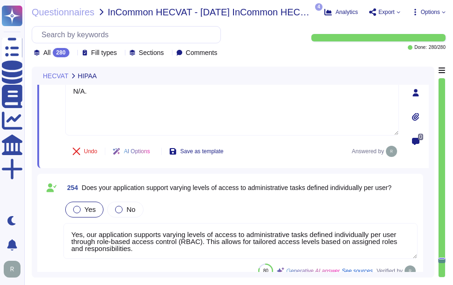
scroll to position [29208, 0]
type textarea "Yes, accounts used for vendor supplied remote support must follow the same auth…"
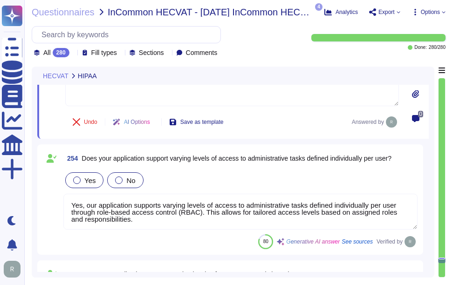
click at [118, 183] on div at bounding box center [118, 180] width 7 height 7
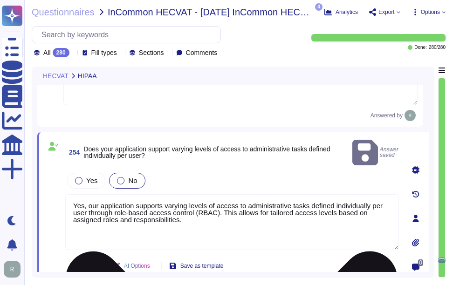
click at [65, 194] on textarea "Yes, our application supports varying levels of access to administrative tasks …" at bounding box center [232, 222] width 334 height 56
drag, startPoint x: 156, startPoint y: 210, endPoint x: 73, endPoint y: 189, distance: 85.6
click at [73, 194] on textarea "Yes, our application supports varying levels of access to administrative tasks …" at bounding box center [232, 222] width 334 height 56
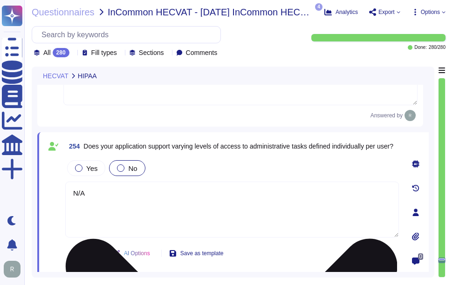
type textarea "N/A."
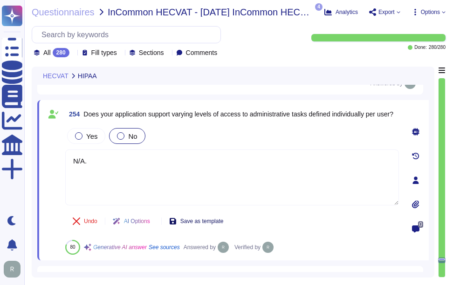
type textarea "Yes, accounts used for vendor supplied remote support must follow the same auth…"
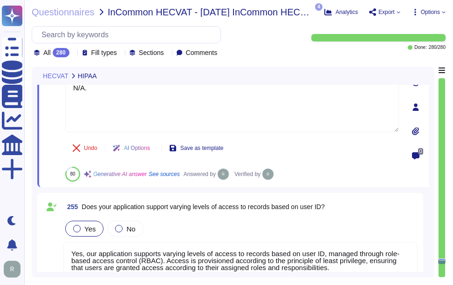
scroll to position [29348, 0]
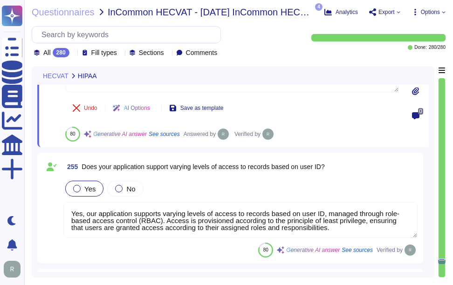
type textarea "Yes, the application logs administrative activity, including user account acces…"
type textarea "N/A."
click at [118, 187] on div "Yes No Yes, our application supports varying levels of access to records based …" at bounding box center [240, 209] width 354 height 60
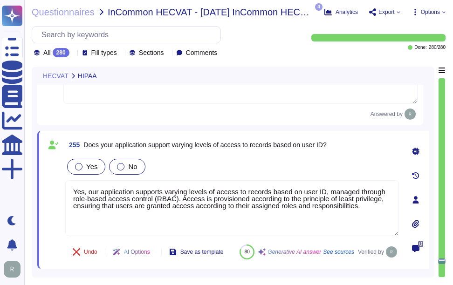
click at [120, 163] on div at bounding box center [120, 166] width 7 height 7
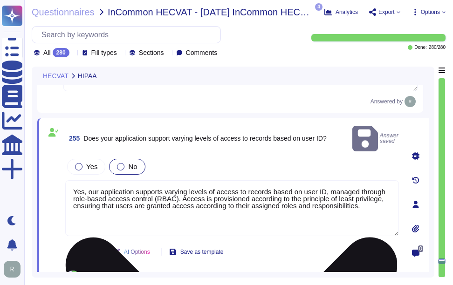
drag, startPoint x: 359, startPoint y: 194, endPoint x: 78, endPoint y: 170, distance: 281.7
click at [78, 180] on textarea "Yes, our application supports varying levels of access to records based on user…" at bounding box center [232, 208] width 334 height 56
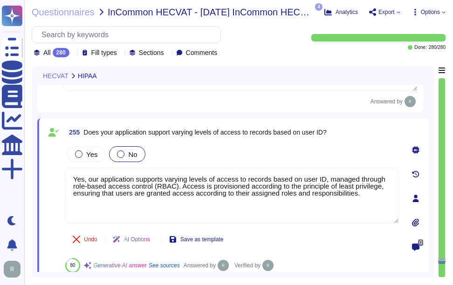
drag, startPoint x: 362, startPoint y: 197, endPoint x: 70, endPoint y: 162, distance: 293.5
click at [70, 162] on div "Yes No Yes, our application supports varying levels of access to records based …" at bounding box center [232, 185] width 334 height 80
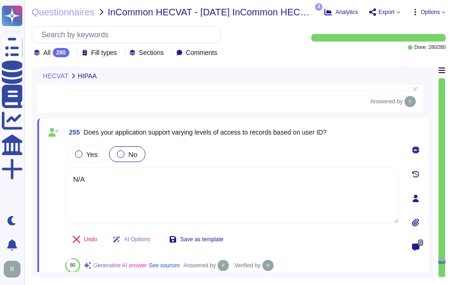
type textarea "N/A."
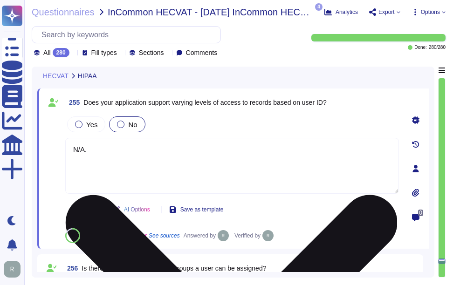
type textarea "Yes, the application logs administrative activity, including user account acces…"
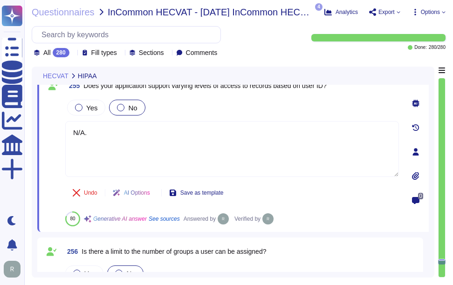
type textarea "N/A."
click at [283, 189] on div "Undo AI Options Save as template 80 Generative AI answer See sources Answered b…" at bounding box center [232, 204] width 334 height 45
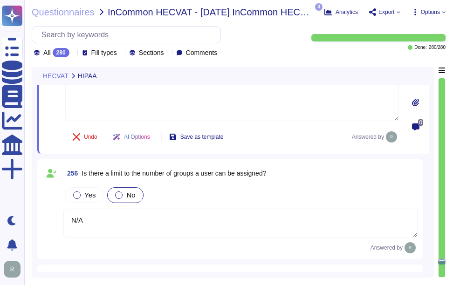
scroll to position [29488, 0]
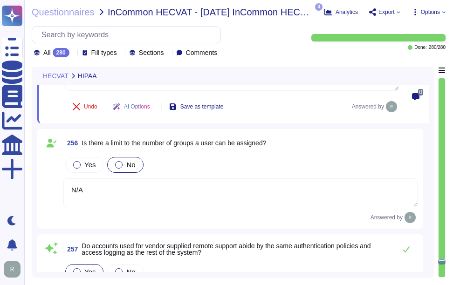
type textarea "Yes, the application logs administrative activity, including user account acces…"
click at [97, 180] on textarea "N/A" at bounding box center [240, 193] width 354 height 29
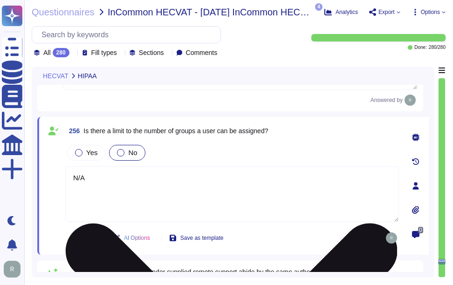
type textarea "Yes, the application logs administrative activity, including user account acces…"
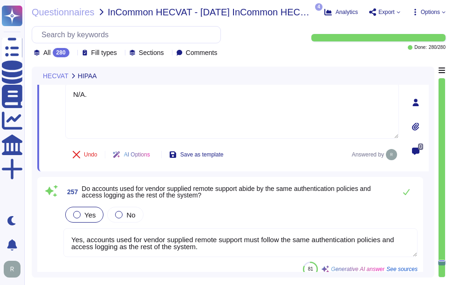
scroll to position [29581, 0]
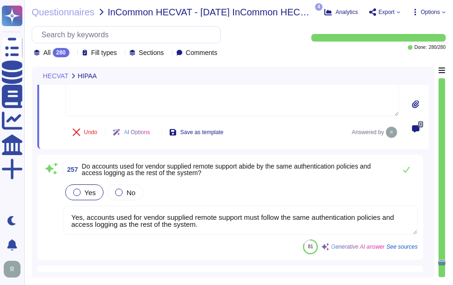
type textarea "N/A."
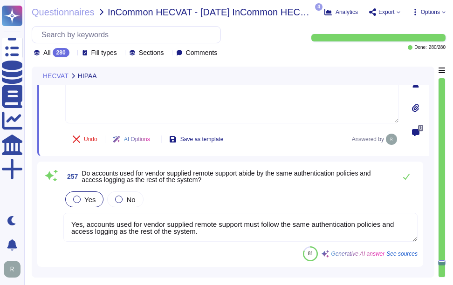
click at [214, 234] on textarea "Yes, accounts used for vendor supplied remote support must follow the same auth…" at bounding box center [240, 227] width 354 height 29
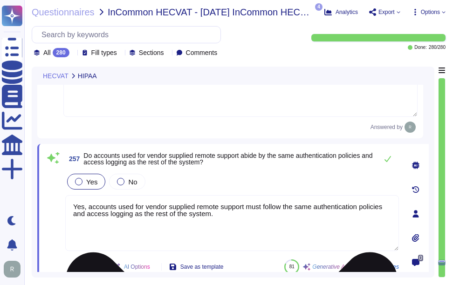
type textarea "Yes, the application logs administrative activity, including user account acces…"
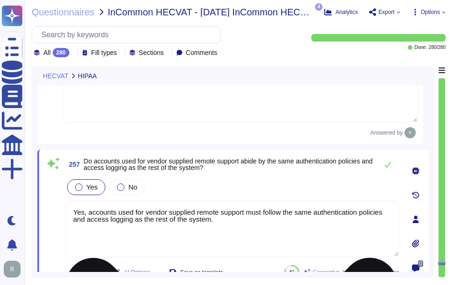
drag, startPoint x: 211, startPoint y: 217, endPoint x: 72, endPoint y: 197, distance: 140.3
click at [72, 201] on textarea "Yes, accounts used for vendor supplied remote support must follow the same auth…" at bounding box center [232, 229] width 334 height 56
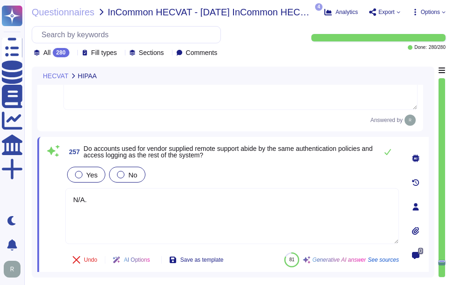
type textarea "N/A."
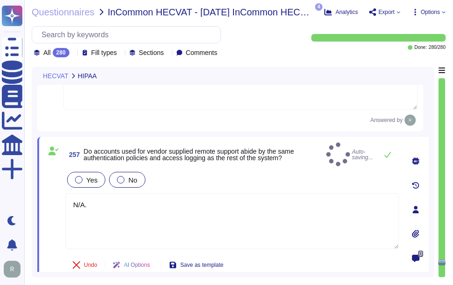
click at [118, 177] on div at bounding box center [120, 179] width 7 height 7
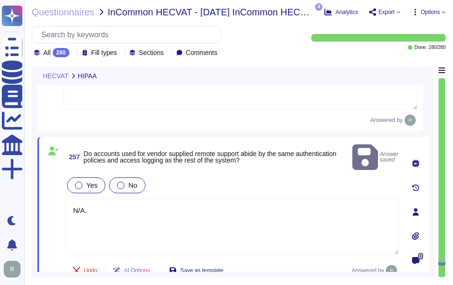
click at [115, 178] on div "No" at bounding box center [127, 186] width 36 height 16
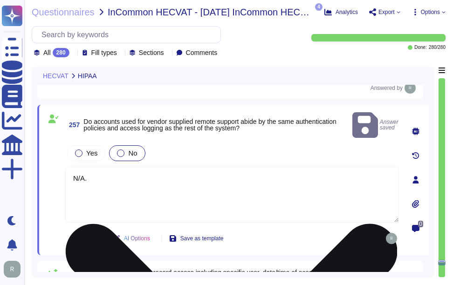
scroll to position [29628, 0]
type textarea "Access and audit logs are retained for a minimum of 90 days and typically for 3…"
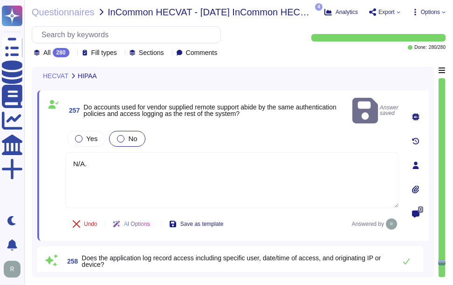
click at [272, 214] on div "Undo AI Options Save as template Answered by" at bounding box center [232, 224] width 334 height 22
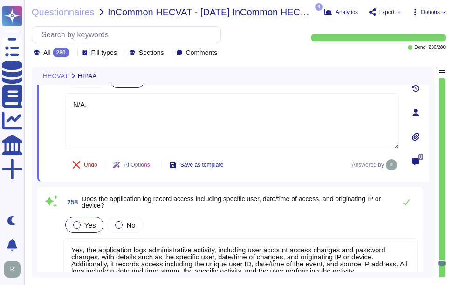
scroll to position [29721, 0]
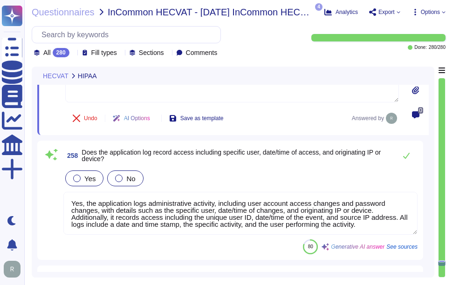
click at [120, 178] on div at bounding box center [118, 178] width 7 height 7
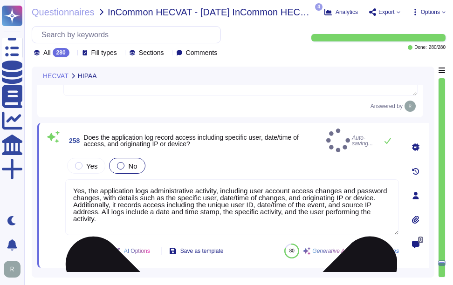
type textarea "Access and audit logs are retained for a minimum of 90 days and typically for 3…"
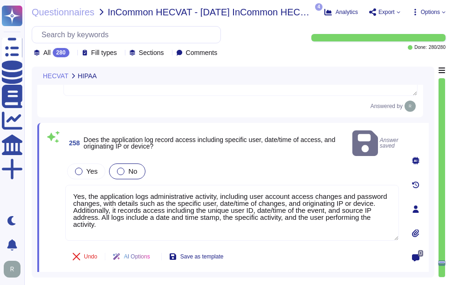
drag, startPoint x: 106, startPoint y: 214, endPoint x: 47, endPoint y: 173, distance: 71.5
click at [47, 173] on div "258 Does the application log record access including specific user, date/time o…" at bounding box center [222, 210] width 354 height 162
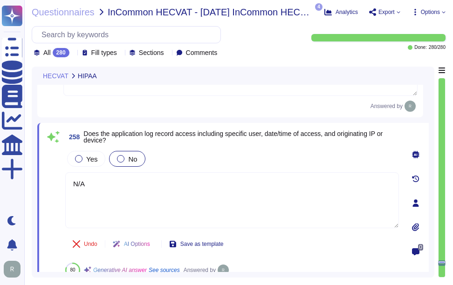
type textarea "N/A."
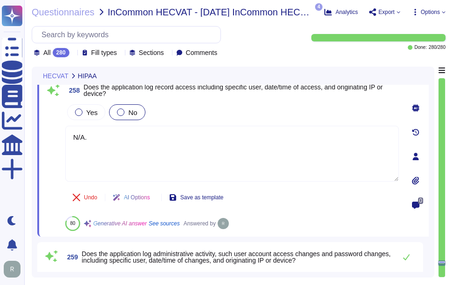
type textarea "Yes, application logs can be archived. We have API support and full reporting c…"
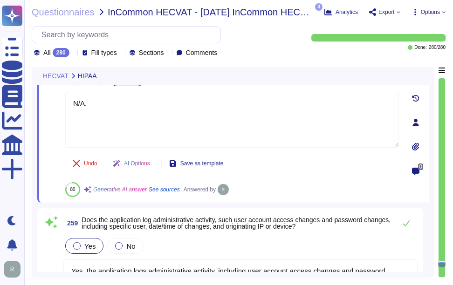
scroll to position [29861, 0]
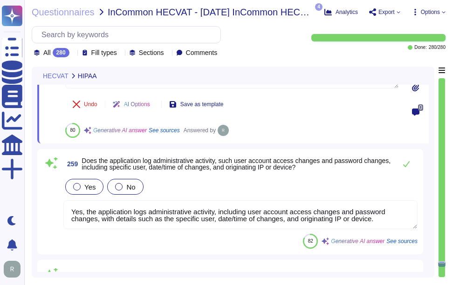
type textarea "N/A."
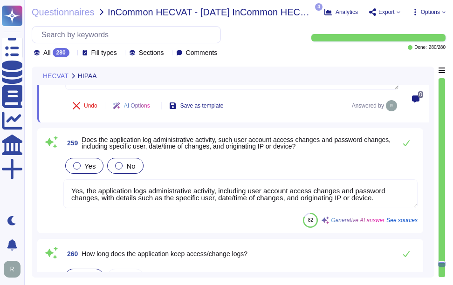
click at [116, 188] on div "Yes No Yes, the application logs administrative activity, including user accoun…" at bounding box center [240, 182] width 354 height 53
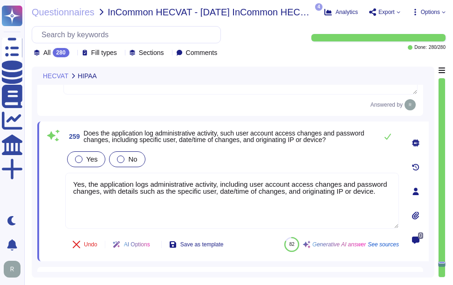
click at [117, 156] on div at bounding box center [120, 159] width 7 height 7
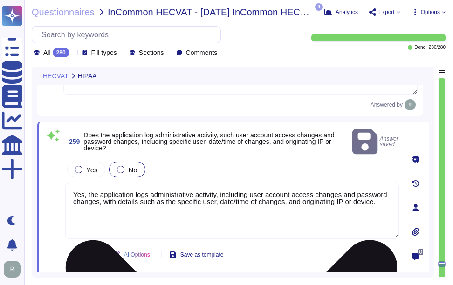
drag, startPoint x: 374, startPoint y: 183, endPoint x: 74, endPoint y: 169, distance: 300.6
click at [74, 183] on textarea "Yes, the application logs administrative activity, including user account acces…" at bounding box center [232, 211] width 334 height 56
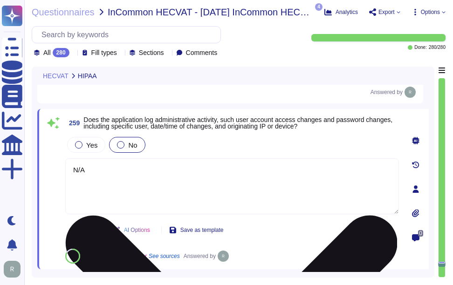
type textarea "N/A."
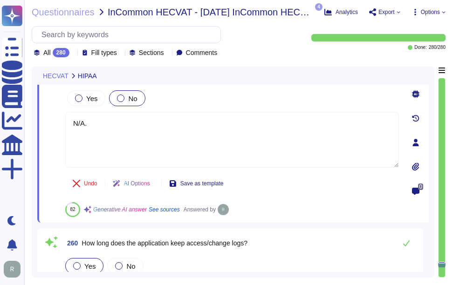
type textarea "Yes, the application logs can be exported and integrated into external systems …"
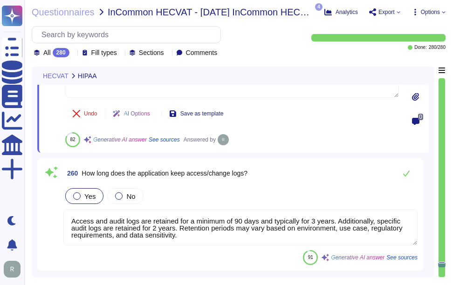
scroll to position [30001, 0]
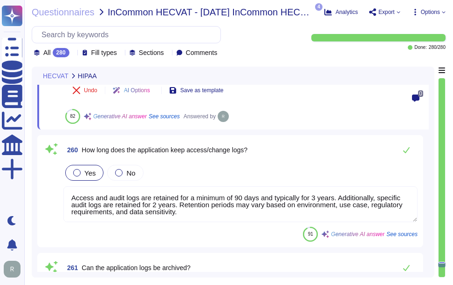
type textarea "N/A."
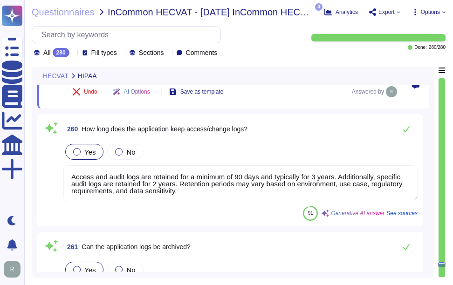
type textarea "We never receive nor handle PHI and have nothing to do with patient information…"
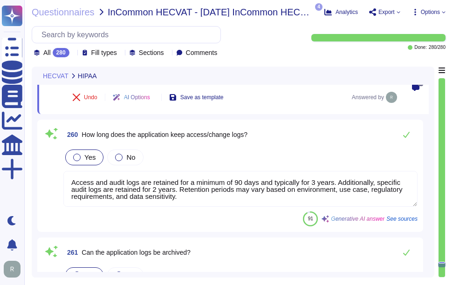
drag, startPoint x: 183, startPoint y: 213, endPoint x: 50, endPoint y: 174, distance: 138.8
click at [50, 174] on div "260 How long does the application keep access/change logs? Yes No Access and au…" at bounding box center [230, 175] width 375 height 101
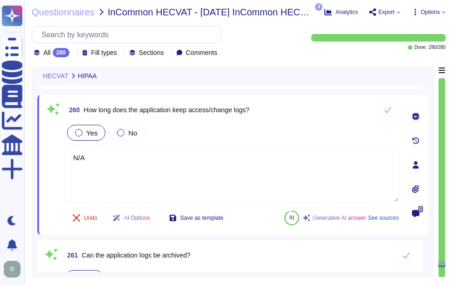
type textarea "N/A."
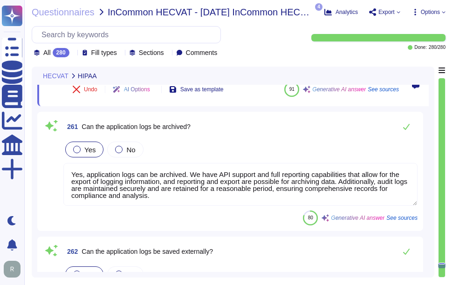
type textarea "Yes, we have a well-documented Disaster Recovery Plan that is tested annually. …"
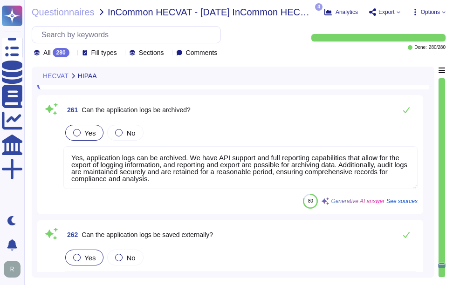
type textarea "N/A."
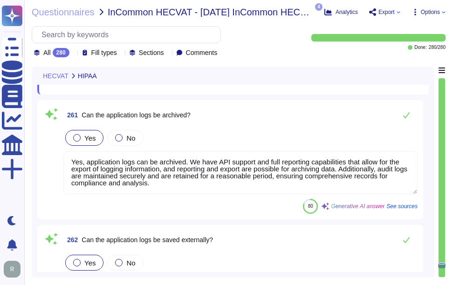
scroll to position [0, 0]
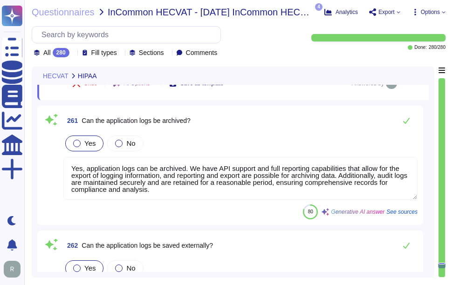
drag, startPoint x: 153, startPoint y: 182, endPoint x: 49, endPoint y: 147, distance: 109.5
click at [49, 147] on div "261 Can the application logs be archived? Yes No Yes, application logs can be a…" at bounding box center [230, 165] width 375 height 108
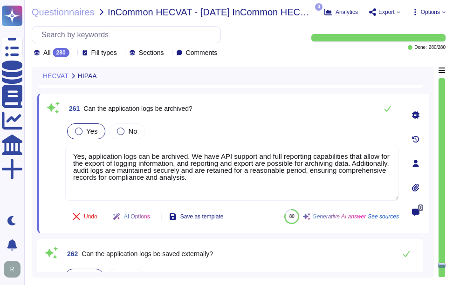
type textarea "Yes, we have a well-documented Disaster Recovery Plan that is tested annually. …"
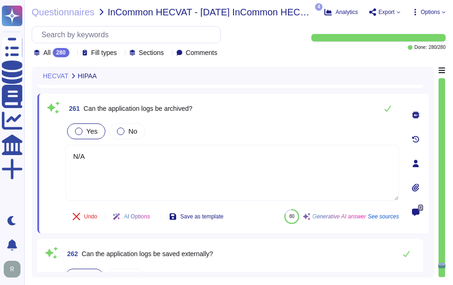
type textarea "N/A."
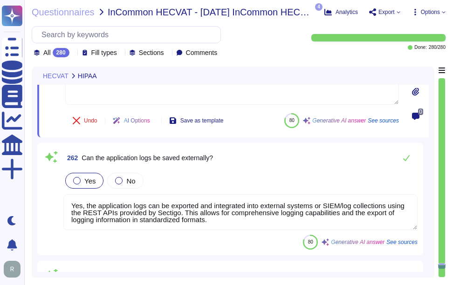
type textarea "Yes, the policies and plans mentioned, including the Business Continuity Plan, …"
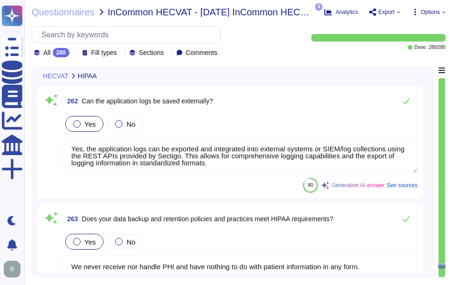
scroll to position [30280, 0]
type textarea "N/A."
click at [115, 121] on div at bounding box center [118, 123] width 7 height 7
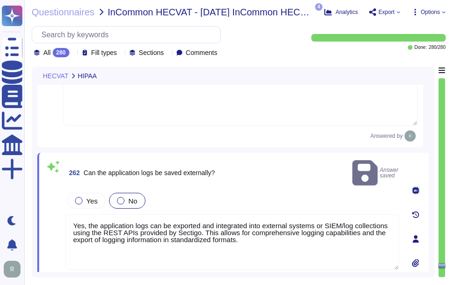
type textarea "N/A."
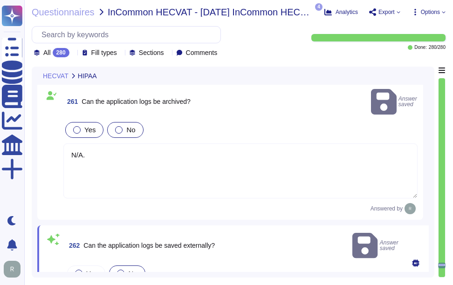
scroll to position [30098, 0]
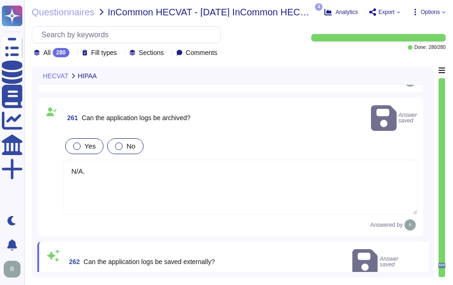
click at [119, 143] on div at bounding box center [118, 146] width 7 height 7
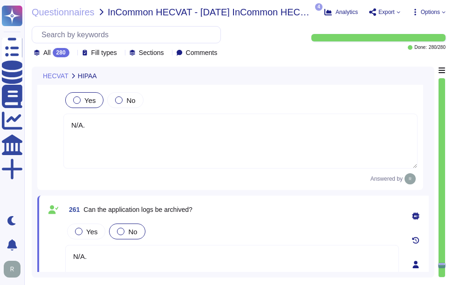
scroll to position [29978, 0]
click at [116, 104] on div at bounding box center [118, 100] width 7 height 7
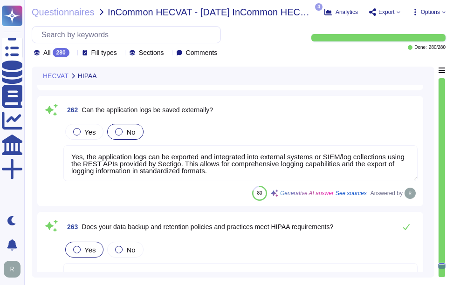
scroll to position [1, 0]
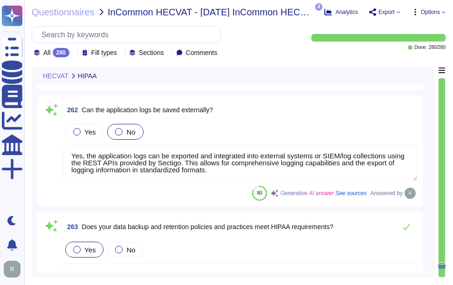
drag, startPoint x: 222, startPoint y: 174, endPoint x: 69, endPoint y: 155, distance: 154.6
click at [69, 155] on textarea "Yes, the application logs can be exported and integrated into external systems …" at bounding box center [240, 163] width 354 height 36
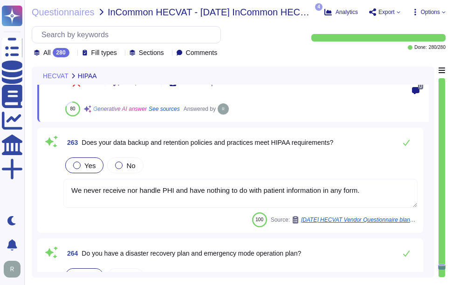
scroll to position [30325, 0]
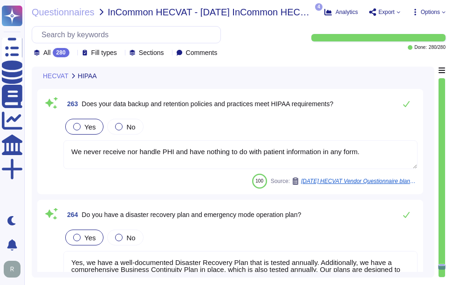
drag, startPoint x: 378, startPoint y: 166, endPoint x: 39, endPoint y: 167, distance: 339.4
click at [39, 167] on div "263 Does your data backup and retention policies and practices meet HIPAA requi…" at bounding box center [230, 141] width 386 height 105
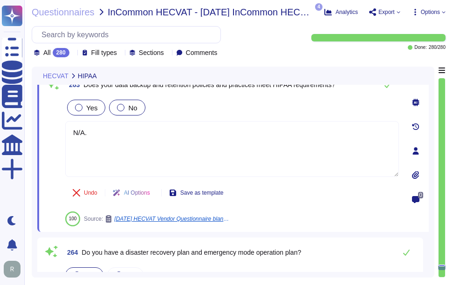
click at [121, 113] on div "No" at bounding box center [127, 108] width 36 height 16
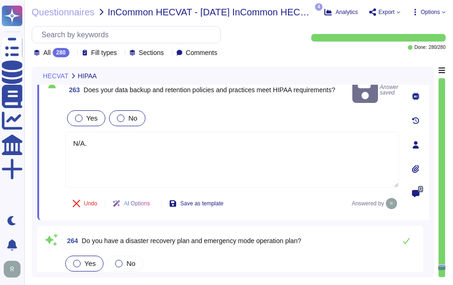
click at [118, 115] on div at bounding box center [120, 118] width 7 height 7
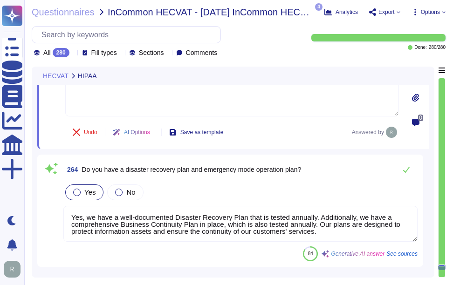
scroll to position [30418, 0]
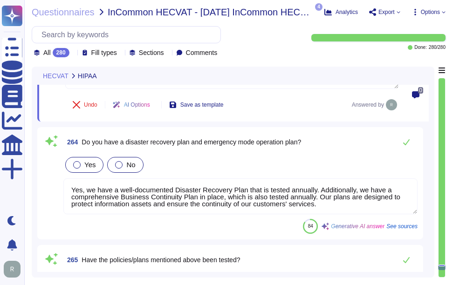
click at [115, 161] on div at bounding box center [118, 164] width 7 height 7
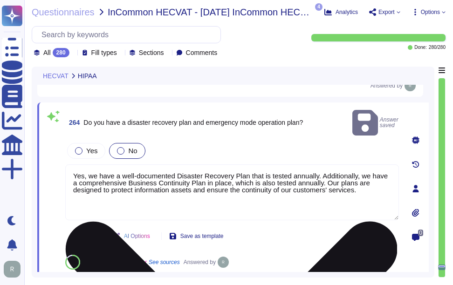
drag, startPoint x: 331, startPoint y: 178, endPoint x: 70, endPoint y: 158, distance: 261.4
click at [70, 165] on textarea "Yes, we have a well-documented Disaster Recovery Plan that is tested annually. …" at bounding box center [232, 193] width 334 height 56
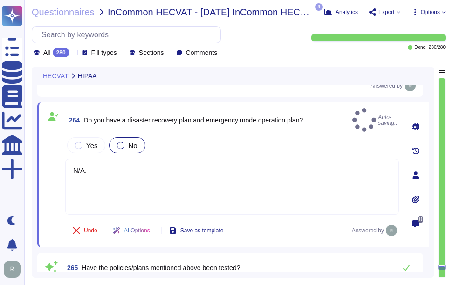
click at [263, 227] on div "Undo AI Options Save as template Answered by" at bounding box center [232, 231] width 334 height 22
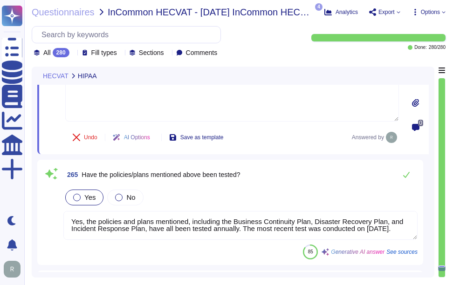
scroll to position [0, 0]
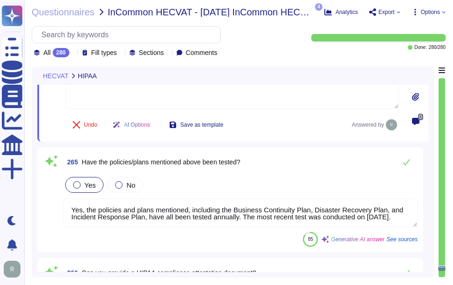
drag, startPoint x: 93, startPoint y: 223, endPoint x: 59, endPoint y: 207, distance: 37.5
click at [59, 207] on div "265 Have the policies/plans mentioned above been tested? Yes No Yes, the polici…" at bounding box center [230, 200] width 375 height 94
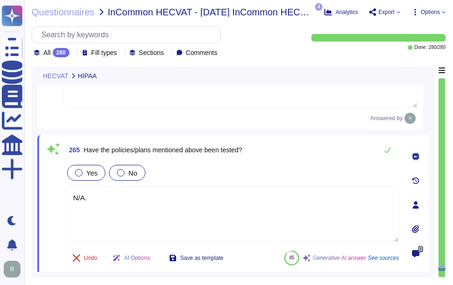
click at [120, 172] on div at bounding box center [120, 172] width 7 height 7
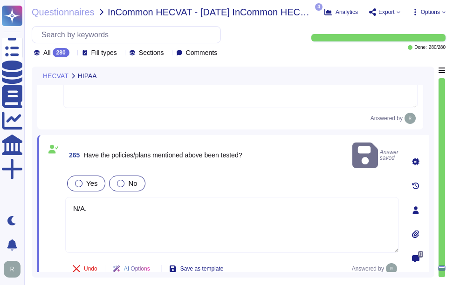
click at [120, 180] on div at bounding box center [120, 183] width 7 height 7
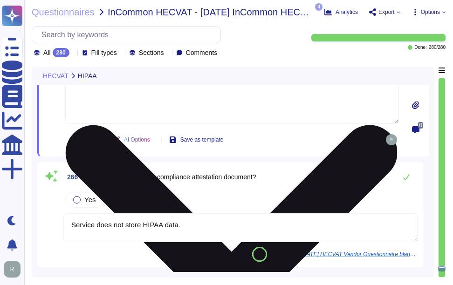
scroll to position [30651, 0]
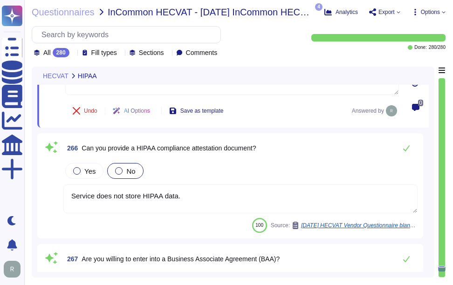
drag, startPoint x: 184, startPoint y: 196, endPoint x: 59, endPoint y: 193, distance: 124.5
click at [59, 193] on div "266 Can you provide a HIPAA compliance attestation document? Yes No Service doe…" at bounding box center [230, 186] width 375 height 94
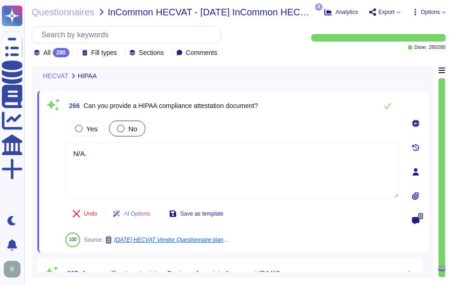
scroll to position [30698, 0]
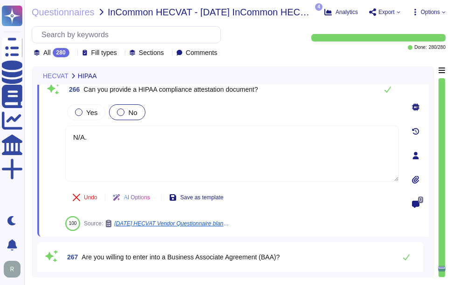
click at [261, 208] on div "Undo AI Options Save as template 100 Source: 2025 07 02 HECVAT Vendor Questionn…" at bounding box center [232, 208] width 334 height 45
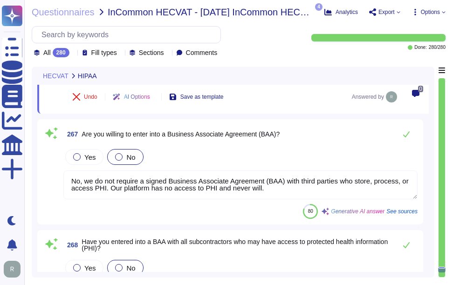
scroll to position [0, 0]
drag, startPoint x: 272, startPoint y: 195, endPoint x: 71, endPoint y: 176, distance: 201.3
click at [71, 176] on textarea "No, we do not require a signed Business Associate Agreement (BAA) with third pa…" at bounding box center [240, 185] width 354 height 29
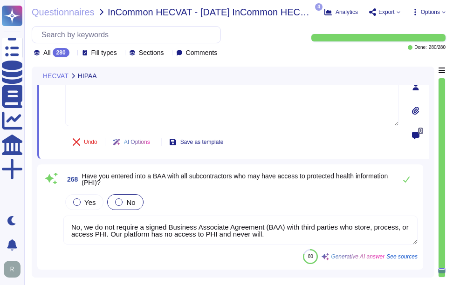
scroll to position [1, 0]
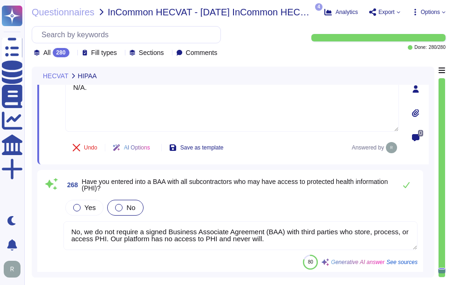
drag, startPoint x: 276, startPoint y: 233, endPoint x: 67, endPoint y: 220, distance: 209.7
click at [67, 221] on textarea "No, we do not require a signed Business Associate Agreement (BAA) with third pa…" at bounding box center [240, 235] width 354 height 29
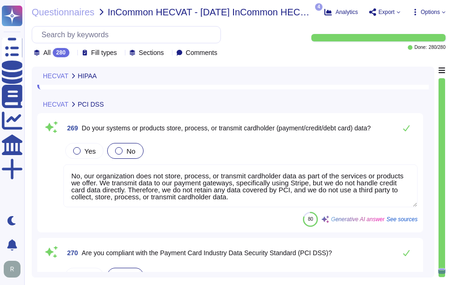
scroll to position [31071, 0]
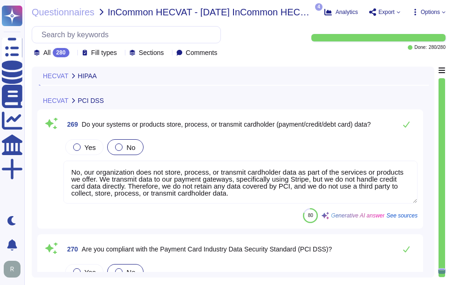
drag, startPoint x: 276, startPoint y: 197, endPoint x: 62, endPoint y: 162, distance: 216.8
click at [62, 162] on div "269 Do your systems or products store, process, or transmit cardholder (payment…" at bounding box center [230, 169] width 375 height 108
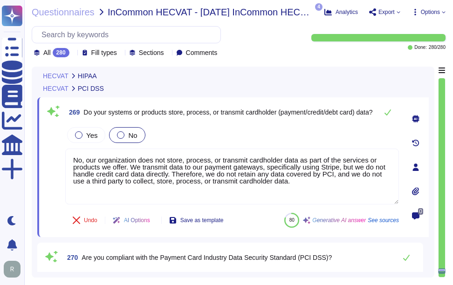
paste textarea "Transmit data to our payment gateways"
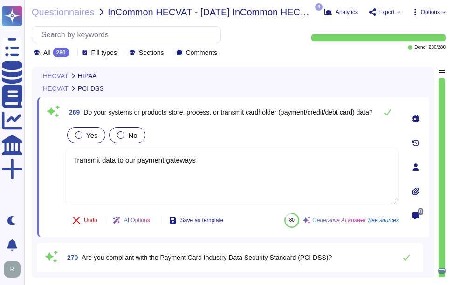
click at [81, 137] on div at bounding box center [78, 134] width 7 height 7
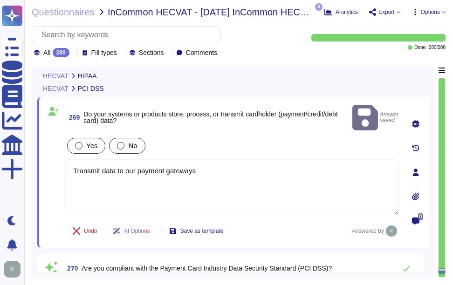
click at [79, 138] on div "Yes" at bounding box center [86, 146] width 38 height 16
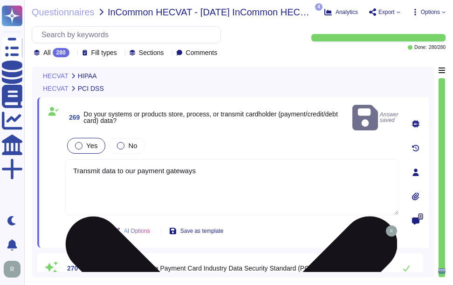
click at [209, 160] on textarea "Transmit data to our payment gateways" at bounding box center [232, 187] width 334 height 56
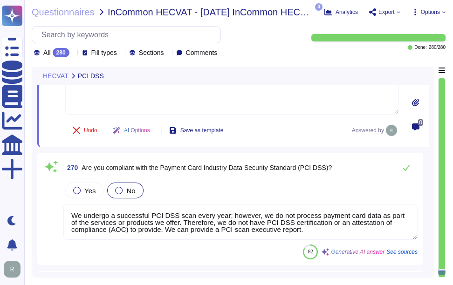
scroll to position [31164, 0]
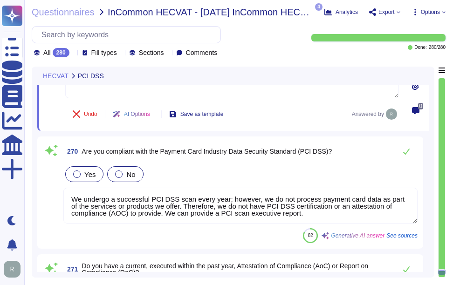
click at [74, 173] on div at bounding box center [76, 174] width 7 height 7
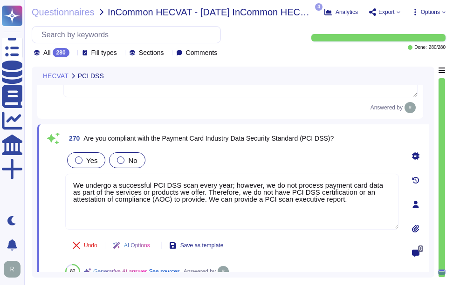
click at [120, 160] on div at bounding box center [120, 160] width 7 height 7
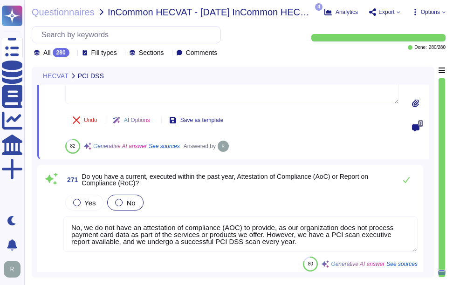
scroll to position [31252, 0]
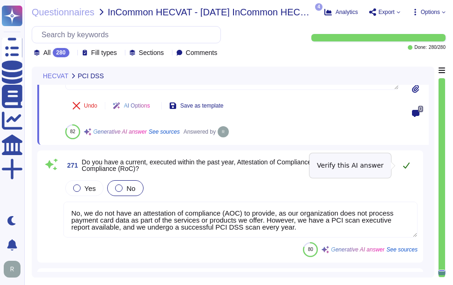
click at [407, 165] on icon at bounding box center [406, 165] width 7 height 7
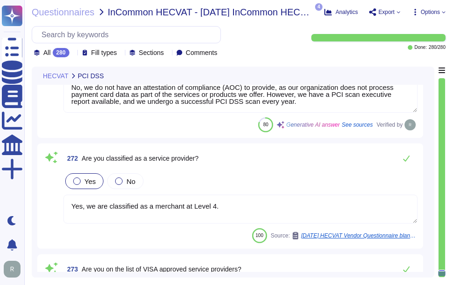
scroll to position [31390, 0]
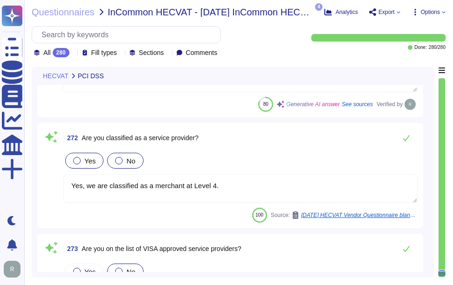
click at [119, 160] on div at bounding box center [118, 160] width 7 height 7
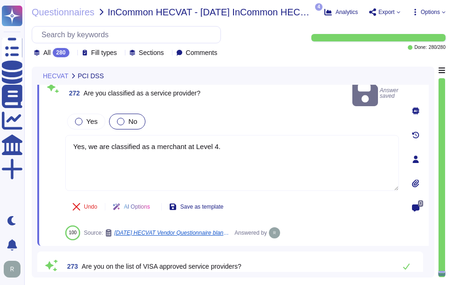
drag, startPoint x: 224, startPoint y: 130, endPoint x: 65, endPoint y: 112, distance: 160.0
click at [65, 112] on div "Yes No Yes, we are classified as a merchant at Level 4." at bounding box center [232, 152] width 334 height 80
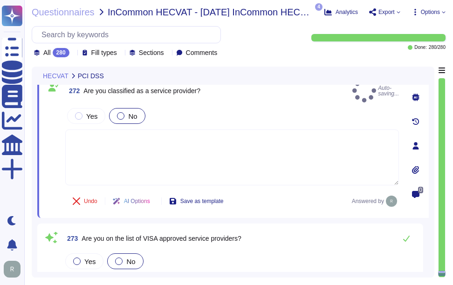
click at [264, 190] on div "Undo AI Options Save as template Answered by" at bounding box center [232, 201] width 334 height 22
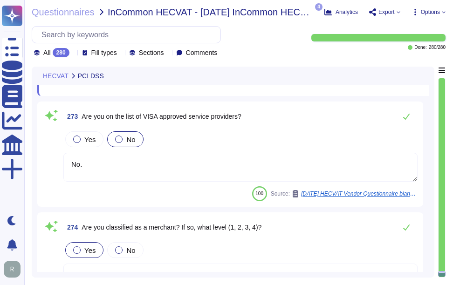
scroll to position [31483, 0]
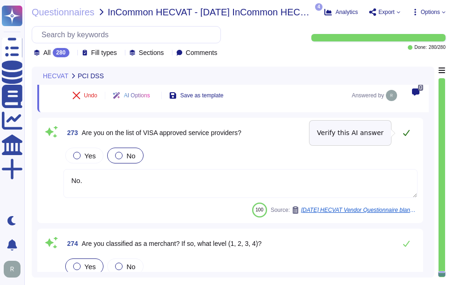
click at [407, 134] on icon at bounding box center [406, 133] width 7 height 6
click at [407, 131] on icon at bounding box center [406, 132] width 7 height 7
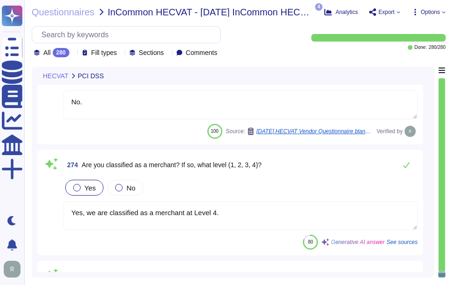
scroll to position [31576, 0]
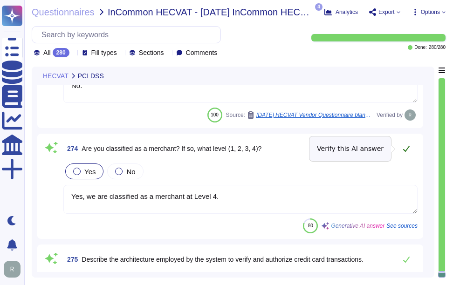
click at [406, 148] on icon at bounding box center [406, 148] width 7 height 7
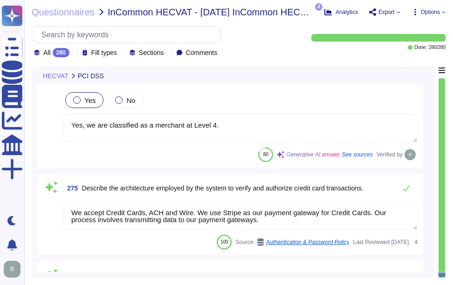
scroll to position [31670, 0]
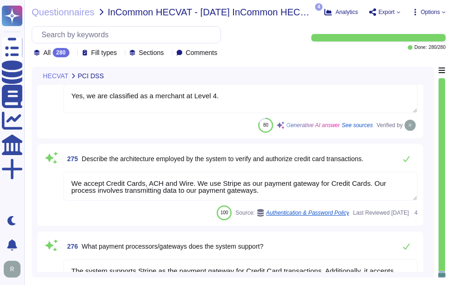
drag, startPoint x: 275, startPoint y: 197, endPoint x: 58, endPoint y: 172, distance: 218.7
click at [58, 172] on div "275 Describe the architecture employed by the system to verify and authorize cr…" at bounding box center [230, 185] width 375 height 71
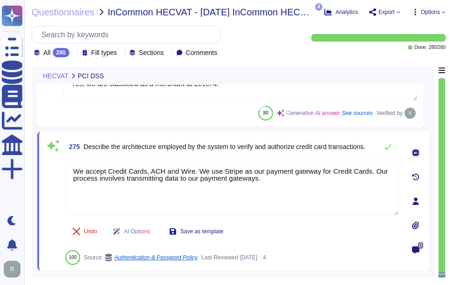
paste textarea "pass either pass card details direct to our payment gateways, or direct custome…"
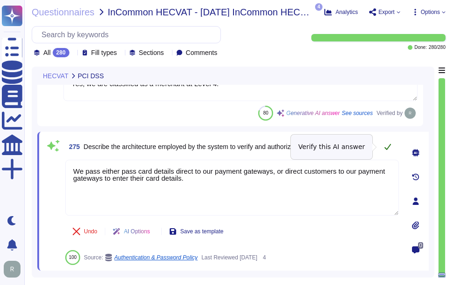
click at [388, 148] on icon at bounding box center [388, 147] width 7 height 6
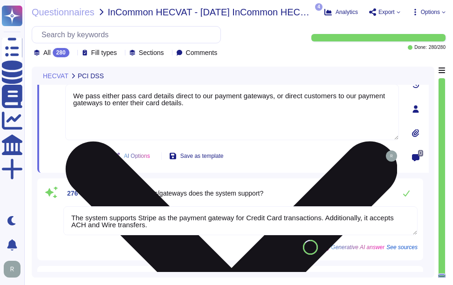
scroll to position [31763, 0]
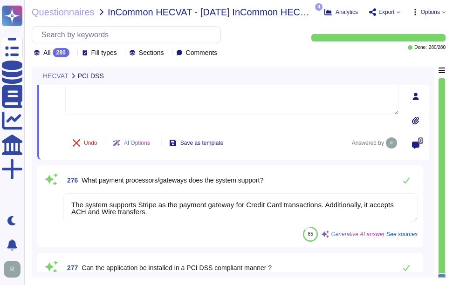
drag, startPoint x: 151, startPoint y: 212, endPoint x: 67, endPoint y: 186, distance: 87.2
click at [67, 186] on div "276 What payment processors/gateways does the system support? The system suppor…" at bounding box center [230, 206] width 375 height 71
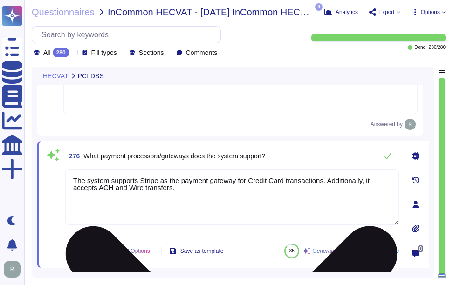
paste textarea "[DOMAIN_NAME], Paypal, Worldpay, 2checkout"
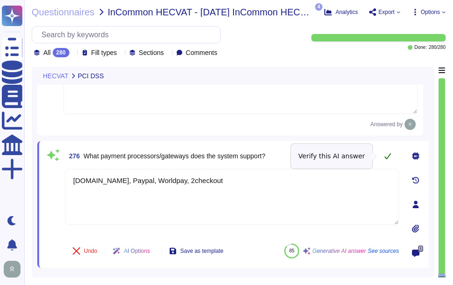
click at [389, 154] on icon at bounding box center [387, 155] width 7 height 7
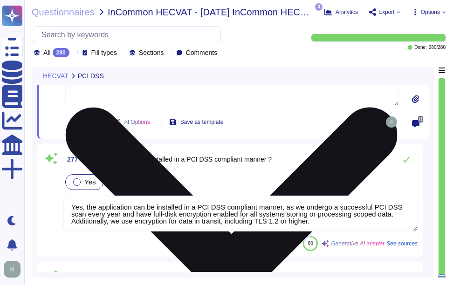
scroll to position [31903, 0]
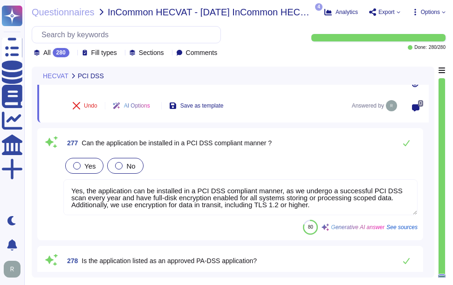
click at [115, 166] on div at bounding box center [118, 165] width 7 height 7
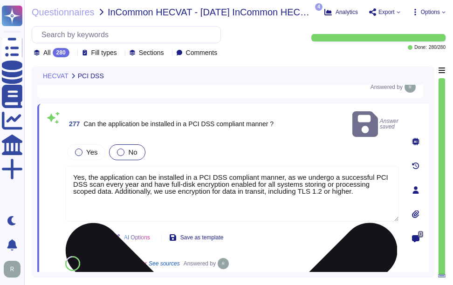
click at [78, 166] on textarea "Yes, the application can be installed in a PCI DSS compliant manner, as we unde…" at bounding box center [232, 194] width 334 height 56
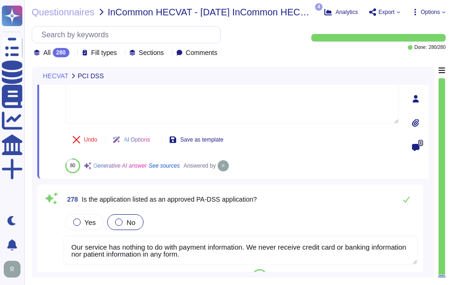
scroll to position [31996, 0]
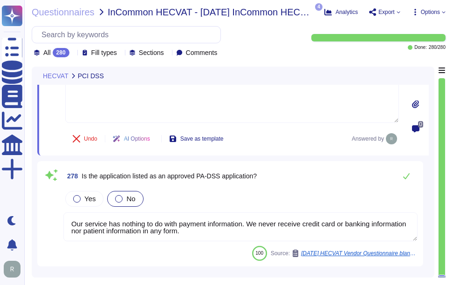
drag, startPoint x: 227, startPoint y: 244, endPoint x: 69, endPoint y: 210, distance: 161.1
click at [69, 213] on textarea "Our service has nothing to do with payment information. We never receive credit…" at bounding box center [240, 227] width 354 height 29
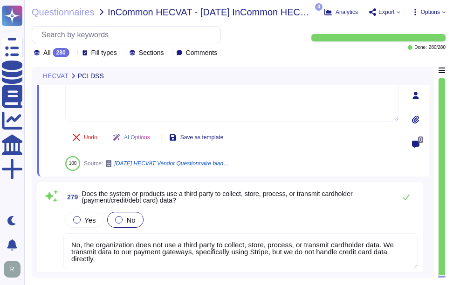
scroll to position [32136, 0]
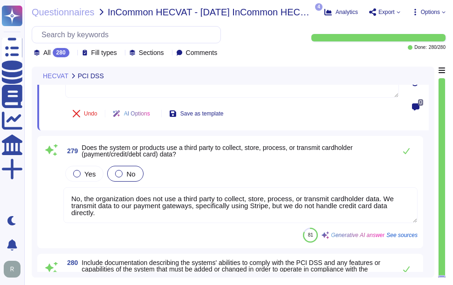
drag, startPoint x: 101, startPoint y: 234, endPoint x: 68, endPoint y: 192, distance: 52.8
click at [68, 192] on textarea "No, the organization does not use a third party to collect, store, process, or …" at bounding box center [240, 205] width 354 height 36
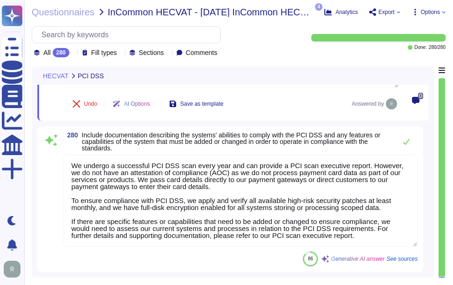
scroll to position [0, 0]
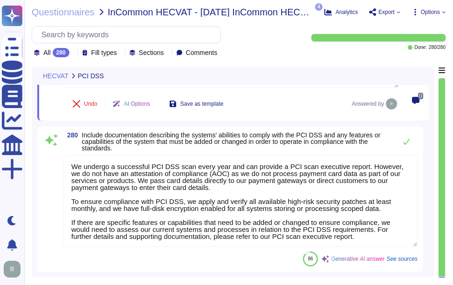
drag, startPoint x: 362, startPoint y: 240, endPoint x: 61, endPoint y: 153, distance: 313.7
click at [61, 153] on div "280 Include documentation describing the systems' abilities to comply with the …" at bounding box center [230, 199] width 375 height 135
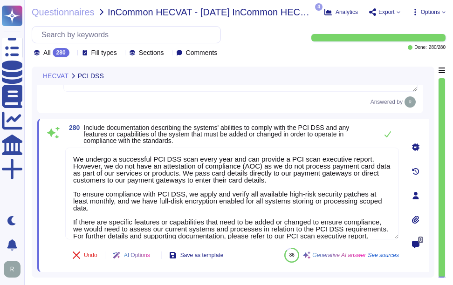
scroll to position [32181, 0]
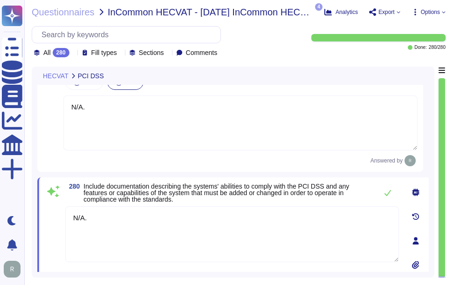
drag, startPoint x: 171, startPoint y: 121, endPoint x: 164, endPoint y: 185, distance: 64.2
click at [171, 123] on textarea "N/A." at bounding box center [240, 123] width 354 height 55
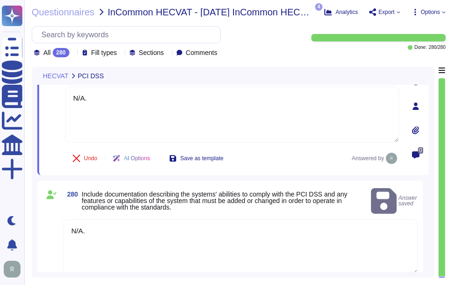
scroll to position [32204, 0]
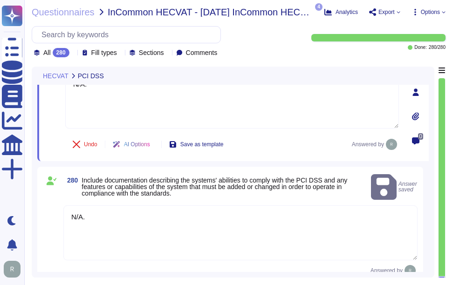
click at [248, 266] on div "Answered by" at bounding box center [240, 270] width 354 height 11
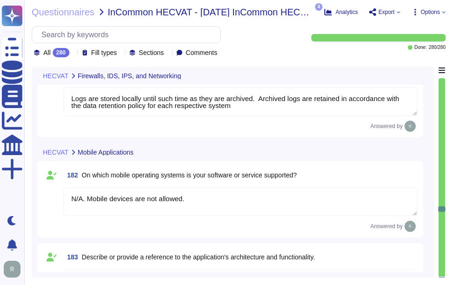
scroll to position [20438, 0]
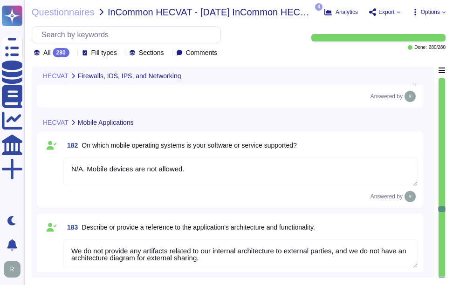
drag, startPoint x: 189, startPoint y: 170, endPoint x: 35, endPoint y: 165, distance: 153.5
click at [35, 165] on div "HECVAT Firewalls, IDS, IPS, and Networking 179 Do you monitor for intrusions on…" at bounding box center [233, 172] width 403 height 211
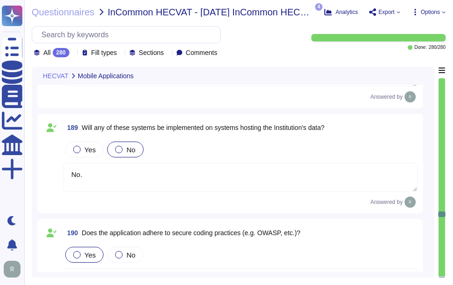
scroll to position [21111, 0]
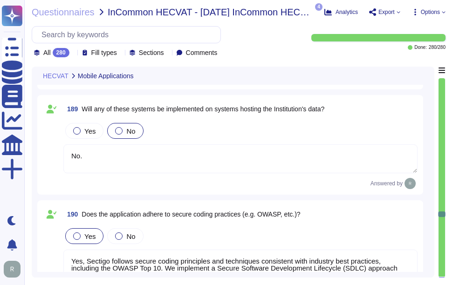
click at [90, 153] on textarea "No." at bounding box center [240, 159] width 354 height 29
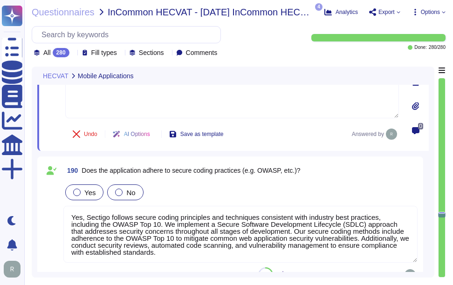
scroll to position [21204, 0]
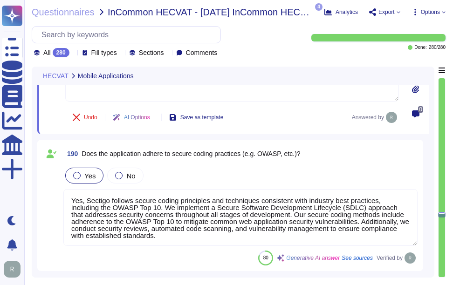
drag, startPoint x: 217, startPoint y: 236, endPoint x: 71, endPoint y: 200, distance: 150.3
click at [71, 200] on textarea "Yes, Sectigo follows secure coding principles and techniques consistent with in…" at bounding box center [240, 217] width 354 height 57
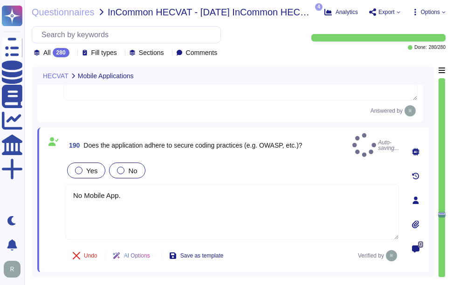
click at [122, 167] on div at bounding box center [120, 170] width 7 height 7
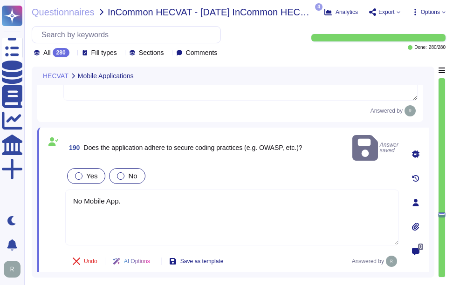
click at [120, 173] on div at bounding box center [120, 176] width 7 height 7
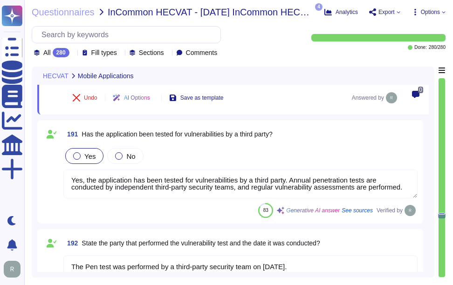
scroll to position [0, 0]
drag, startPoint x: 403, startPoint y: 192, endPoint x: 37, endPoint y: 167, distance: 366.8
click at [37, 167] on div "191 Has the application been tested for vulnerabilities by a third party? Yes N…" at bounding box center [230, 172] width 386 height 104
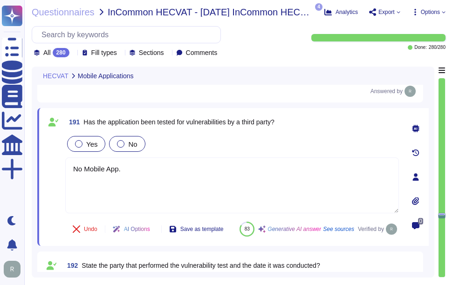
click at [118, 146] on div at bounding box center [120, 143] width 7 height 7
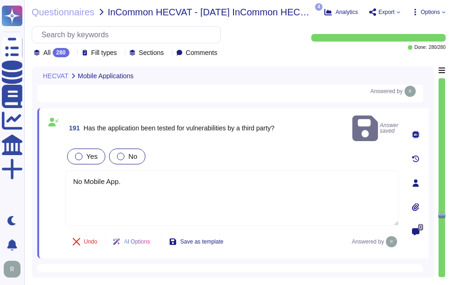
click at [117, 153] on div at bounding box center [120, 156] width 7 height 7
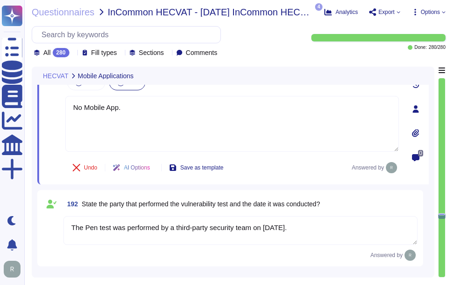
scroll to position [21438, 0]
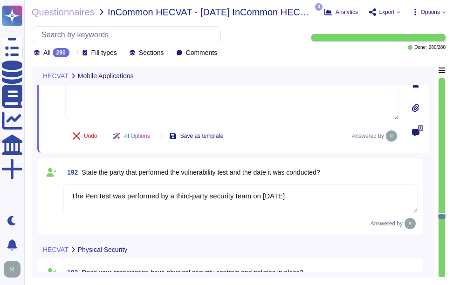
drag, startPoint x: 329, startPoint y: 198, endPoint x: 60, endPoint y: 198, distance: 269.0
click at [60, 198] on div "192 State the party that performed the vulnerability test and the date it was c…" at bounding box center [230, 196] width 375 height 65
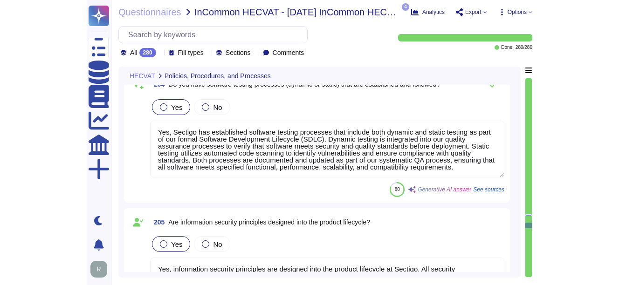
scroll to position [23023, 0]
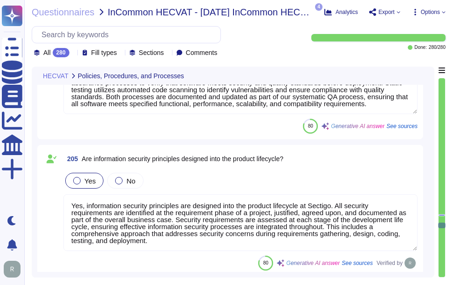
click at [284, 40] on div "All 280 Fill types Sections Comments" at bounding box center [166, 41] width 269 height 31
click at [75, 10] on span "Questionnaires" at bounding box center [63, 11] width 63 height 9
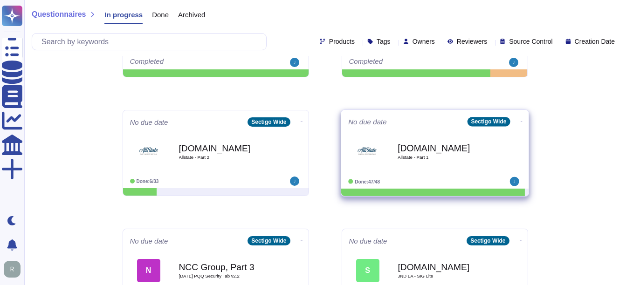
scroll to position [326, 0]
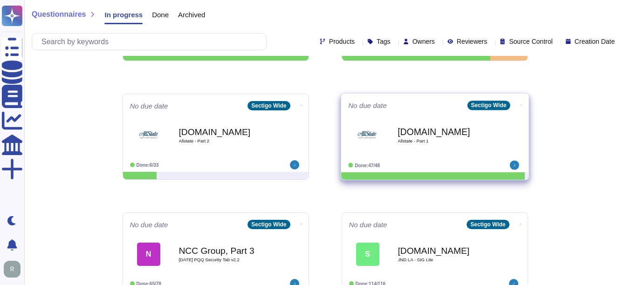
click at [417, 139] on span "Allstate - Part 1" at bounding box center [445, 141] width 94 height 5
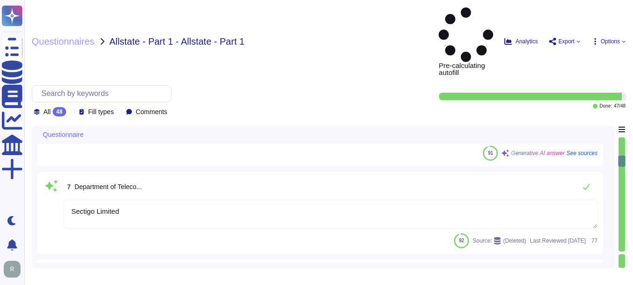
scroll to position [513, 0]
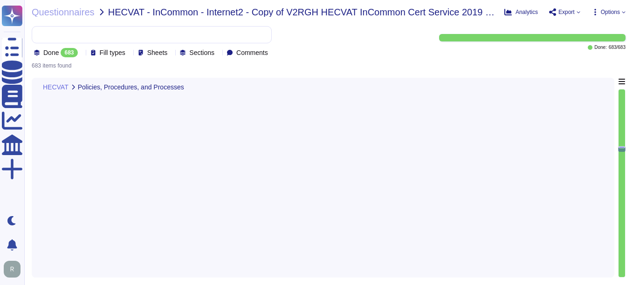
type textarea "We are subject to US & UK Laws"
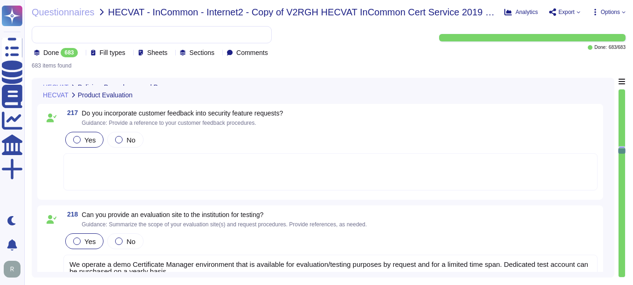
scroll to position [18776, 0]
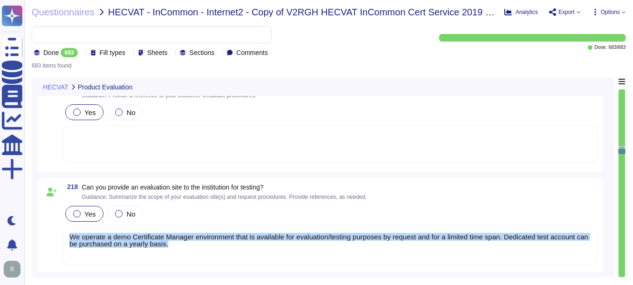
drag, startPoint x: 175, startPoint y: 246, endPoint x: 65, endPoint y: 235, distance: 111.0
click at [65, 235] on div "We operate a demo Certificate Manager environment that is available for evaluat…" at bounding box center [330, 246] width 534 height 37
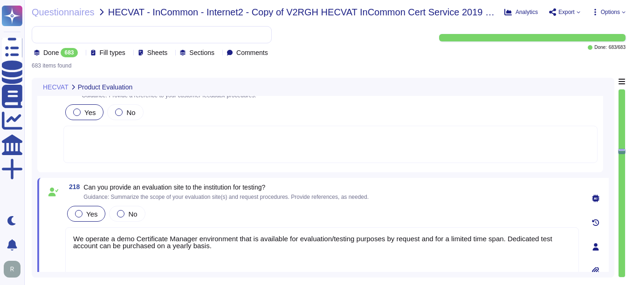
type textarea "We operate a demo Certificate Manager environment that is available for evaluat…"
drag, startPoint x: 73, startPoint y: 235, endPoint x: 220, endPoint y: 260, distance: 149.0
click at [220, 260] on textarea "We operate a demo Certificate Manager environment that is available for evaluat…" at bounding box center [322, 256] width 514 height 56
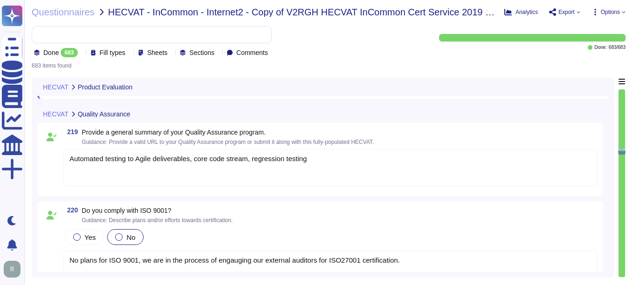
scroll to position [19009, 0]
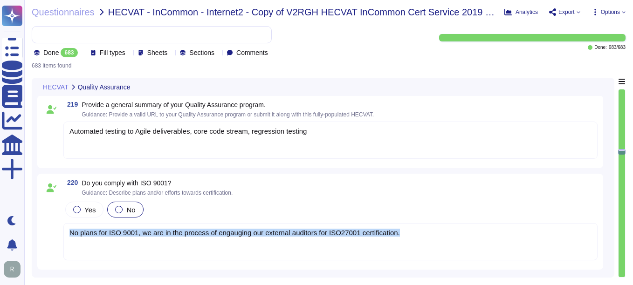
drag, startPoint x: 69, startPoint y: 233, endPoint x: 476, endPoint y: 232, distance: 407.0
click at [476, 232] on div "No plans for ISO 9001, we are in the process of engauging our external auditors…" at bounding box center [330, 241] width 534 height 37
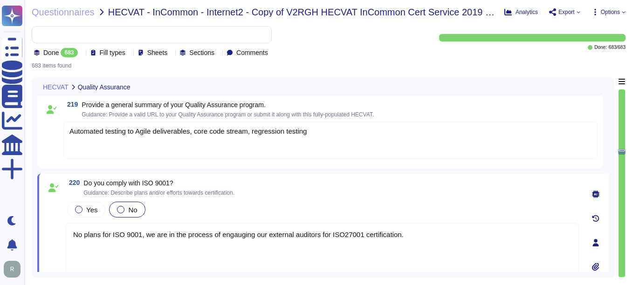
type textarea "No plans for ISO 9001, we are in the process of engauging our external auditors…"
drag, startPoint x: 418, startPoint y: 238, endPoint x: 67, endPoint y: 234, distance: 351.6
click at [67, 234] on textarea "No plans for ISO 9001, we are in the process of engauging our external auditors…" at bounding box center [322, 251] width 514 height 56
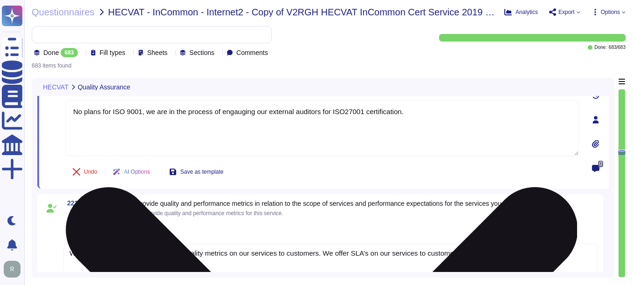
scroll to position [19149, 0]
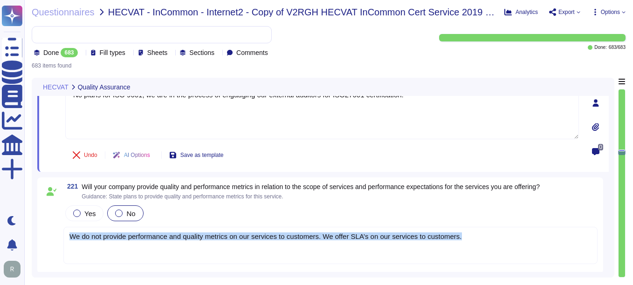
drag, startPoint x: 468, startPoint y: 239, endPoint x: 70, endPoint y: 228, distance: 398.3
click at [70, 228] on div "We do not provide performance and quality metrics on our services to customers.…" at bounding box center [330, 245] width 534 height 37
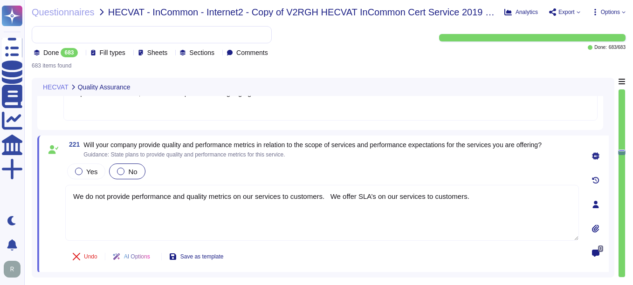
type textarea "We do not provide performance and quality metrics on our services to customers.…"
drag, startPoint x: 72, startPoint y: 197, endPoint x: 543, endPoint y: 219, distance: 471.9
click at [543, 219] on textarea "We do not provide performance and quality metrics on our services to customers.…" at bounding box center [322, 213] width 514 height 56
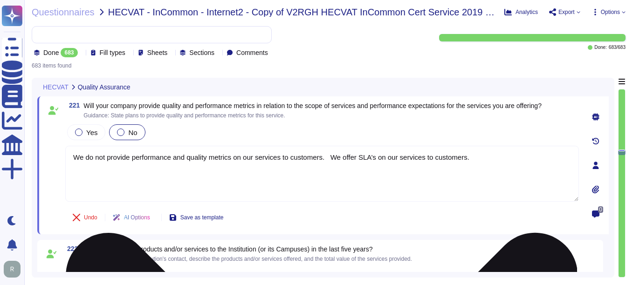
scroll to position [19242, 0]
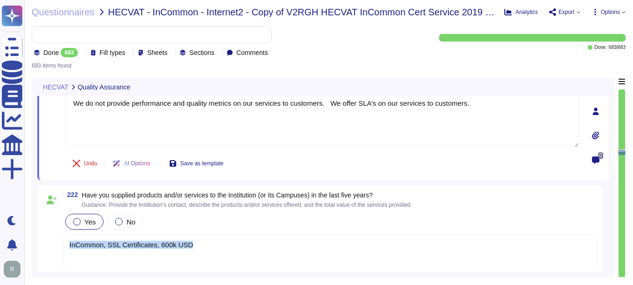
drag, startPoint x: 202, startPoint y: 244, endPoint x: 56, endPoint y: 241, distance: 146.0
click at [56, 241] on div "222 Have you supplied products and/or services to the Institution (or its Campu…" at bounding box center [320, 234] width 555 height 85
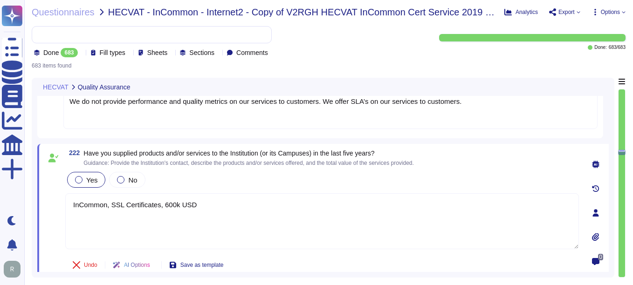
type textarea "InCommon, SSL Certificates, 600k USD"
drag, startPoint x: 71, startPoint y: 205, endPoint x: 222, endPoint y: 200, distance: 151.6
click at [222, 200] on textarea "InCommon, SSL Certificates, 600k USD" at bounding box center [322, 221] width 514 height 56
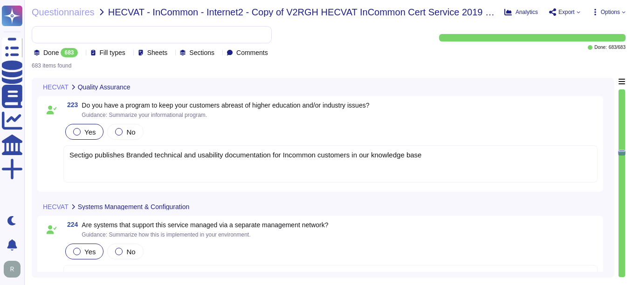
scroll to position [19429, 0]
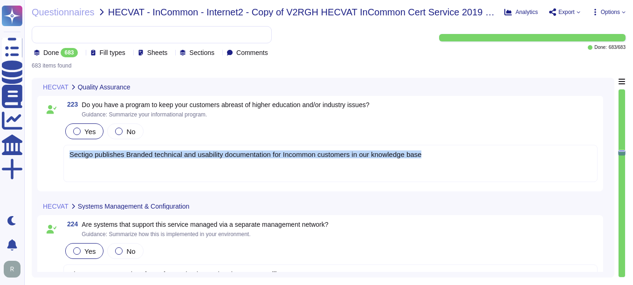
drag, startPoint x: 69, startPoint y: 155, endPoint x: 449, endPoint y: 160, distance: 379.5
click at [449, 160] on div "Sectigo publishes Branded technical and usability documentation for Incommon cu…" at bounding box center [330, 163] width 534 height 37
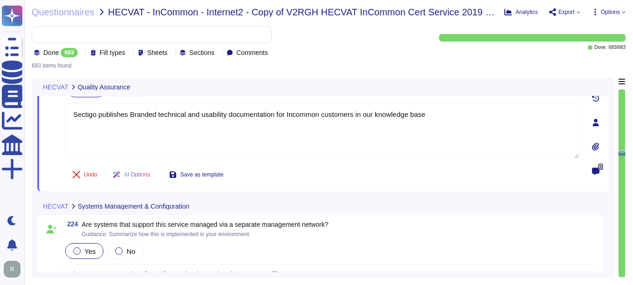
type textarea "Sectigo publishes Branded technical and usability documentation for Incommon cu…"
drag, startPoint x: 461, startPoint y: 110, endPoint x: 30, endPoint y: 118, distance: 431.3
click at [30, 118] on div "Questionnaires HECVAT - InCommon - Internet2 - Copy of V2RGH HECVAT InCommon Ce…" at bounding box center [328, 142] width 609 height 285
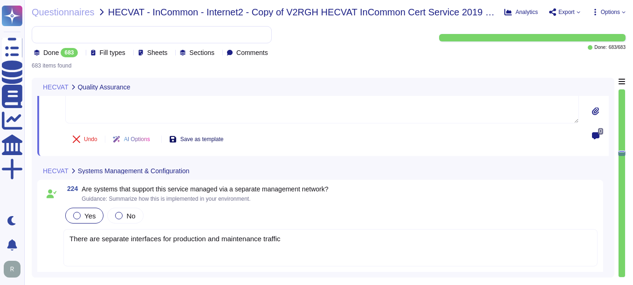
scroll to position [19475, 0]
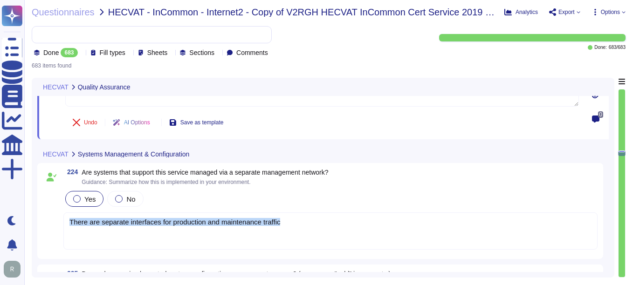
drag, startPoint x: 300, startPoint y: 219, endPoint x: 57, endPoint y: 217, distance: 242.4
click at [57, 217] on div "224 Are systems that support this service managed via a separate management net…" at bounding box center [320, 211] width 555 height 85
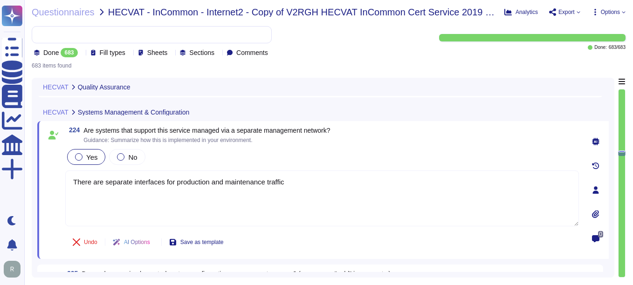
type textarea "There are separate interfaces for production and maintenance traffic"
drag, startPoint x: 289, startPoint y: 183, endPoint x: 57, endPoint y: 190, distance: 231.8
click at [57, 190] on div "224 Are systems that support this service managed via a separate management net…" at bounding box center [312, 190] width 534 height 127
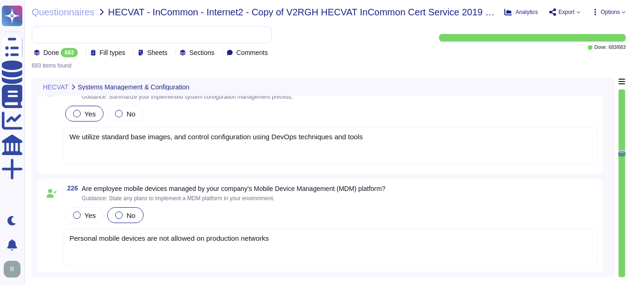
scroll to position [19662, 0]
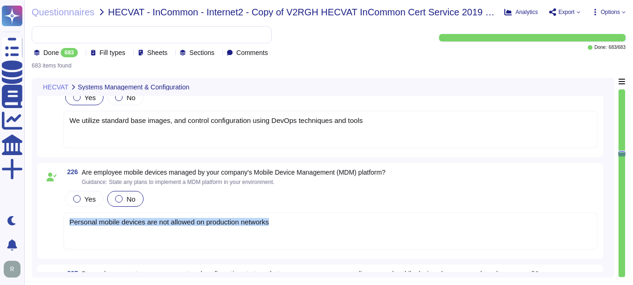
drag, startPoint x: 283, startPoint y: 222, endPoint x: 68, endPoint y: 222, distance: 214.9
click at [68, 222] on div "Personal mobile devices are not allowed on production networks" at bounding box center [330, 231] width 534 height 37
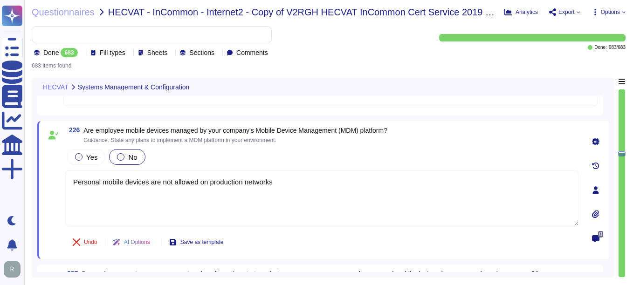
type textarea "Personal mobile devices are not allowed on production networks"
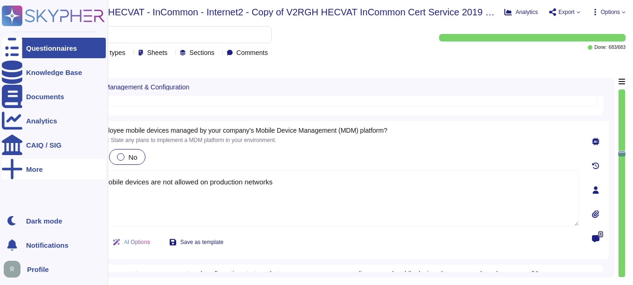
drag, startPoint x: 294, startPoint y: 179, endPoint x: 8, endPoint y: 175, distance: 285.8
click at [8, 175] on div "Questionnaires Knowledge Base Documents Analytics CAIQ / SIG More Dark mode Not…" at bounding box center [316, 142] width 633 height 285
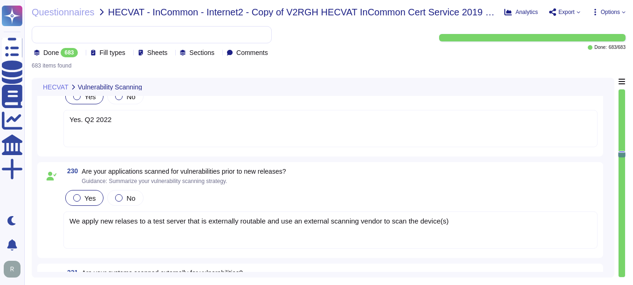
scroll to position [20081, 0]
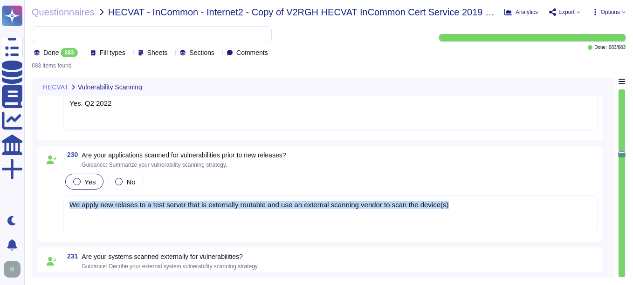
drag, startPoint x: 69, startPoint y: 205, endPoint x: 471, endPoint y: 224, distance: 401.9
click at [471, 224] on div "We apply new relases to a test server that is externally routable and use an ex…" at bounding box center [330, 213] width 534 height 37
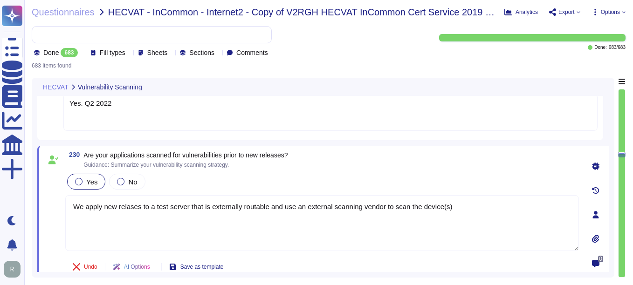
type textarea "We apply new relases to a test server that is externally routable and use an ex…"
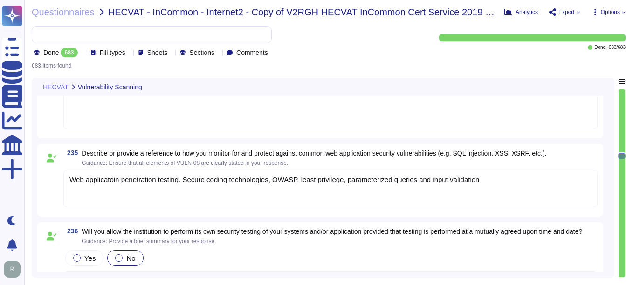
scroll to position [20594, 0]
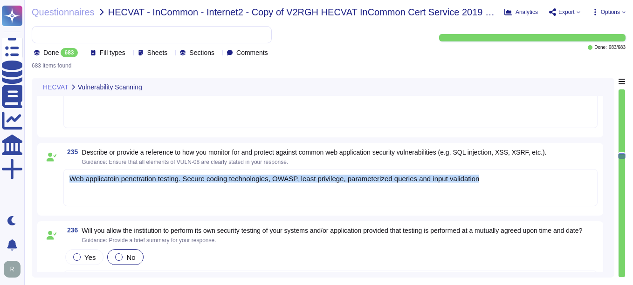
drag, startPoint x: 70, startPoint y: 178, endPoint x: 492, endPoint y: 183, distance: 422.0
click at [492, 183] on div "Web applicatoin penetration testing. Secure coding technologies, OWASP, least p…" at bounding box center [330, 187] width 534 height 37
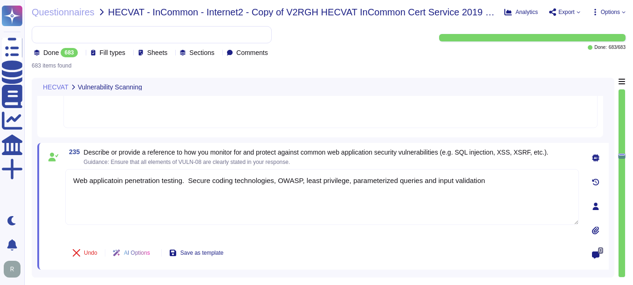
type textarea "Web applicatoin penetration testing. Secure coding technologies, OWASP, least p…"
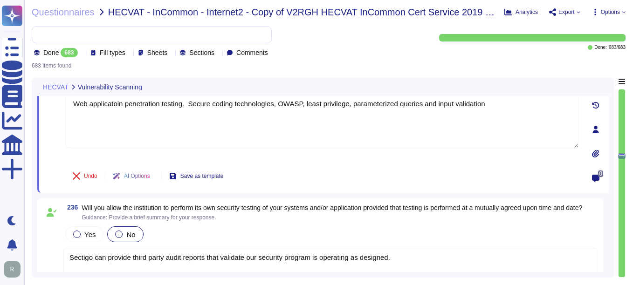
scroll to position [20687, 0]
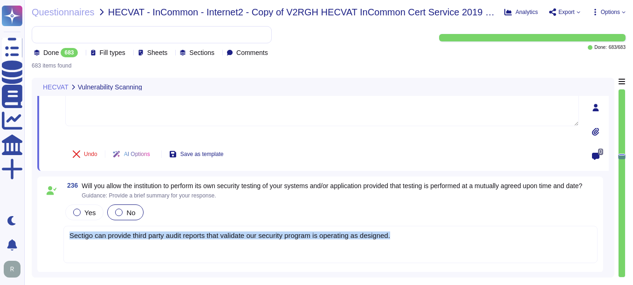
drag, startPoint x: 70, startPoint y: 241, endPoint x: 485, endPoint y: 263, distance: 416.0
click at [485, 263] on div "Sectigo can provide third party audit reports that validate our security progra…" at bounding box center [330, 244] width 534 height 37
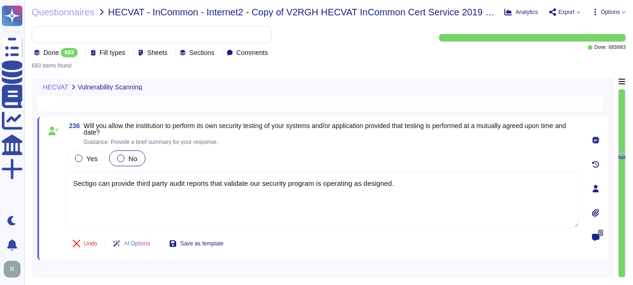
type textarea "Sectigo can provide third party audit reports that validate our security progra…"
drag, startPoint x: 414, startPoint y: 187, endPoint x: 55, endPoint y: 185, distance: 359.0
click at [55, 185] on div "236 Will you allow the institution to perform its own security testing of your …" at bounding box center [312, 189] width 534 height 132
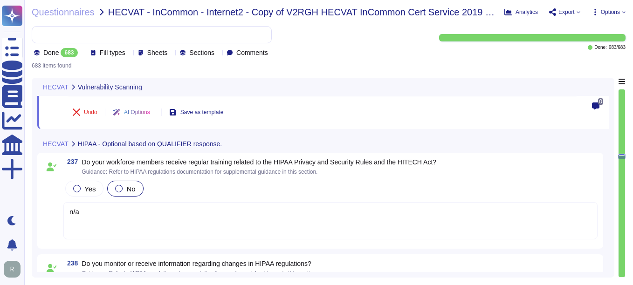
scroll to position [20827, 0]
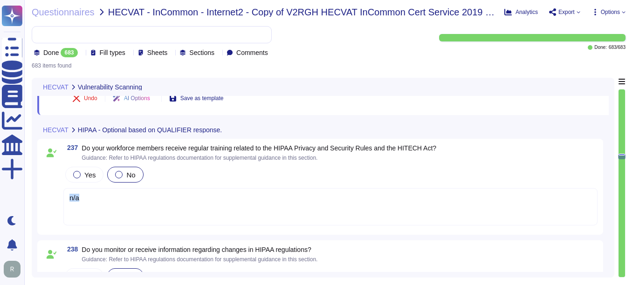
drag, startPoint x: 94, startPoint y: 196, endPoint x: 49, endPoint y: 193, distance: 44.8
click at [49, 193] on div "237 Do your workforce members receive regular training related to the HIPAA Pri…" at bounding box center [320, 187] width 555 height 85
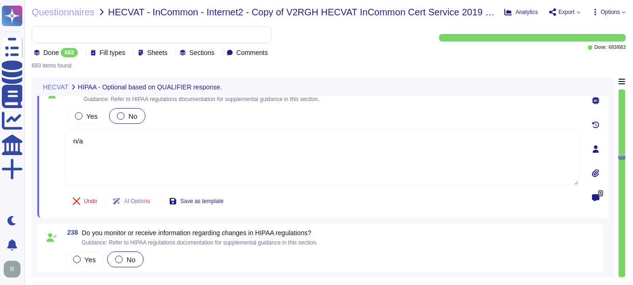
type textarea "n/a"
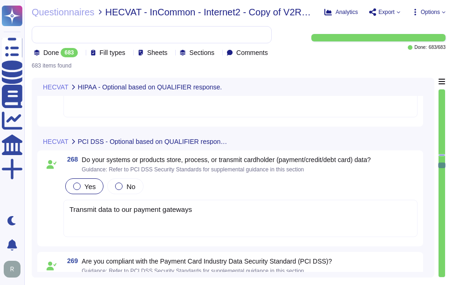
scroll to position [23811, 0]
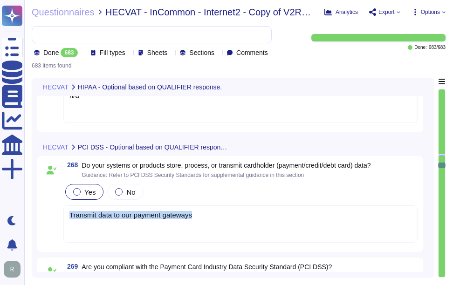
drag, startPoint x: 200, startPoint y: 215, endPoint x: 68, endPoint y: 217, distance: 132.9
click at [68, 217] on div "Transmit data to our payment gateways" at bounding box center [240, 224] width 354 height 37
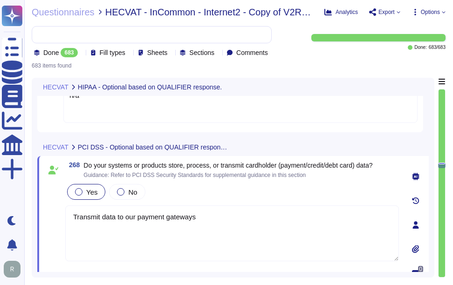
type textarea "Transmit data to our payment gateways"
drag, startPoint x: 205, startPoint y: 215, endPoint x: 59, endPoint y: 220, distance: 146.0
click at [59, 220] on div "268 Do your systems or products store, process, or transmit cardholder (payment…" at bounding box center [222, 225] width 354 height 127
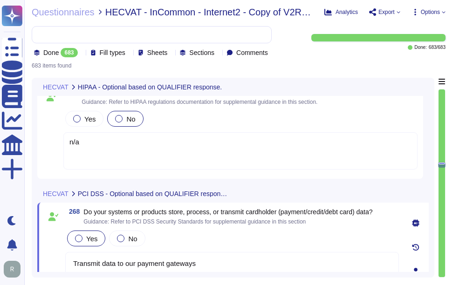
scroll to position [23671, 0]
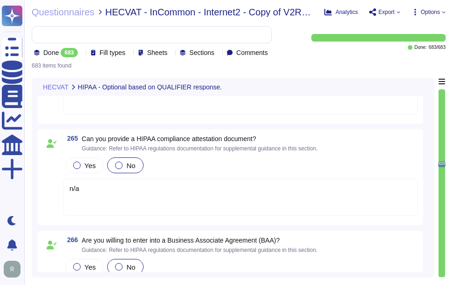
type textarea "Transmit data to our payment gateways"
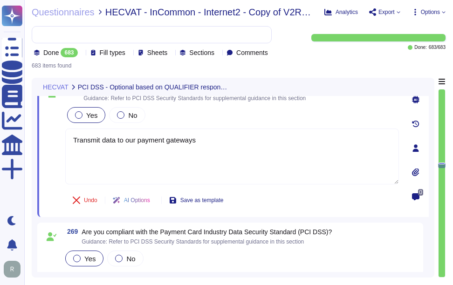
scroll to position [23873, 0]
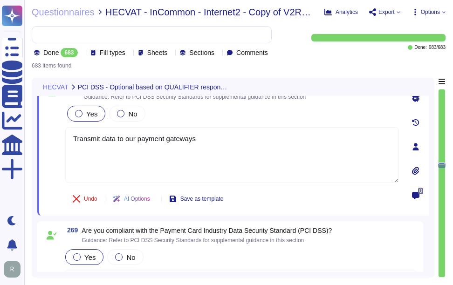
drag, startPoint x: 209, startPoint y: 134, endPoint x: 62, endPoint y: 137, distance: 146.4
click at [62, 137] on div "268 Do your systems or products store, process, or transmit cardholder (payment…" at bounding box center [222, 146] width 354 height 127
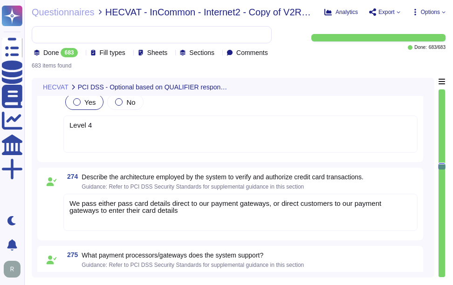
scroll to position [24432, 0]
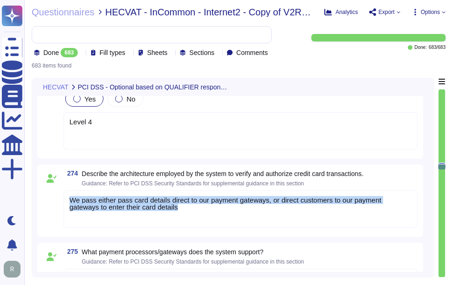
drag, startPoint x: 70, startPoint y: 199, endPoint x: 155, endPoint y: 212, distance: 85.8
click at [155, 212] on div "We pass either pass card details direct to our payment gateways, or direct cust…" at bounding box center [240, 209] width 354 height 37
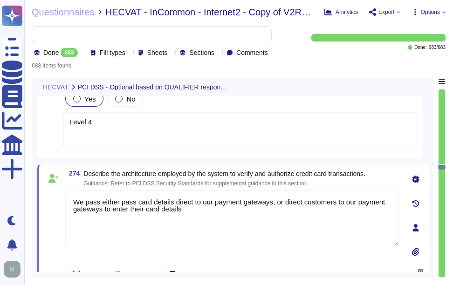
type textarea "We pass either pass card details direct to our payment gateways, or direct cust…"
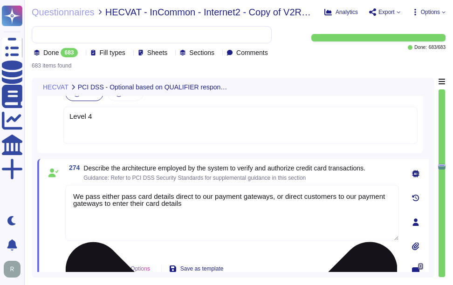
drag, startPoint x: 194, startPoint y: 209, endPoint x: 72, endPoint y: 190, distance: 123.6
click at [72, 190] on textarea "We pass either pass card details direct to our payment gateways, or direct cust…" at bounding box center [232, 213] width 334 height 56
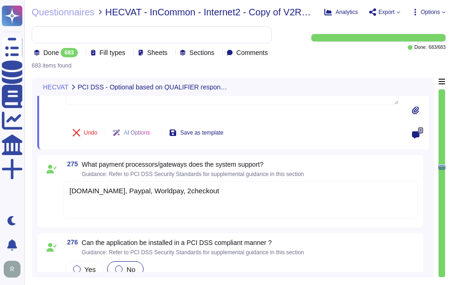
scroll to position [24572, 0]
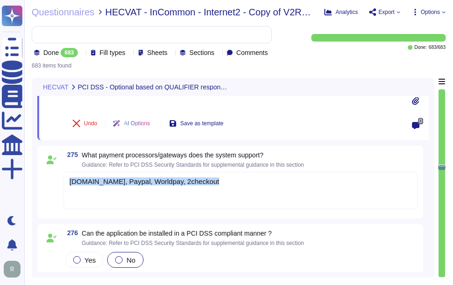
drag, startPoint x: 70, startPoint y: 181, endPoint x: 225, endPoint y: 191, distance: 155.1
click at [225, 191] on div "[DOMAIN_NAME], Paypal, Worldpay, 2checkout" at bounding box center [240, 190] width 354 height 37
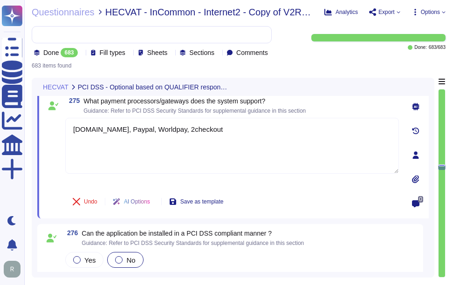
type textarea "[DOMAIN_NAME], Paypal, Worldpay, 2checkout"
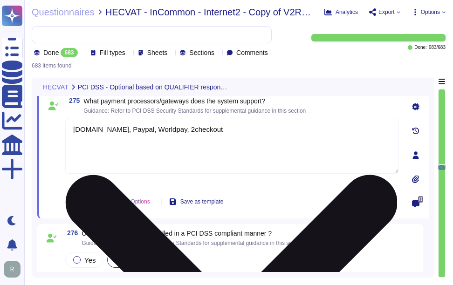
drag, startPoint x: 215, startPoint y: 138, endPoint x: 67, endPoint y: 120, distance: 149.3
click at [67, 120] on textarea "[DOMAIN_NAME], Paypal, Worldpay, 2checkout" at bounding box center [232, 146] width 334 height 56
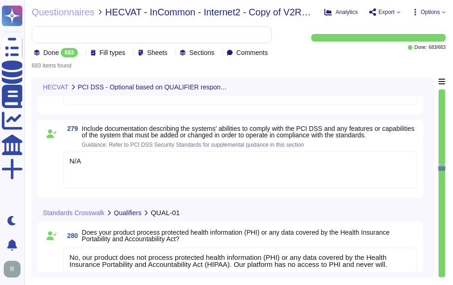
scroll to position [24945, 0]
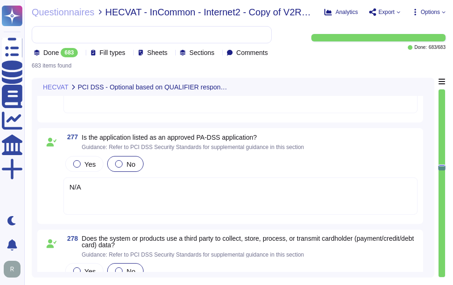
type textarea "[DOMAIN_NAME], Paypal, Worldpay, 2checkout"
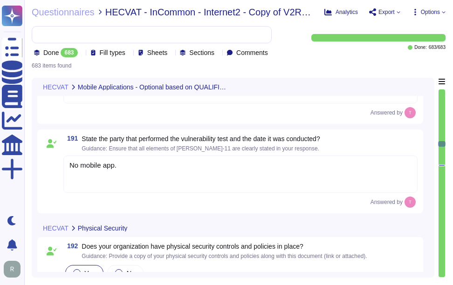
scroll to position [15973, 0]
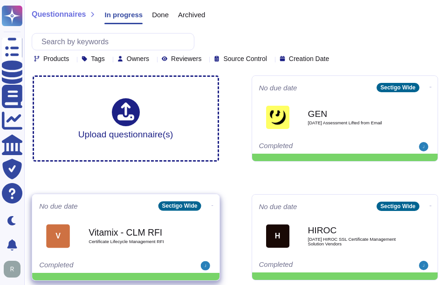
click at [146, 231] on b "Vitamix - CLM RFI" at bounding box center [136, 232] width 94 height 9
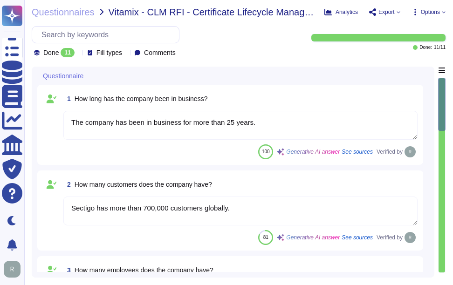
type textarea "The company has been in business for more than 25 years."
type textarea "Sectigo has more than 700,000 customers globally."
type textarea "The company currently has over 500 employees."
type textarea "Sectigo is committed to innovation and differentiating itself in the competitiv…"
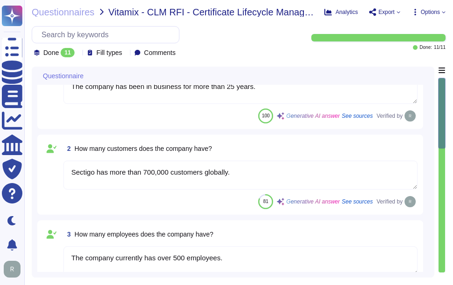
type textarea "Sectigo offers a comprehensive Software as a Service (SaaS) solution for certif…"
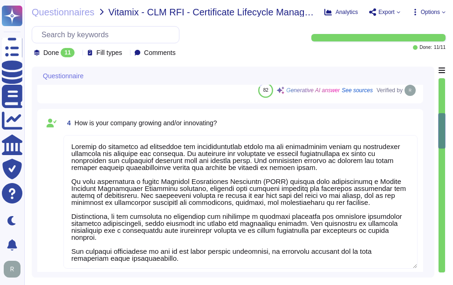
scroll to position [1, 0]
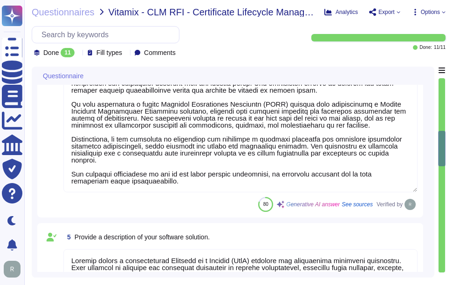
type textarea "Yes, the solution addresses the requirements listed. It provides outbound netwo…"
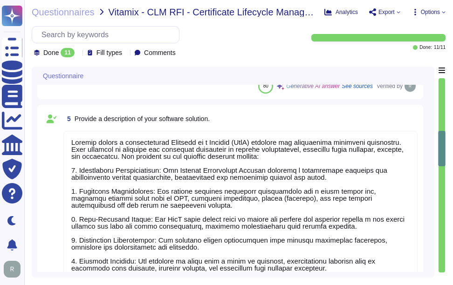
type textarea "1. CA-Agnostic Certificate Lifecycle Management (CLM) Platform: Sectigo’s cloud…"
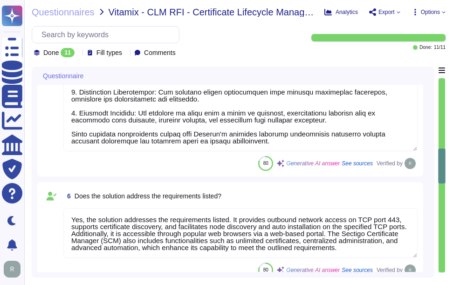
type textarea "Your Enterprise Sales representative will share information regarding the possi…"
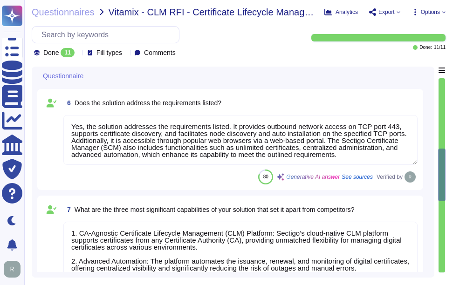
type textarea "Sectigo SCM Enterprise is designed to manage over 50 million active certificate…"
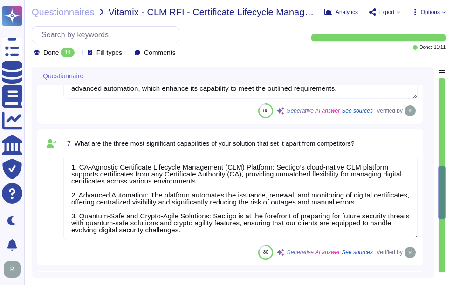
type textarea "Our solution is a cloud-based Software as a Service (SaaS) application. It is d…"
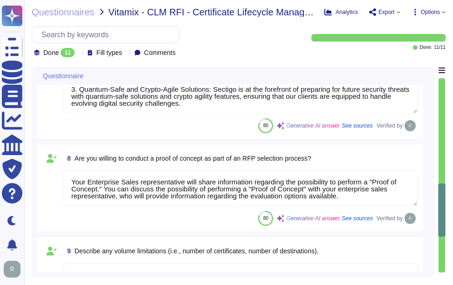
type textarea "Currently, we are unable to provide a clear product roadmap, as our technology …"
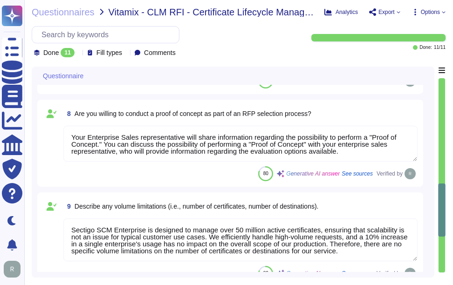
scroll to position [886, 0]
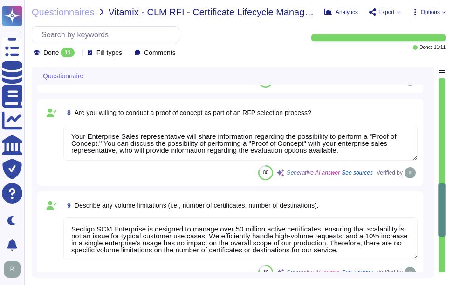
click at [99, 142] on textarea "Your Enterprise Sales representative will share information regarding the possi…" at bounding box center [240, 143] width 354 height 36
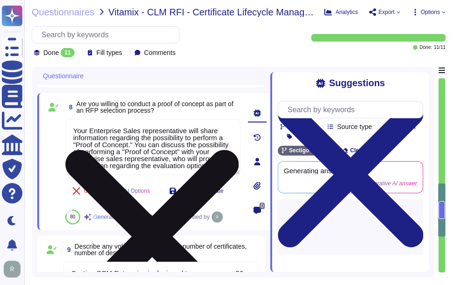
type textarea "Currently, we are unable to provide a clear product roadmap, as our technology …"
drag, startPoint x: 139, startPoint y: 145, endPoint x: 72, endPoint y: 124, distance: 69.8
click at [72, 124] on textarea "Your Enterprise Sales representative will share information regarding the possi…" at bounding box center [152, 147] width 175 height 56
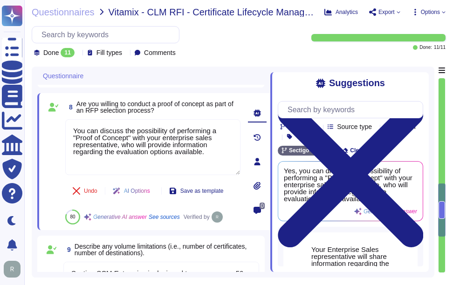
type textarea "You can discuss the possibility of performing a "Proof of Concept" with your en…"
click at [228, 226] on div "8 Are you willing to conduct a proof of concept as part of an RFP selection pro…" at bounding box center [153, 161] width 233 height 137
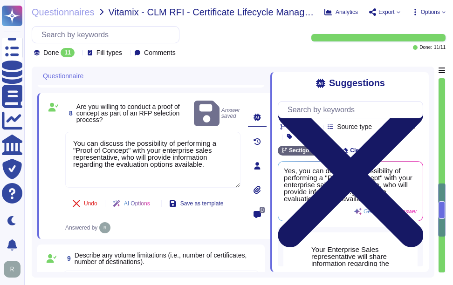
click at [421, 81] on icon at bounding box center [350, 175] width 145 height 194
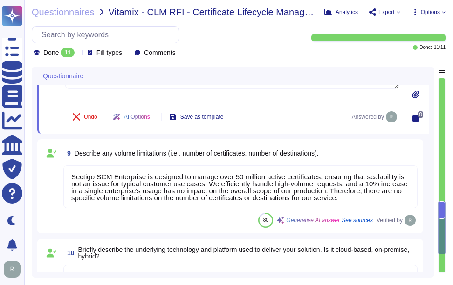
scroll to position [1026, 0]
